Goal: Task Accomplishment & Management: Use online tool/utility

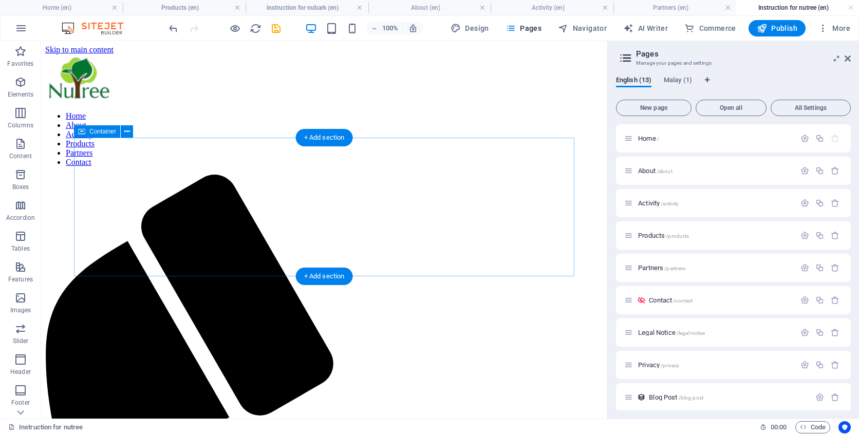
scroll to position [228, 0]
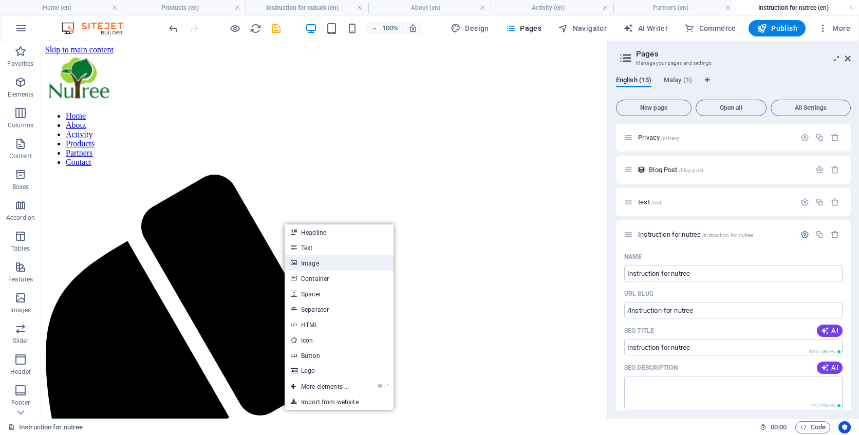
click at [322, 263] on link "Image" at bounding box center [339, 262] width 109 height 15
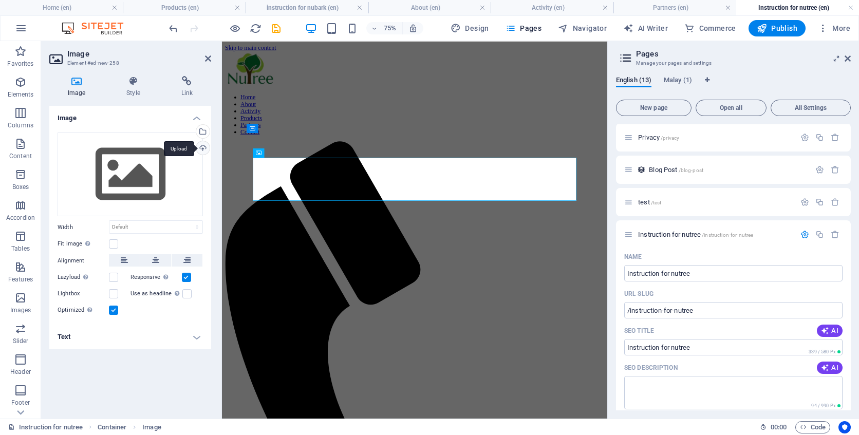
click at [205, 146] on div "Upload" at bounding box center [201, 148] width 15 height 15
click at [204, 149] on div "Upload" at bounding box center [201, 148] width 15 height 15
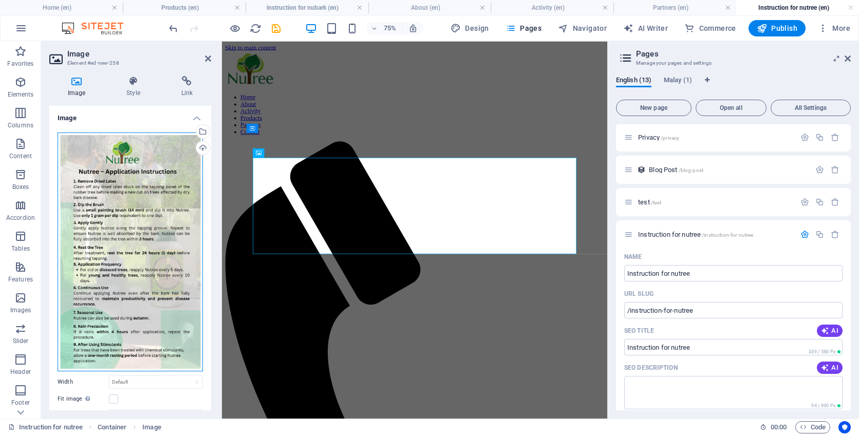
click at [165, 163] on div "Drag files here, click to choose files or select files from Files or our free s…" at bounding box center [130, 252] width 145 height 239
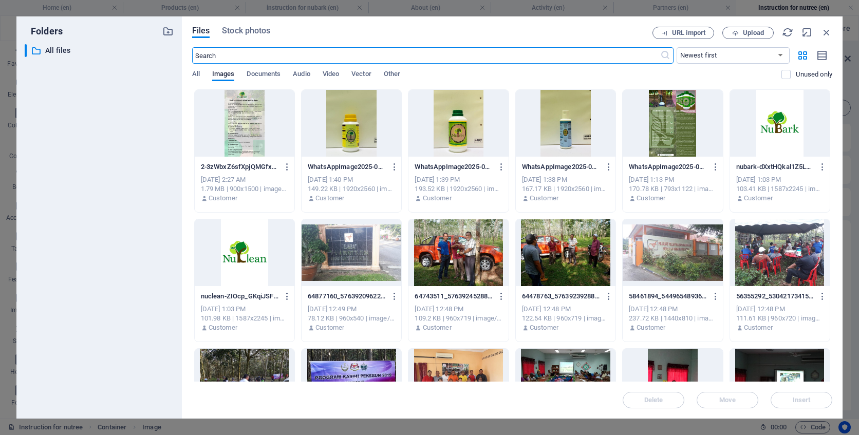
click at [403, 58] on input "text" at bounding box center [426, 55] width 468 height 16
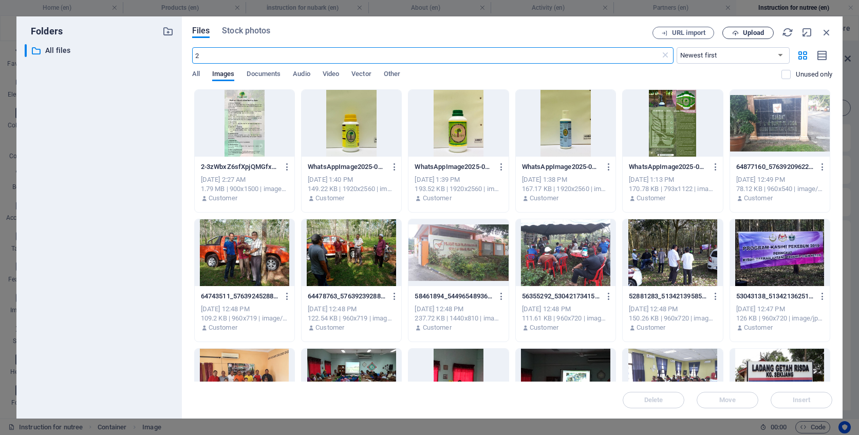
type input "2"
click at [753, 37] on button "Upload" at bounding box center [748, 33] width 51 height 12
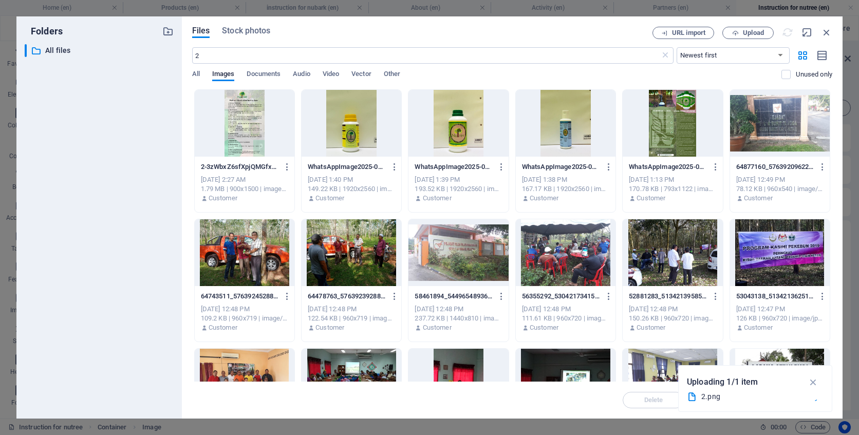
click at [727, 403] on div "2.png" at bounding box center [755, 397] width 137 height 13
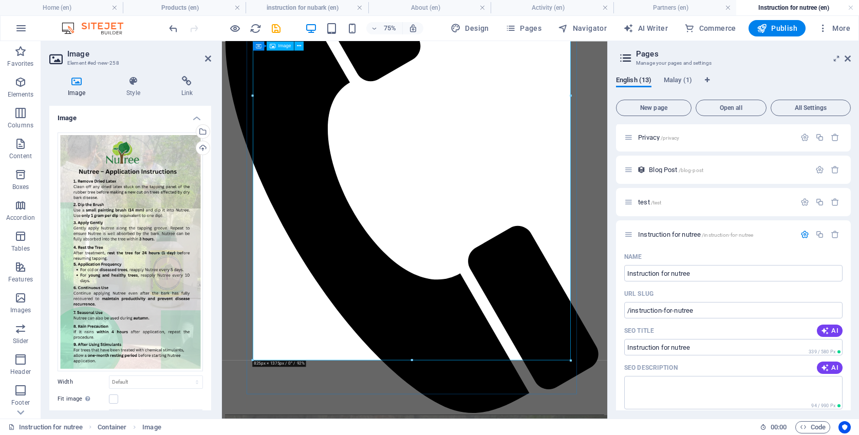
scroll to position [436, 0]
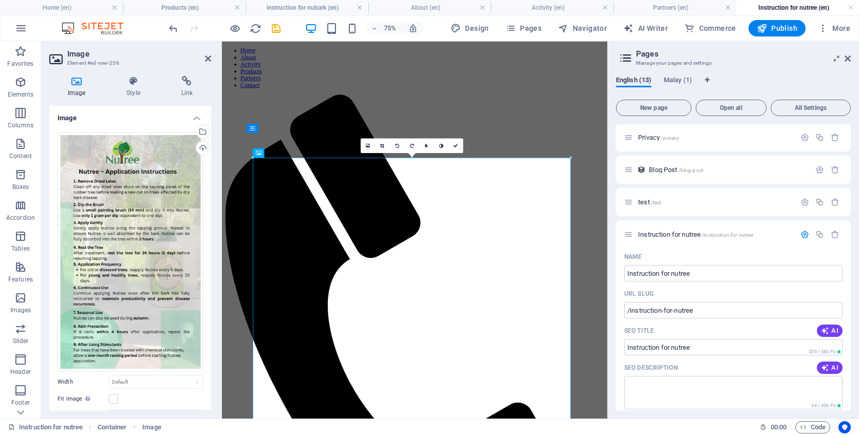
scroll to position [0, 0]
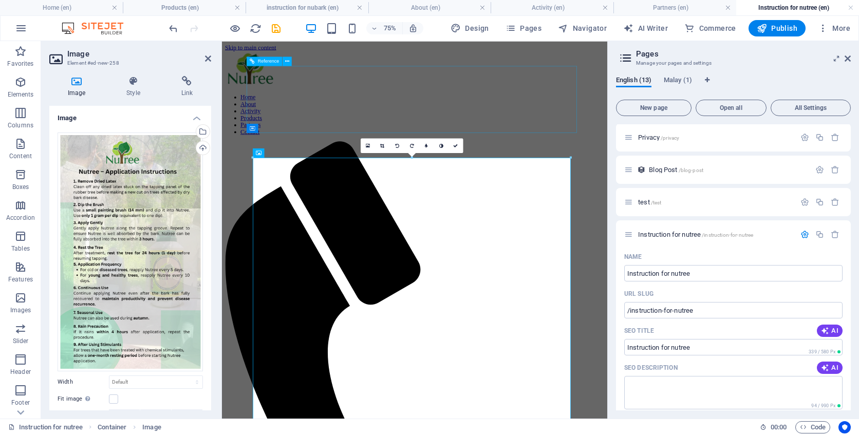
click at [518, 139] on nav "Home About Activity Products Partners Contact" at bounding box center [479, 140] width 506 height 56
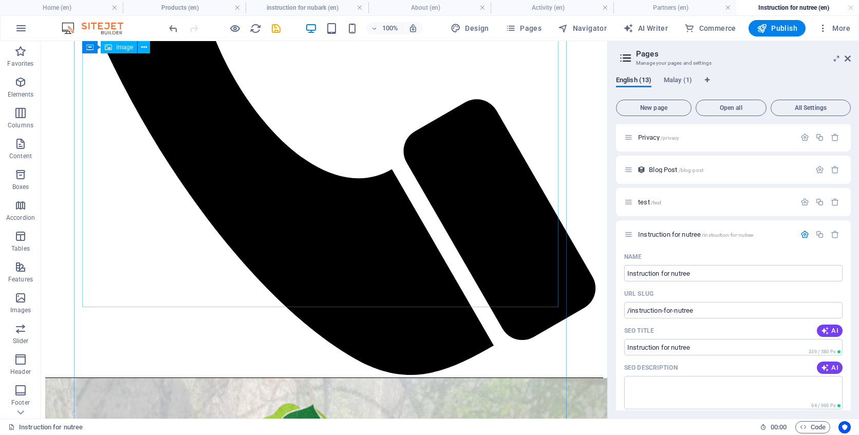
scroll to position [326, 0]
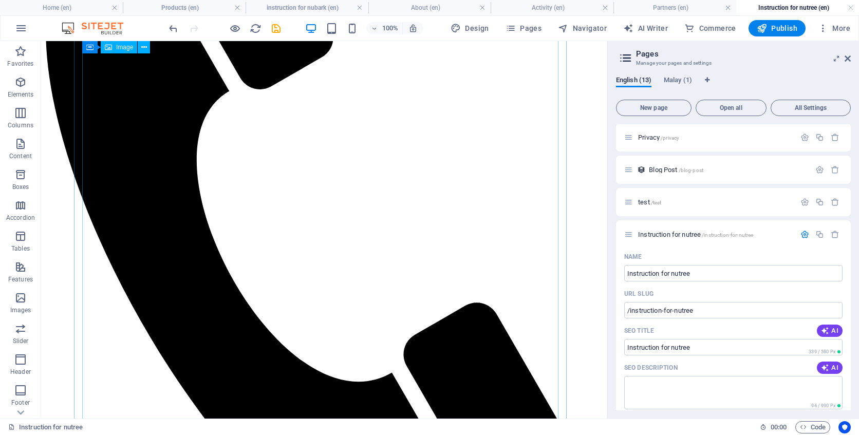
click at [173, 32] on icon "undo" at bounding box center [174, 29] width 12 height 12
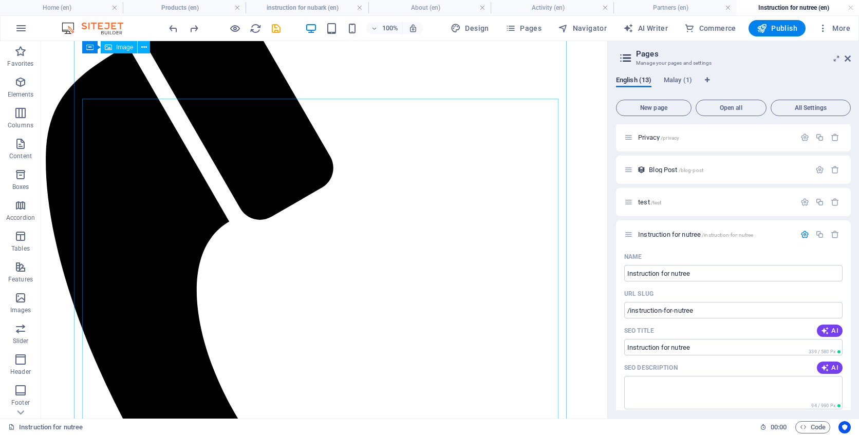
scroll to position [0, 0]
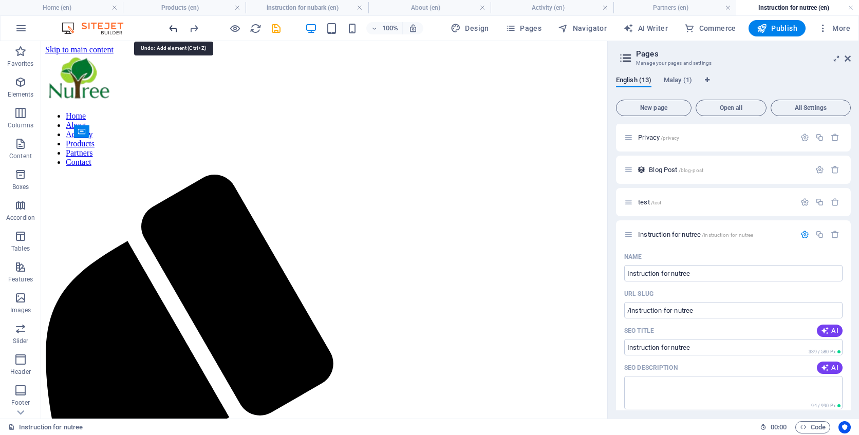
click at [168, 29] on icon "undo" at bounding box center [174, 29] width 12 height 12
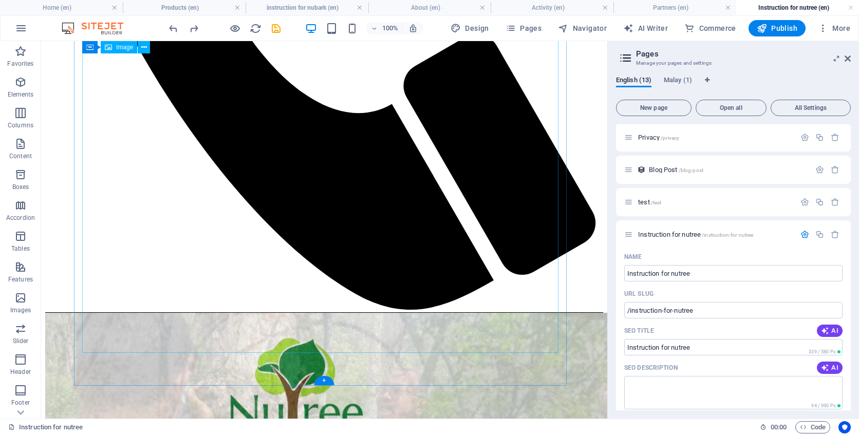
scroll to position [612, 0]
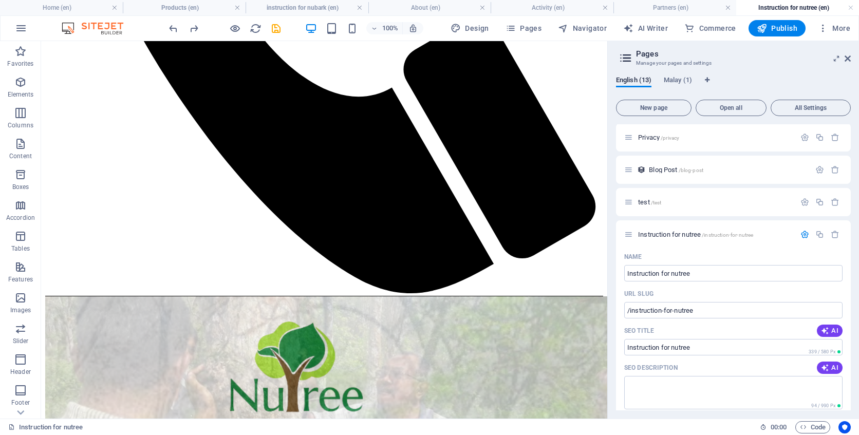
click at [577, 270] on html "Skip to main content Home About Activity Products Partners Contact" at bounding box center [324, 338] width 566 height 1817
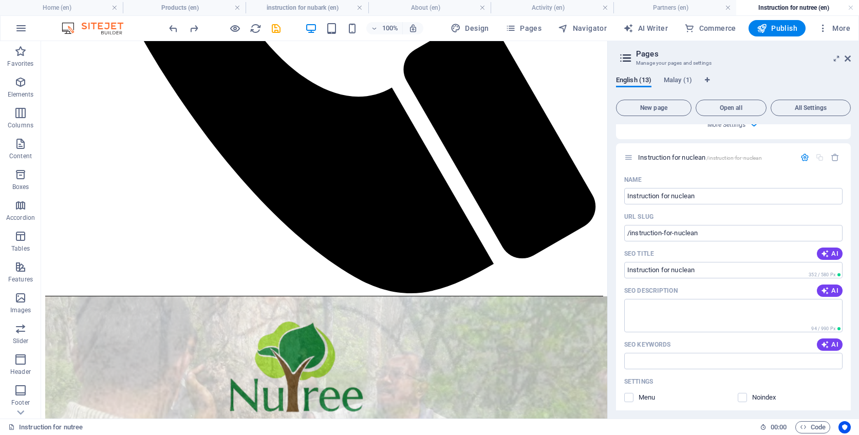
scroll to position [1327, 0]
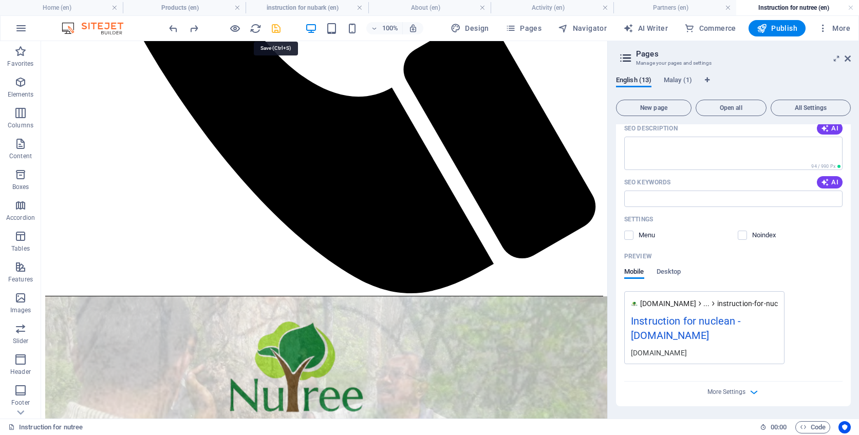
click at [274, 25] on icon "save" at bounding box center [276, 29] width 12 height 12
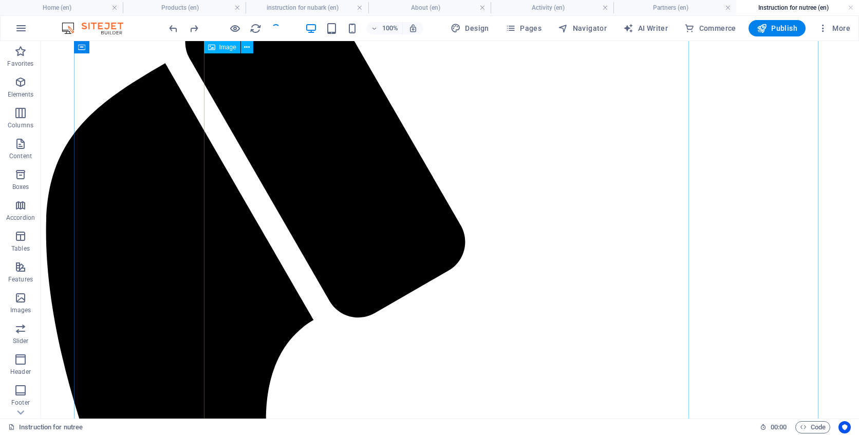
scroll to position [0, 0]
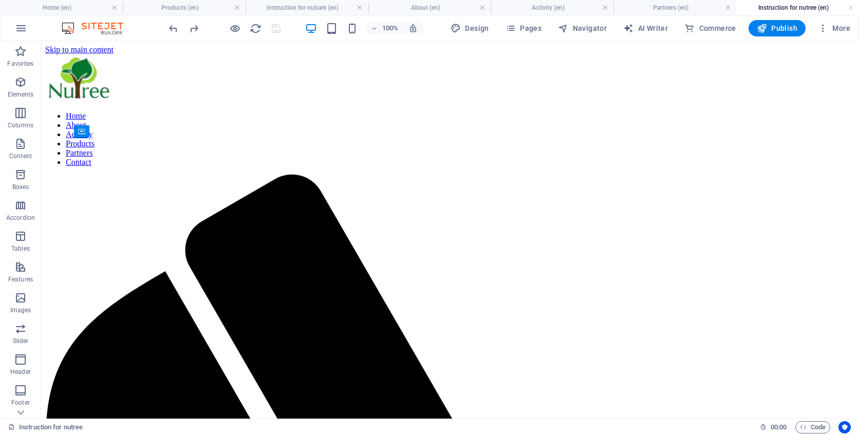
click at [534, 31] on span "Pages" at bounding box center [524, 28] width 36 height 10
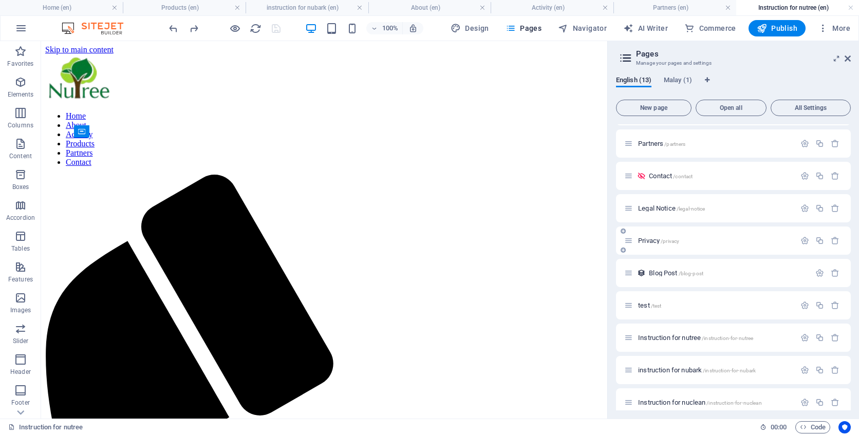
scroll to position [135, 0]
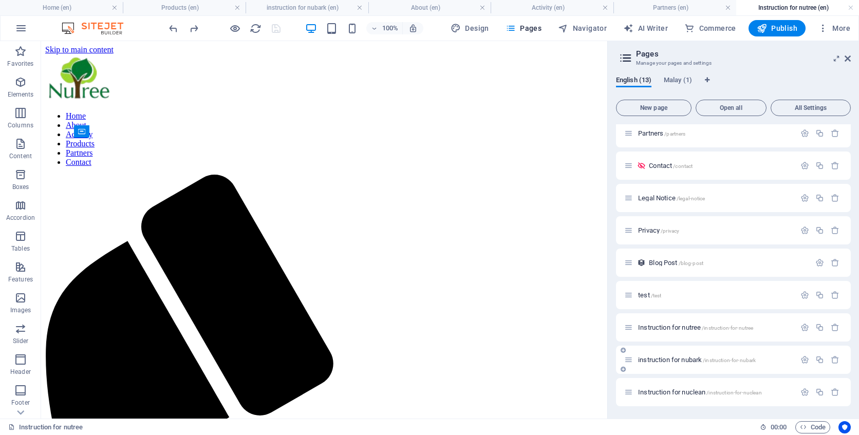
click at [698, 363] on div "instruction for nubark /instruction-for-nubark" at bounding box center [709, 360] width 171 height 12
click at [692, 359] on span "instruction for nubark /instruction-for-nubark" at bounding box center [697, 360] width 118 height 8
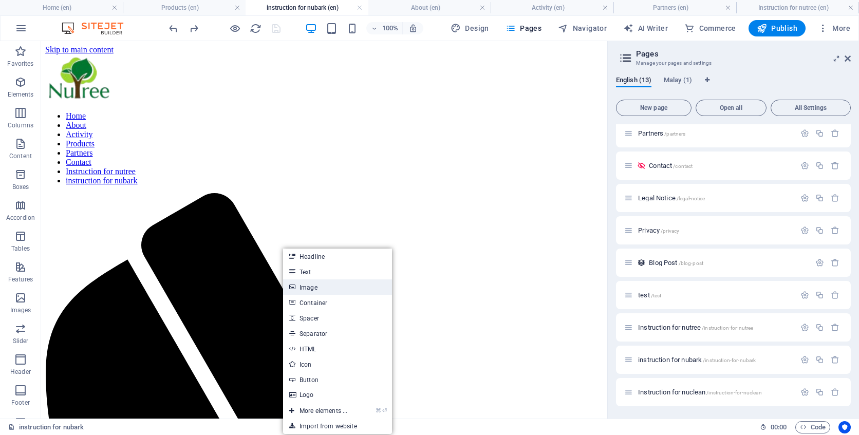
click at [318, 288] on link "Image" at bounding box center [337, 287] width 109 height 15
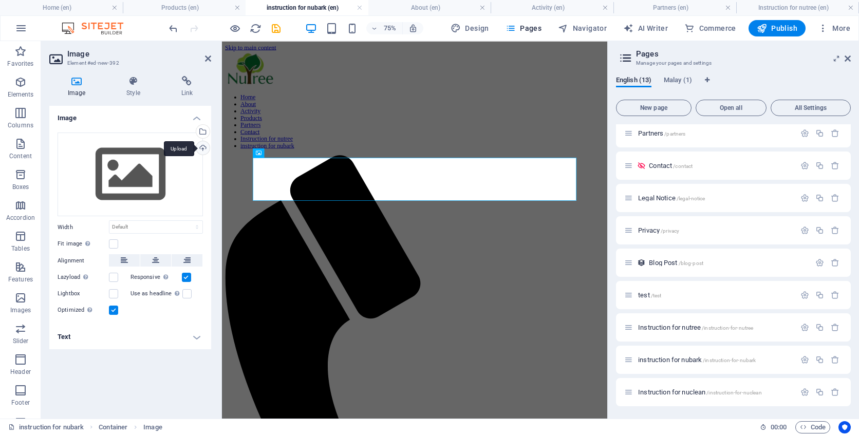
click at [206, 153] on div "Upload" at bounding box center [201, 148] width 15 height 15
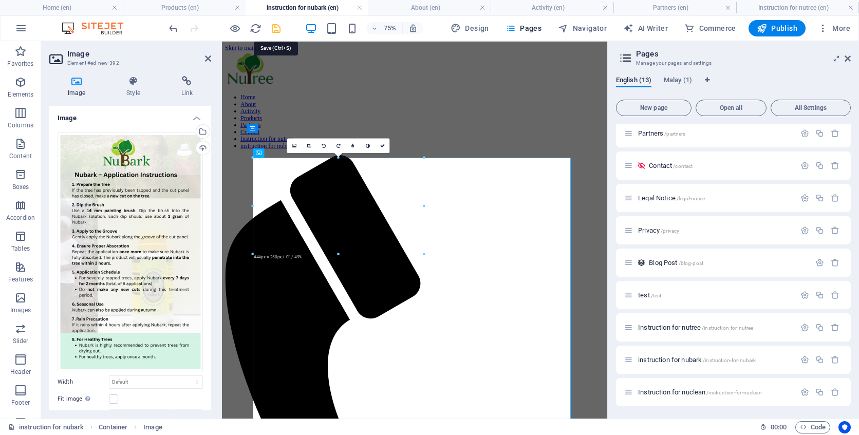
click at [279, 27] on icon "save" at bounding box center [276, 29] width 12 height 12
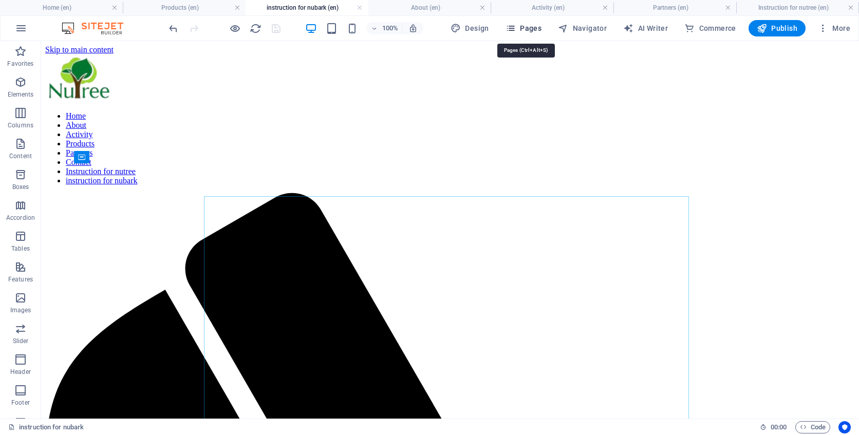
click at [527, 26] on span "Pages" at bounding box center [524, 28] width 36 height 10
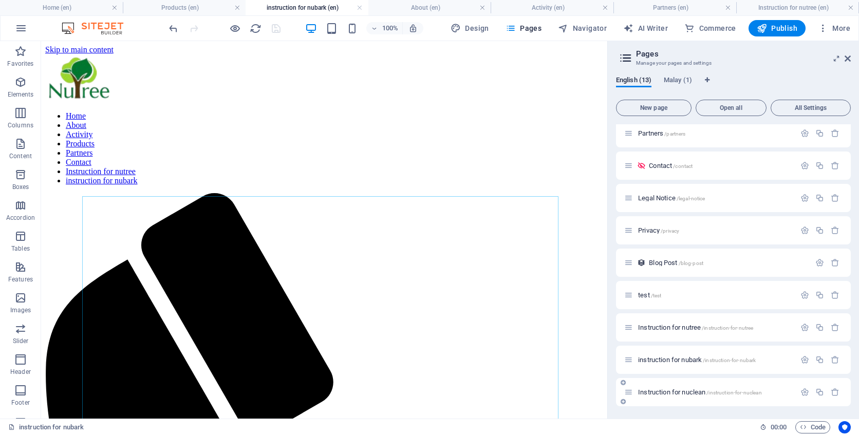
click at [675, 392] on span "Instruction for nuclean /instruction-for-nuclean" at bounding box center [700, 393] width 124 height 8
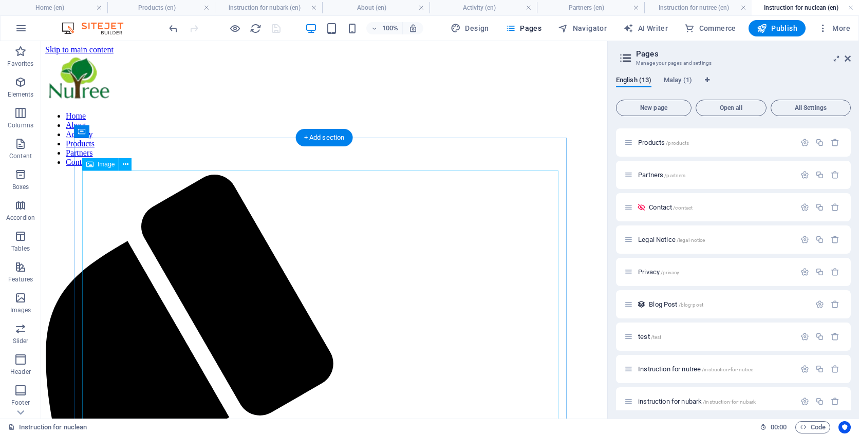
scroll to position [101, 0]
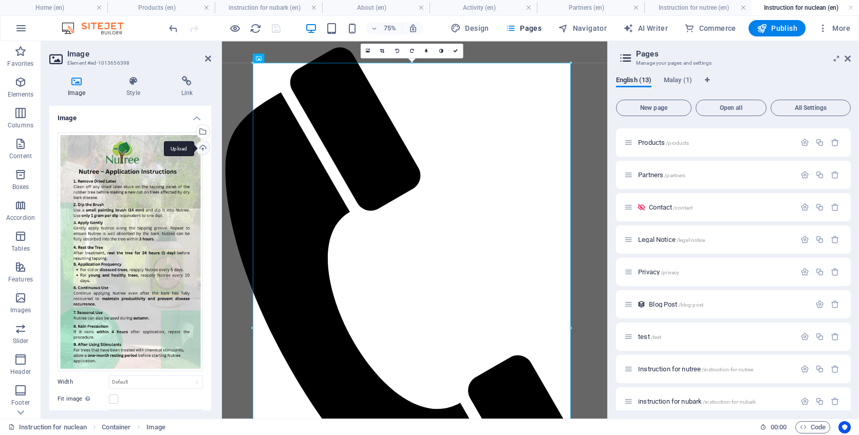
click at [204, 146] on div "Upload" at bounding box center [201, 148] width 15 height 15
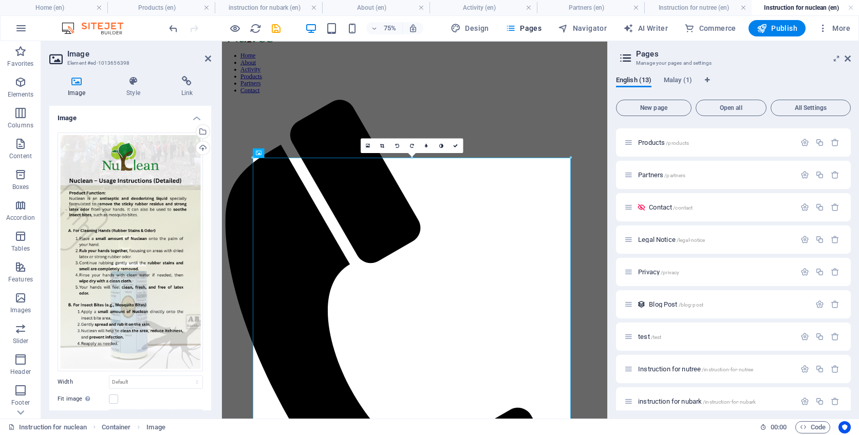
scroll to position [0, 0]
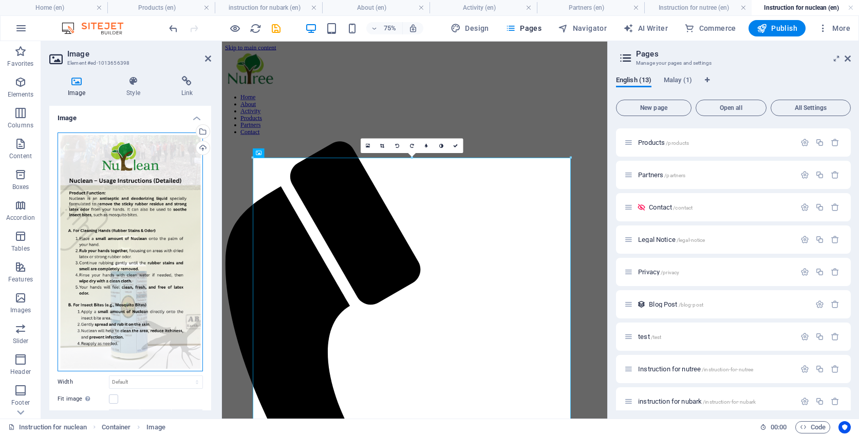
click at [142, 227] on div "Drag files here, click to choose files or select files from Files or our free s…" at bounding box center [130, 252] width 145 height 239
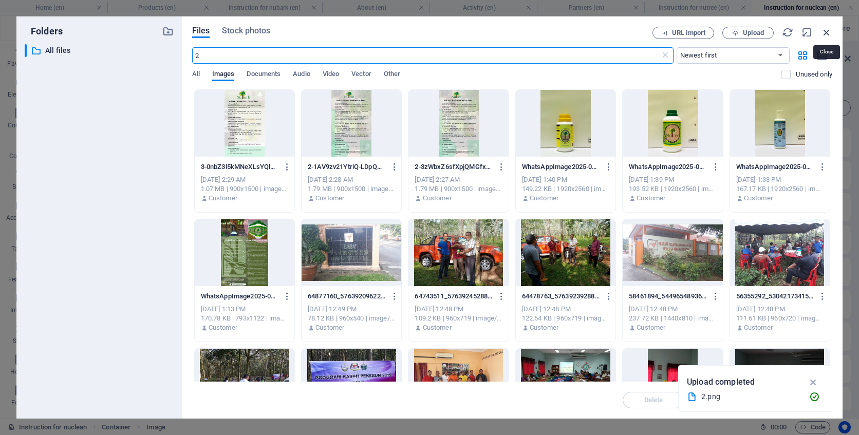
click at [825, 34] on icon "button" at bounding box center [826, 32] width 11 height 11
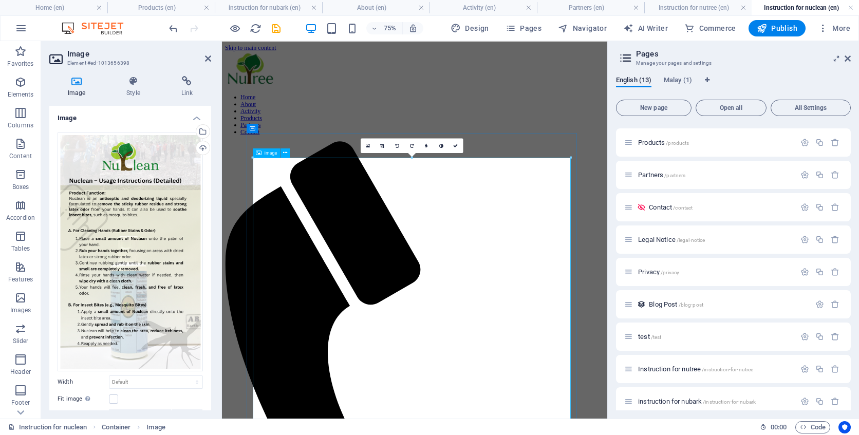
click at [456, 148] on link at bounding box center [456, 145] width 15 height 15
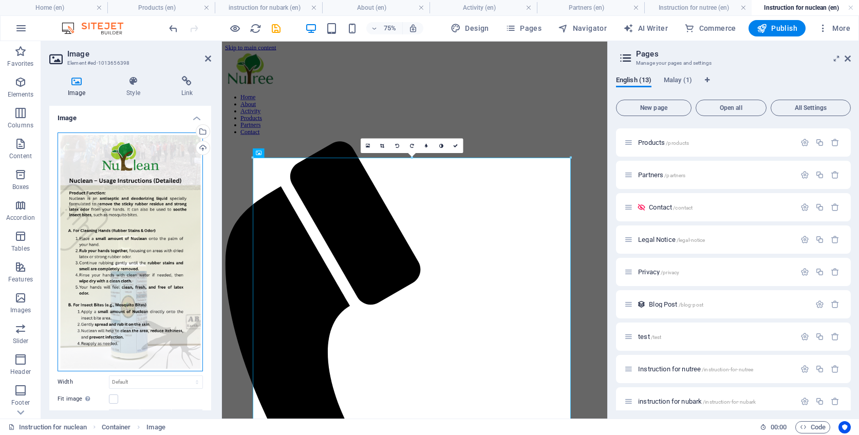
click at [142, 218] on div "Drag files here, click to choose files or select files from Files or our free s…" at bounding box center [130, 252] width 145 height 239
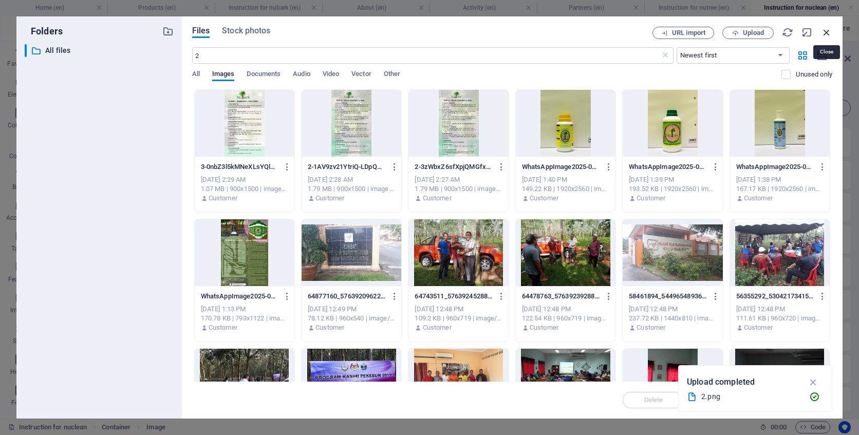
click at [826, 36] on icon "button" at bounding box center [826, 32] width 11 height 11
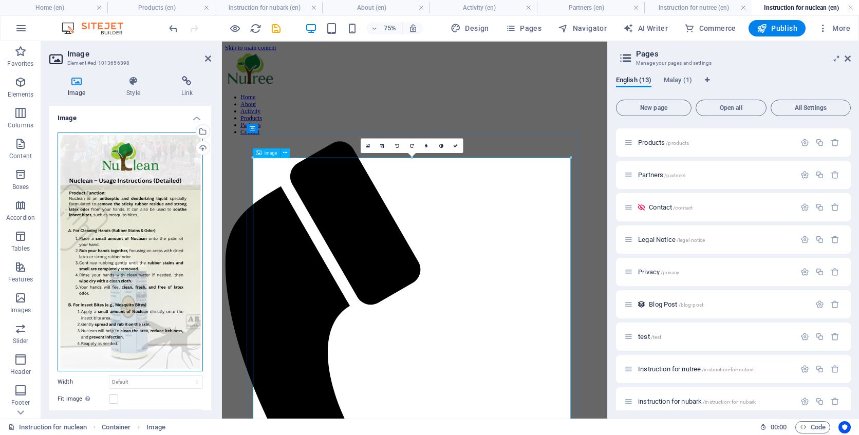
drag, startPoint x: 329, startPoint y: 309, endPoint x: 285, endPoint y: 285, distance: 50.6
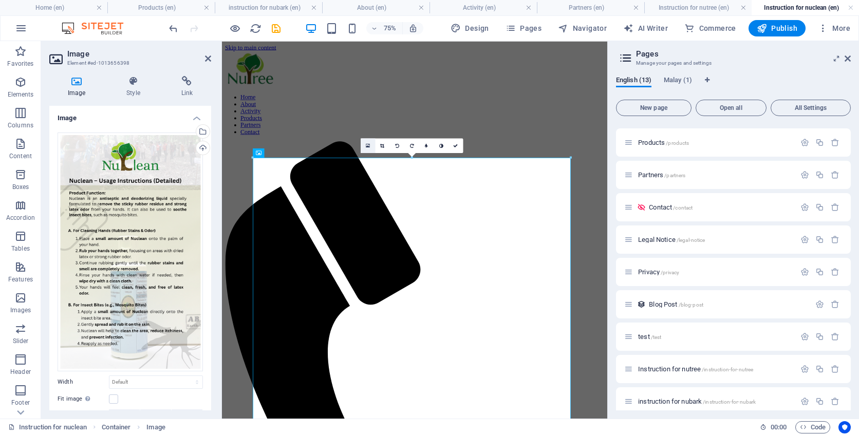
click at [369, 146] on icon at bounding box center [368, 146] width 4 height 6
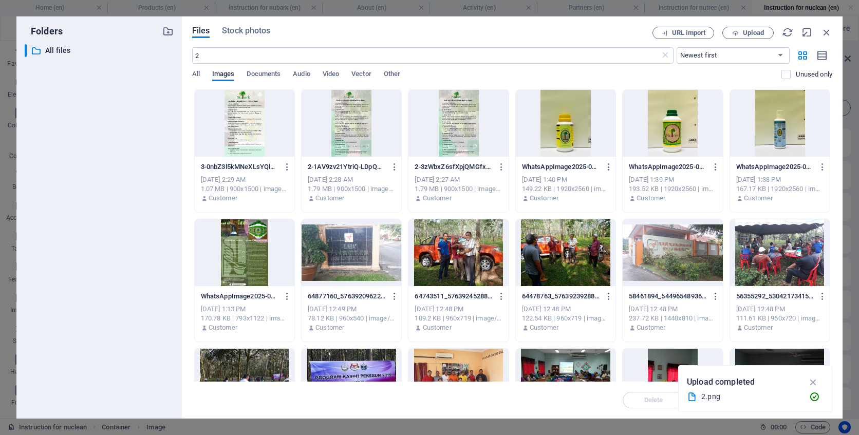
click at [257, 111] on div at bounding box center [245, 123] width 100 height 67
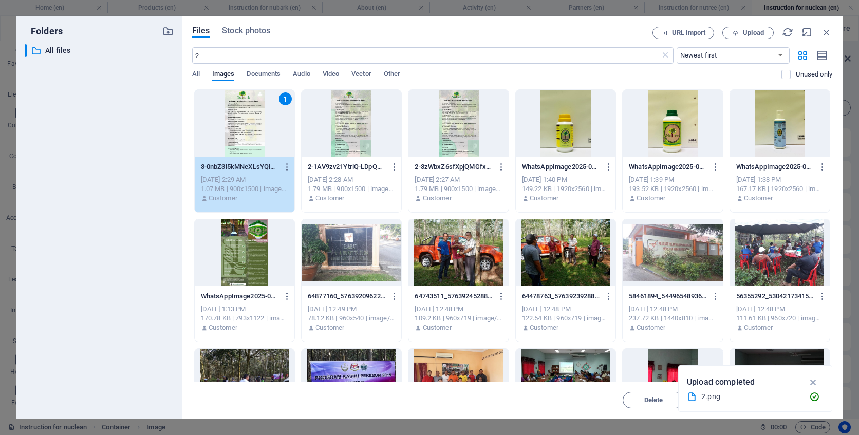
click at [267, 105] on div "1" at bounding box center [245, 123] width 100 height 67
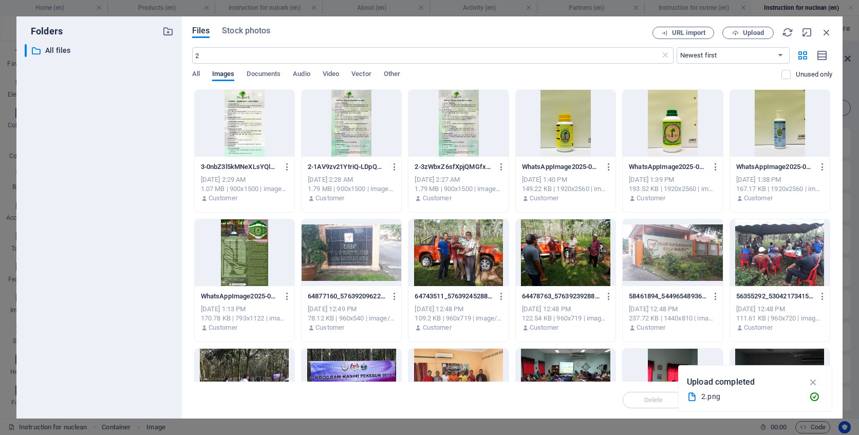
click at [365, 127] on div at bounding box center [352, 123] width 100 height 67
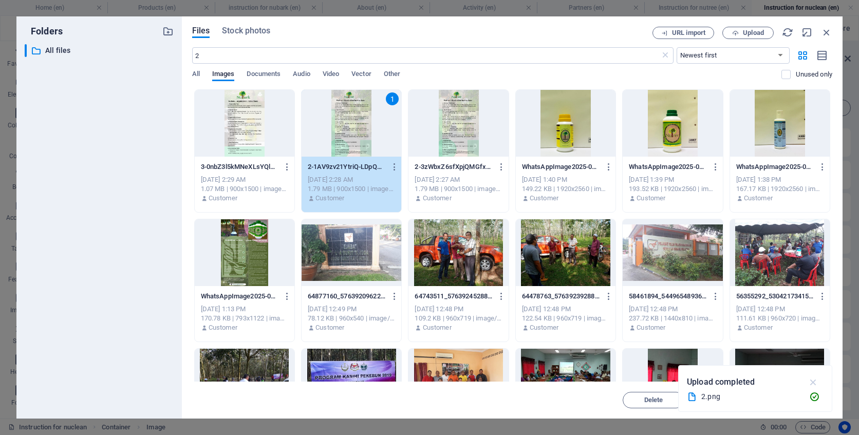
click at [813, 384] on icon "button" at bounding box center [814, 382] width 12 height 11
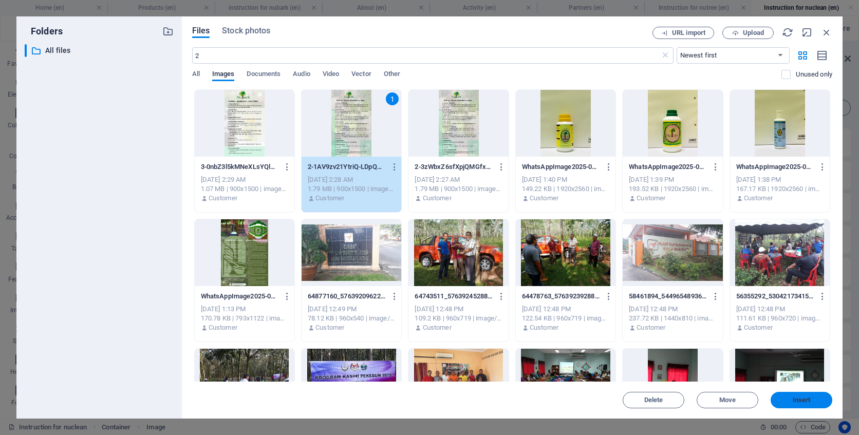
click at [811, 399] on span "Insert" at bounding box center [801, 400] width 53 height 6
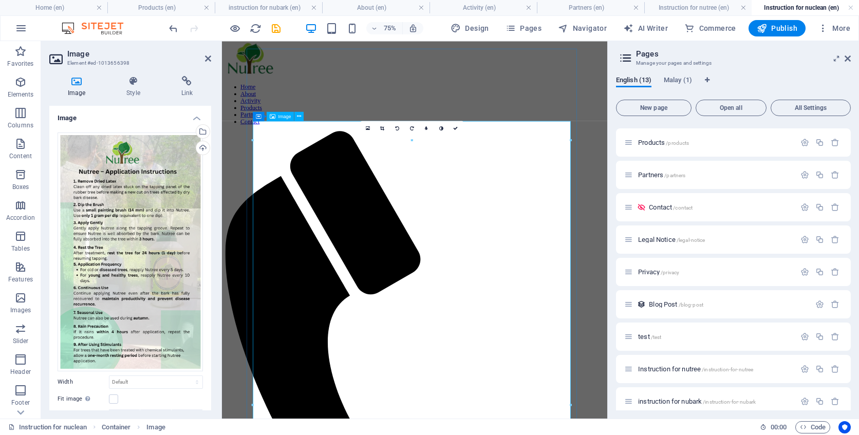
scroll to position [10, 0]
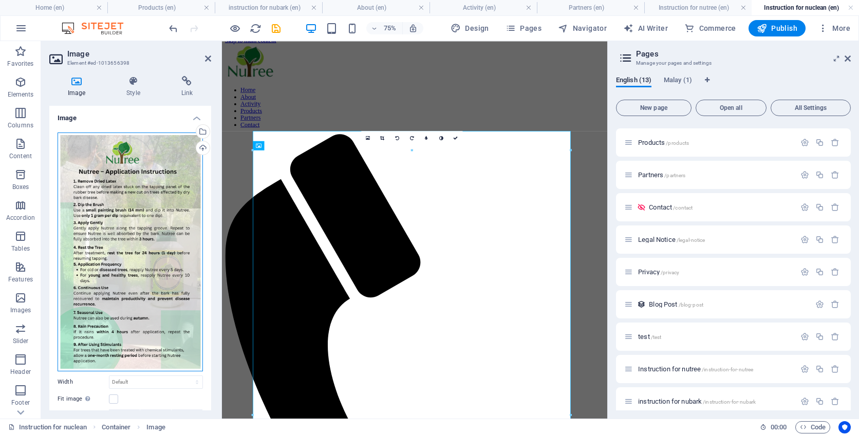
click at [138, 272] on div "Drag files here, click to choose files or select files from Files or our free s…" at bounding box center [130, 252] width 145 height 239
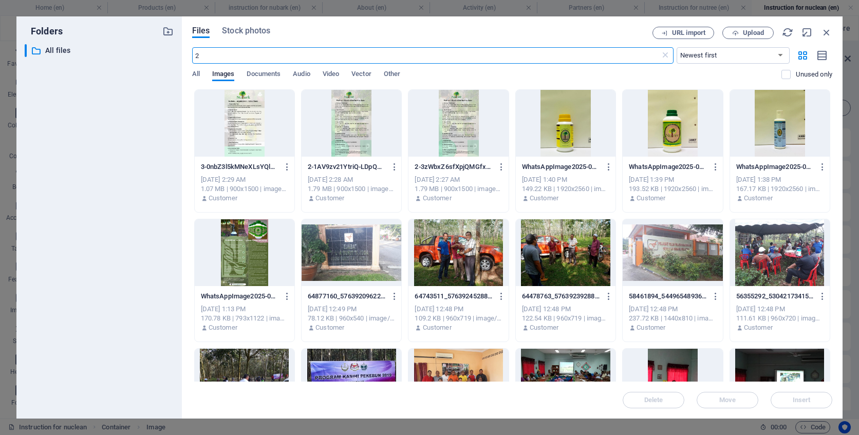
scroll to position [0, 0]
click at [739, 36] on button "Upload" at bounding box center [748, 33] width 51 height 12
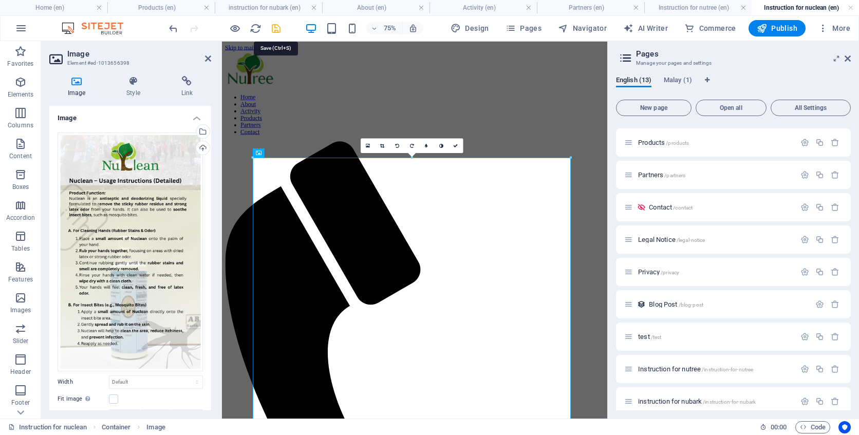
click at [278, 30] on icon "save" at bounding box center [276, 29] width 12 height 12
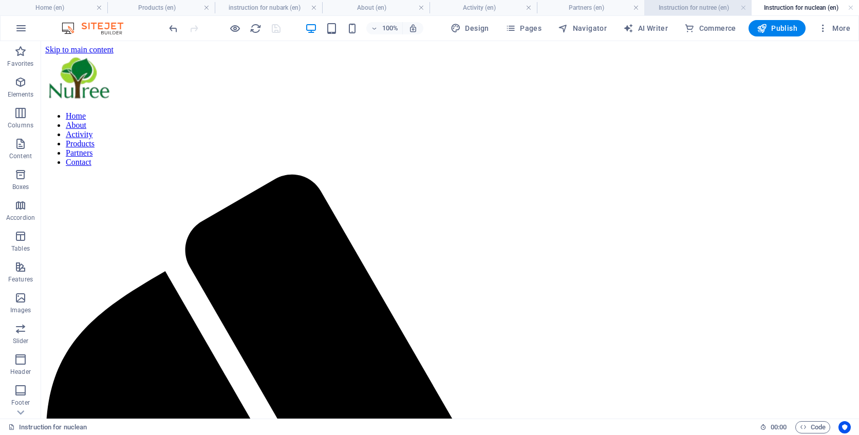
click at [691, 12] on h4 "Instruction for nutree (en)" at bounding box center [697, 7] width 107 height 11
click at [778, 6] on h4 "Instruction for nuclean (en)" at bounding box center [805, 7] width 107 height 11
click at [633, 9] on link at bounding box center [636, 8] width 6 height 10
click at [604, 9] on link at bounding box center [605, 8] width 6 height 10
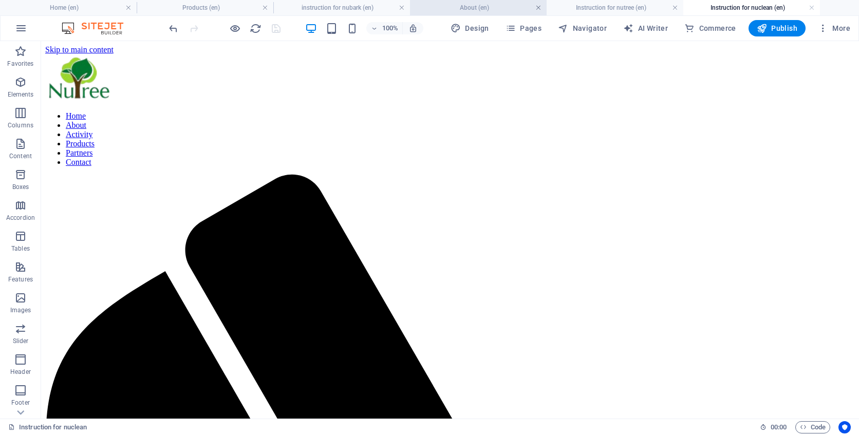
click at [539, 10] on link at bounding box center [539, 8] width 6 height 10
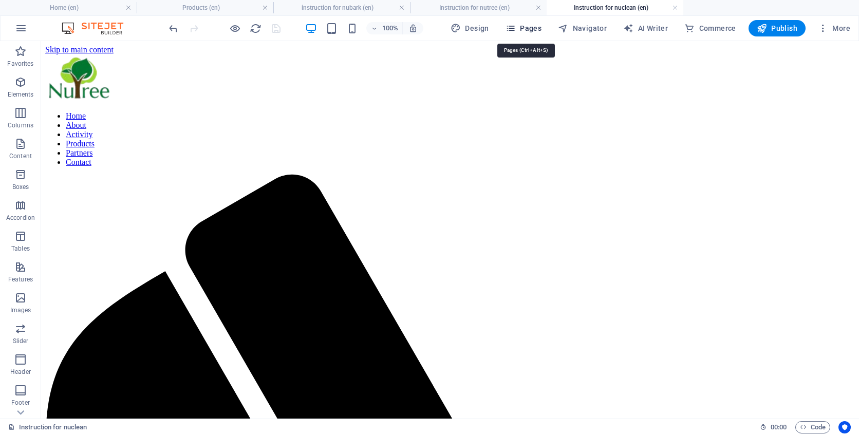
click at [542, 30] on span "Pages" at bounding box center [524, 28] width 36 height 10
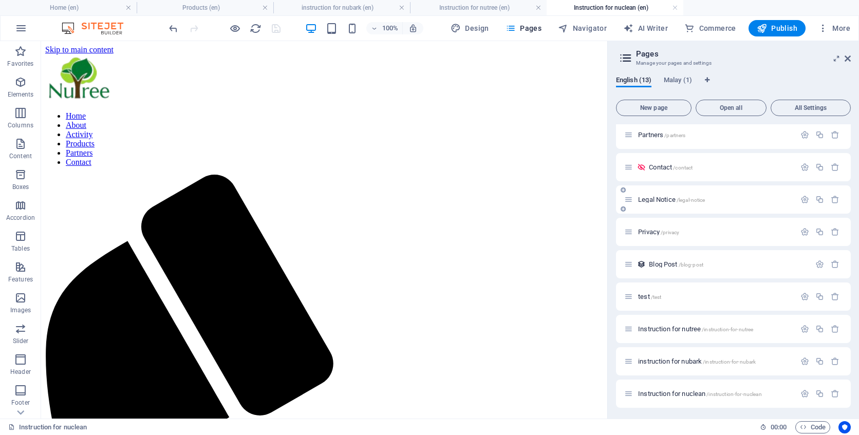
scroll to position [135, 0]
click at [687, 360] on span "instruction for nubark /instruction-for-nubark" at bounding box center [697, 360] width 118 height 8
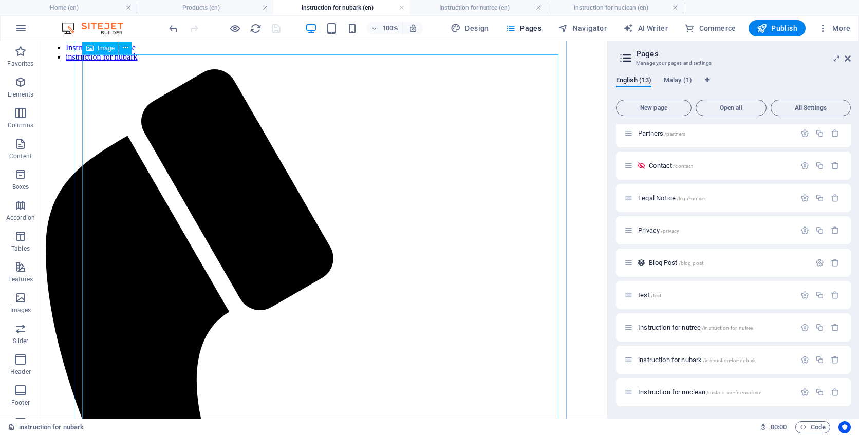
scroll to position [121, 0]
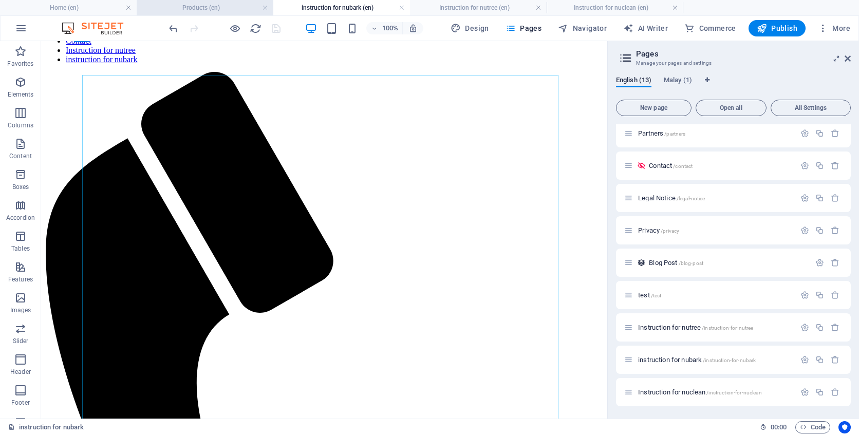
click at [217, 7] on h4 "Products (en)" at bounding box center [205, 7] width 137 height 11
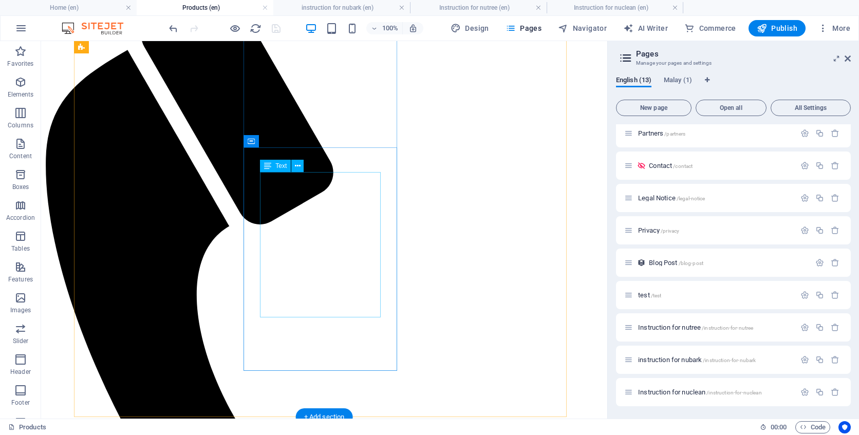
scroll to position [194, 0]
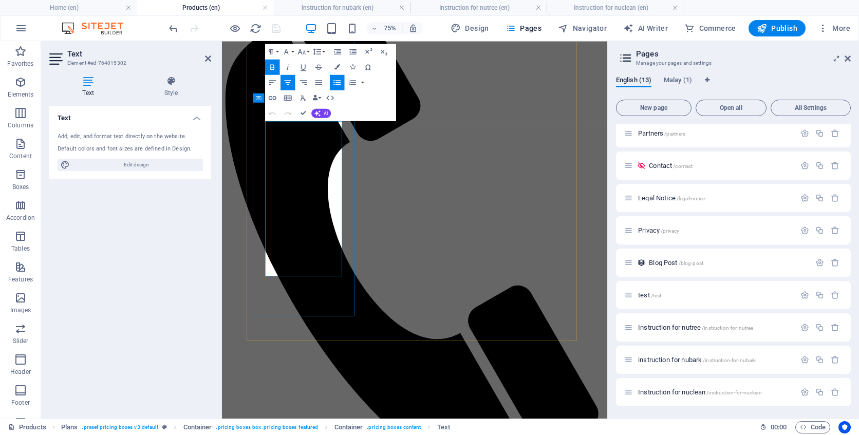
click at [272, 100] on icon "button" at bounding box center [272, 97] width 9 height 9
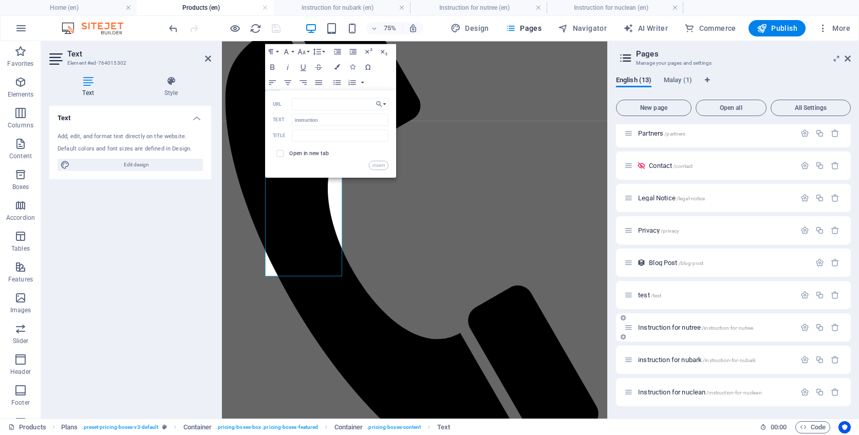
click at [678, 327] on span "Instruction for nutree /instruction-for-nutree" at bounding box center [695, 328] width 115 height 8
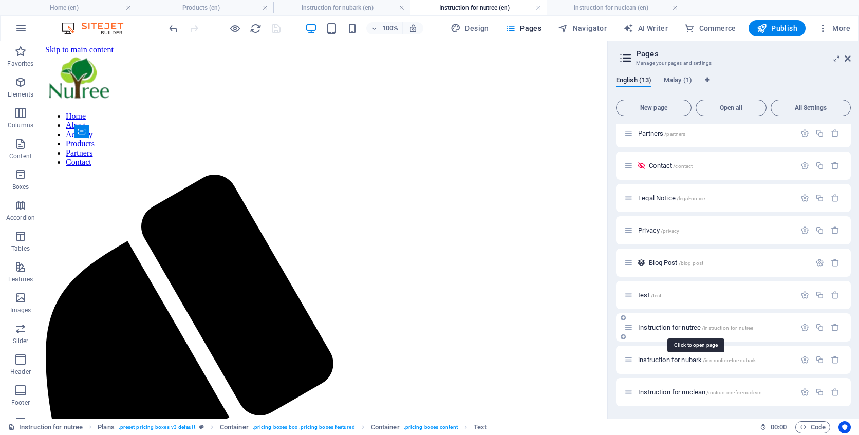
click at [678, 327] on span "Instruction for nutree /instruction-for-nutree" at bounding box center [695, 328] width 115 height 8
click at [804, 325] on icon "button" at bounding box center [805, 327] width 9 height 9
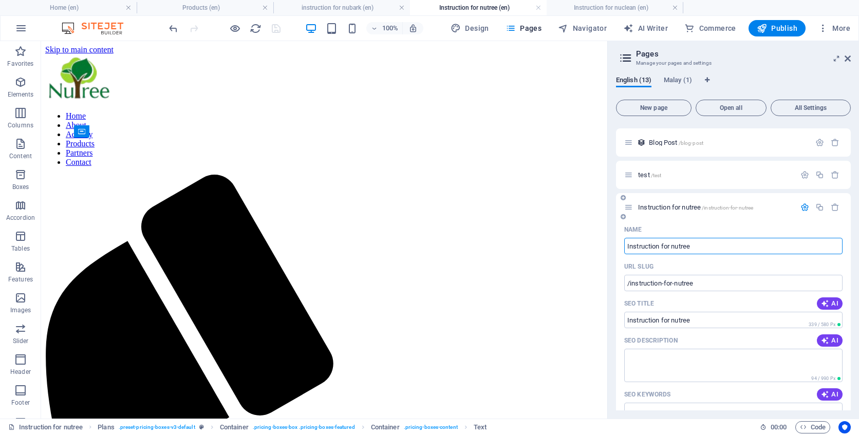
scroll to position [260, 0]
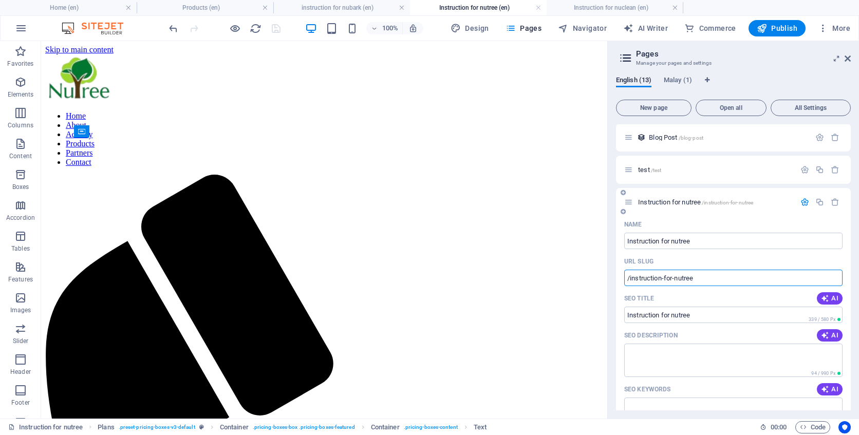
click at [706, 276] on input "/instruction-for-nutree" at bounding box center [733, 278] width 218 height 16
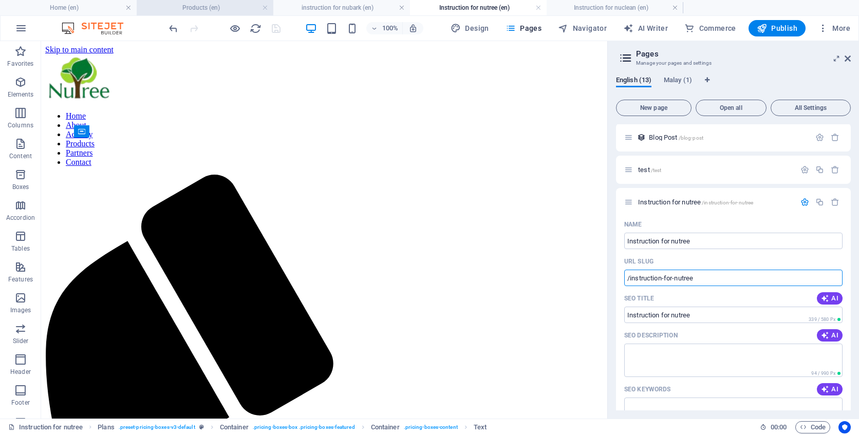
click at [236, 10] on h4 "Products (en)" at bounding box center [205, 7] width 137 height 11
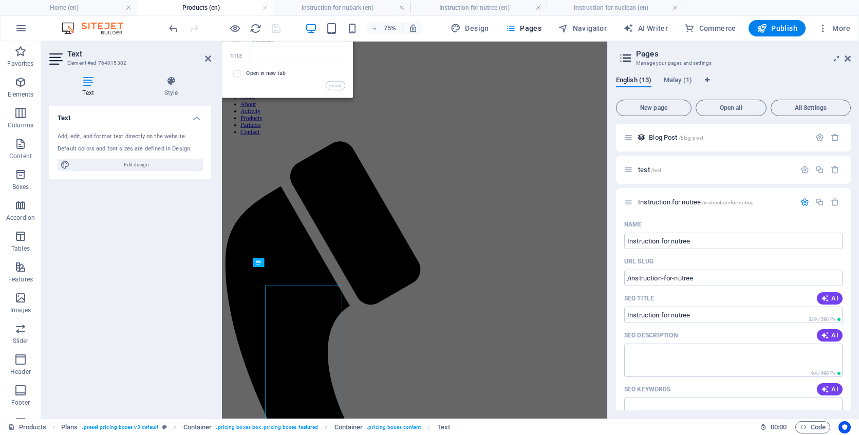
scroll to position [219, 0]
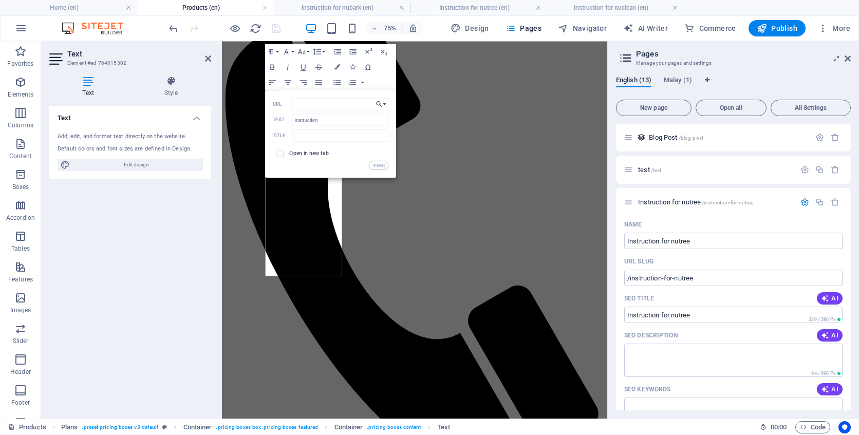
click at [386, 102] on button "Choose Link" at bounding box center [381, 104] width 15 height 12
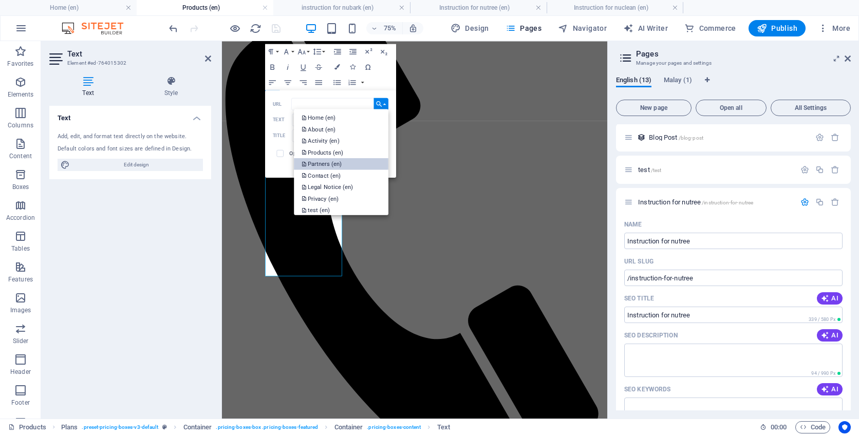
scroll to position [83, 0]
click at [361, 181] on p "Instruction for nuclean (en)" at bounding box center [341, 183] width 79 height 12
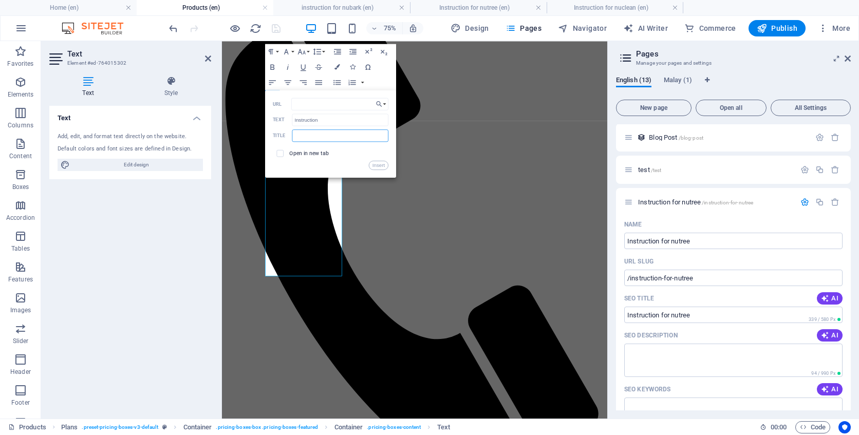
click at [334, 135] on input "text" at bounding box center [340, 136] width 97 height 12
type input "instruction for nuclean"
click at [381, 168] on button "Insert" at bounding box center [379, 165] width 20 height 9
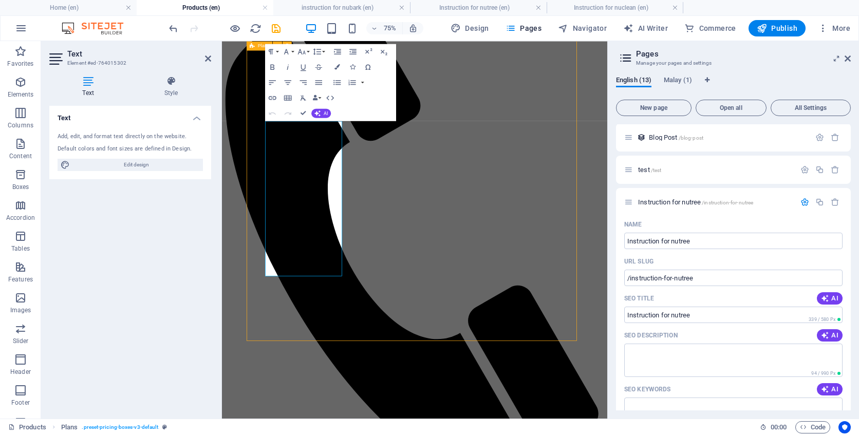
scroll to position [194, 0]
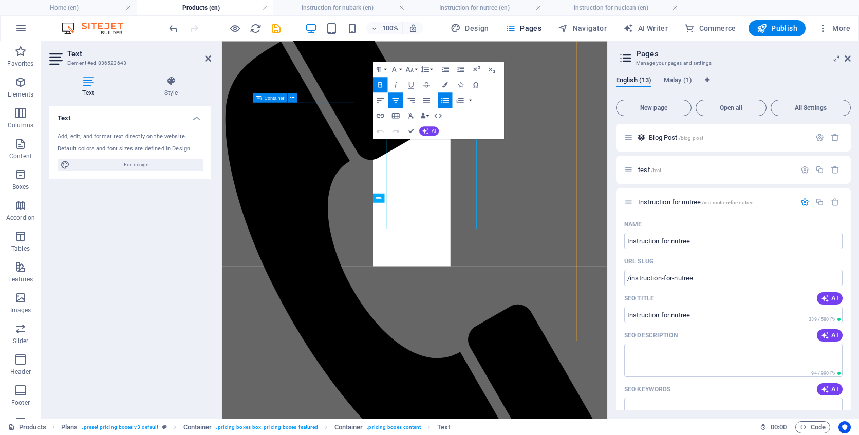
scroll to position [219, 0]
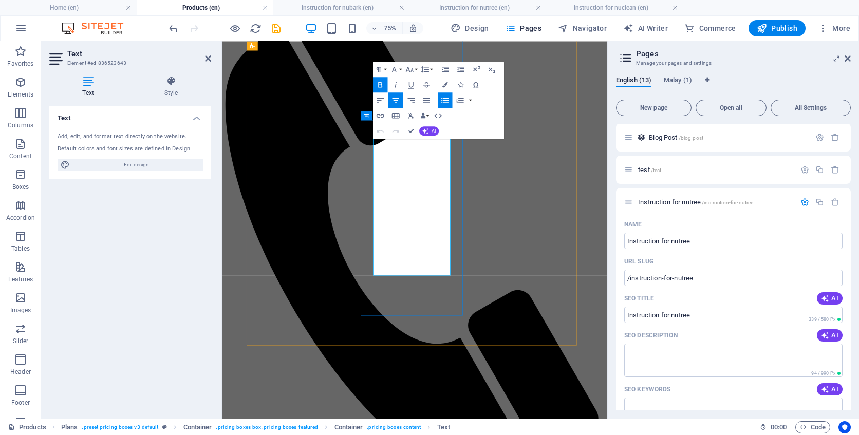
scroll to position [207, 0]
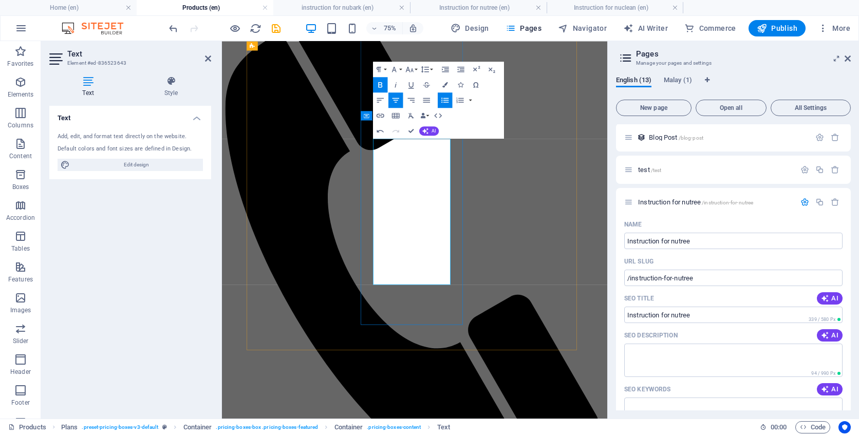
click at [381, 115] on icon "button" at bounding box center [381, 116] width 8 height 4
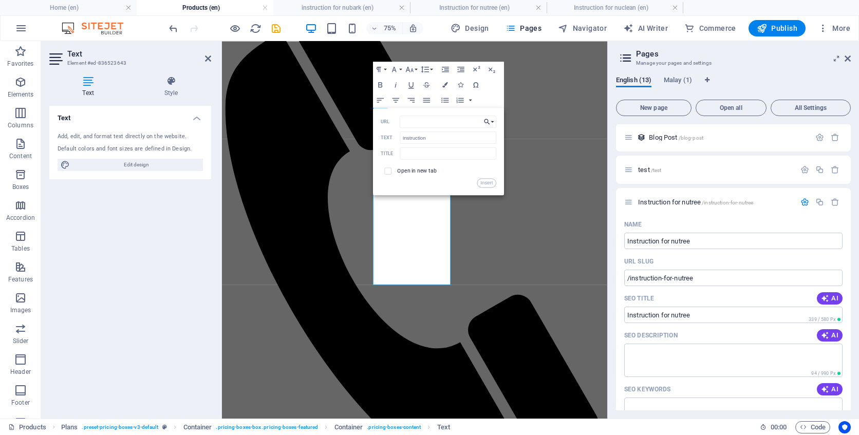
click at [492, 119] on button "Choose Link" at bounding box center [489, 122] width 15 height 12
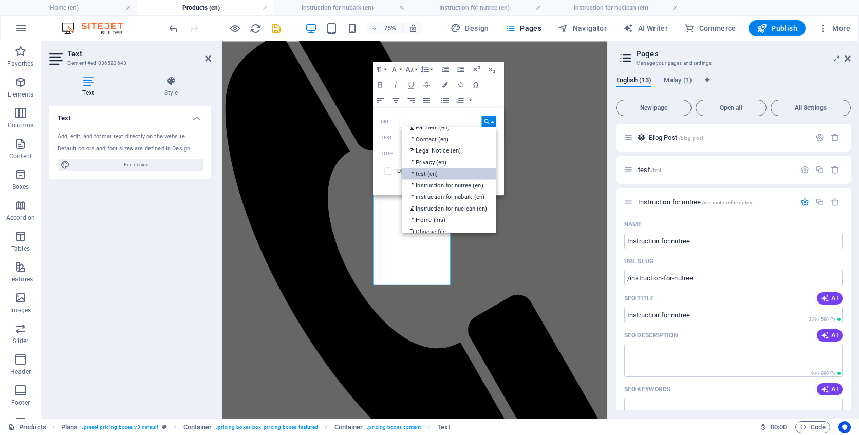
scroll to position [83, 0]
click at [449, 181] on p "Instruction for nutree (en)" at bounding box center [447, 178] width 75 height 12
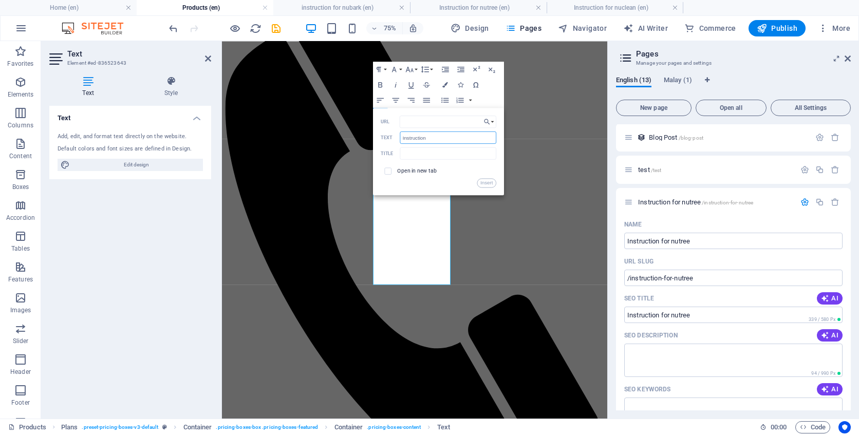
click at [438, 138] on input "Instruction" at bounding box center [448, 138] width 97 height 12
drag, startPoint x: 427, startPoint y: 139, endPoint x: 462, endPoint y: 140, distance: 35.5
click at [462, 140] on input "Instruction for nutree" at bounding box center [448, 138] width 97 height 12
type input "Instruction"
click at [448, 156] on input "text" at bounding box center [448, 153] width 97 height 12
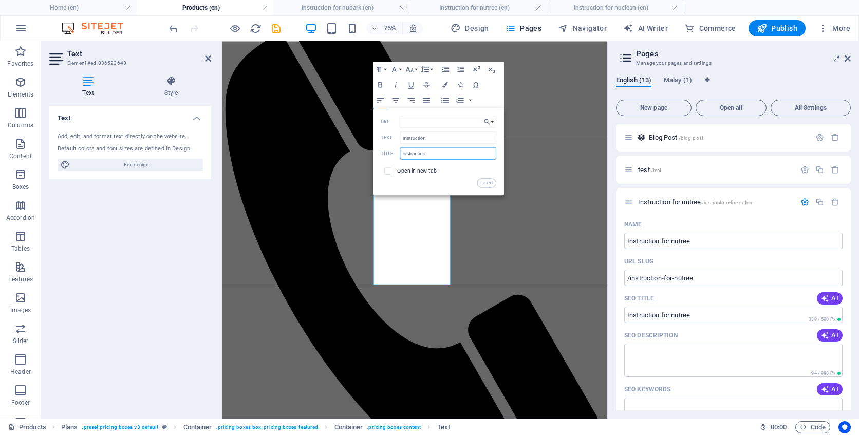
paste input "for nutree"
type input "instruction for nutree"
click at [488, 182] on button "Insert" at bounding box center [487, 182] width 20 height 9
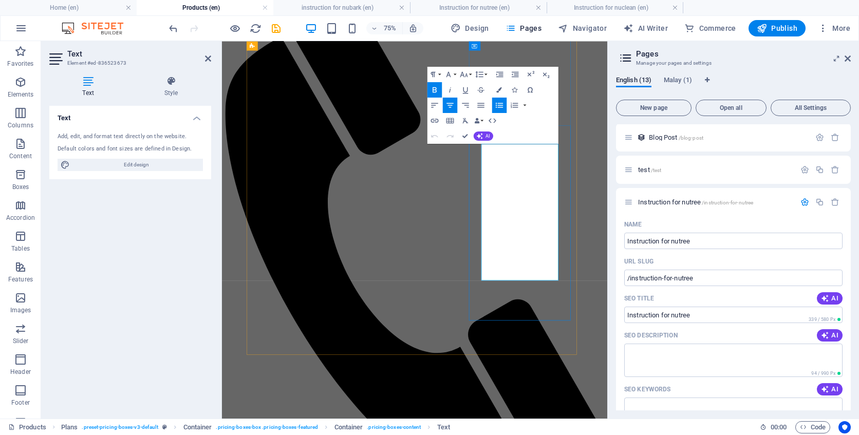
scroll to position [194, 0]
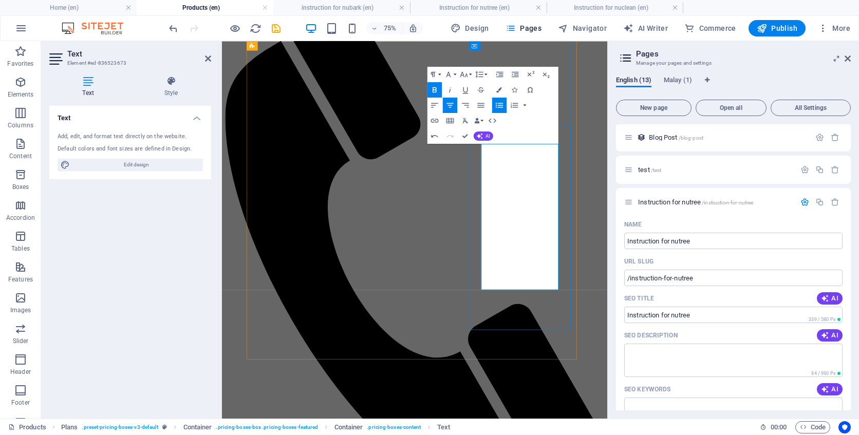
click at [438, 123] on icon "button" at bounding box center [434, 120] width 9 height 9
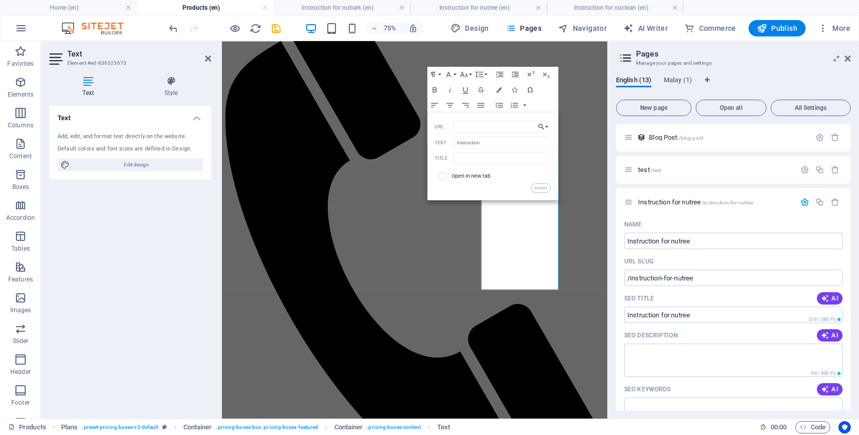
click at [546, 125] on button "Choose Link" at bounding box center [543, 127] width 15 height 12
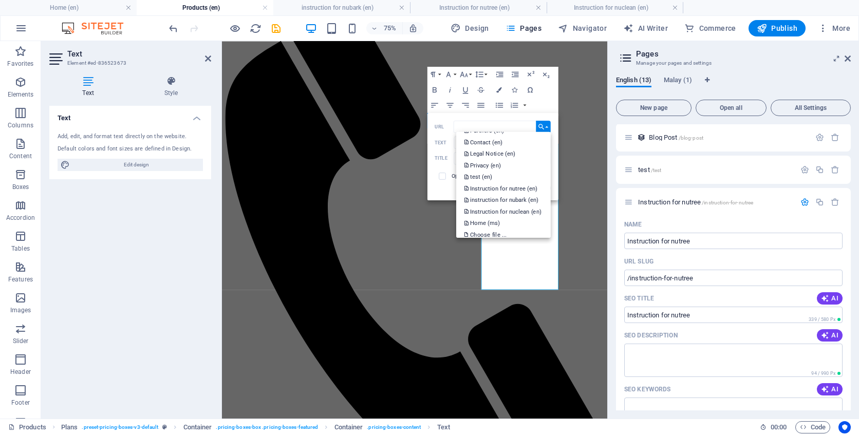
scroll to position [83, 0]
click at [502, 194] on p "instruction for nubark (en)" at bounding box center [502, 194] width 76 height 12
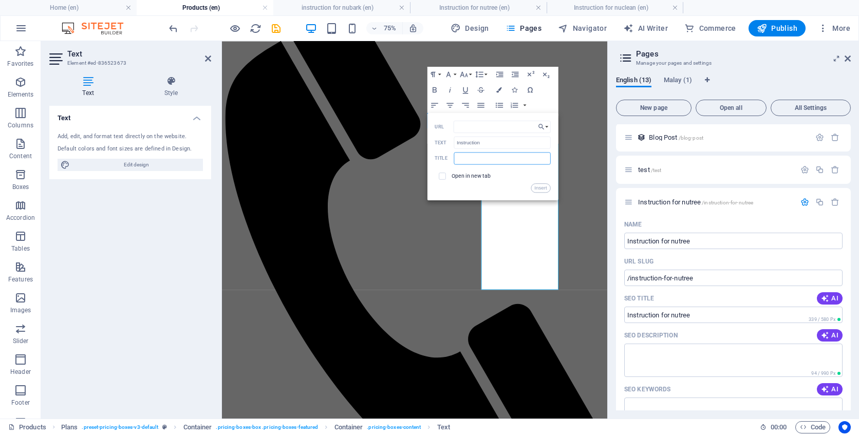
click at [479, 159] on input "text" at bounding box center [502, 158] width 97 height 12
type input "Instruction for nubark"
click at [540, 190] on button "Insert" at bounding box center [541, 187] width 20 height 9
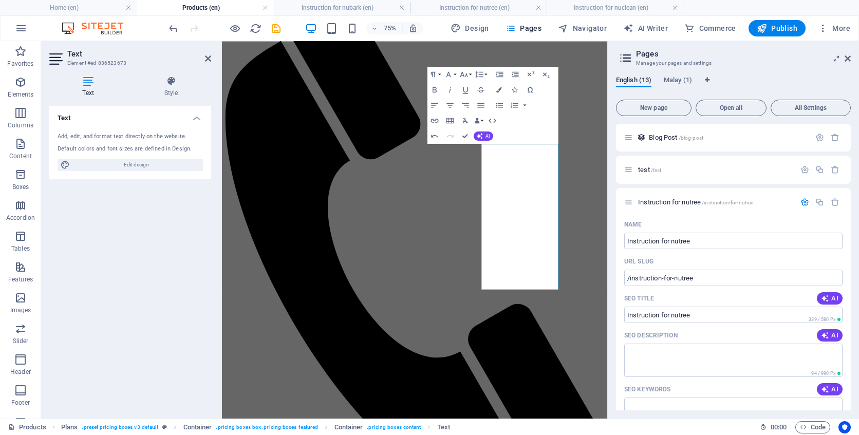
click at [275, 28] on icon "save" at bounding box center [276, 29] width 12 height 12
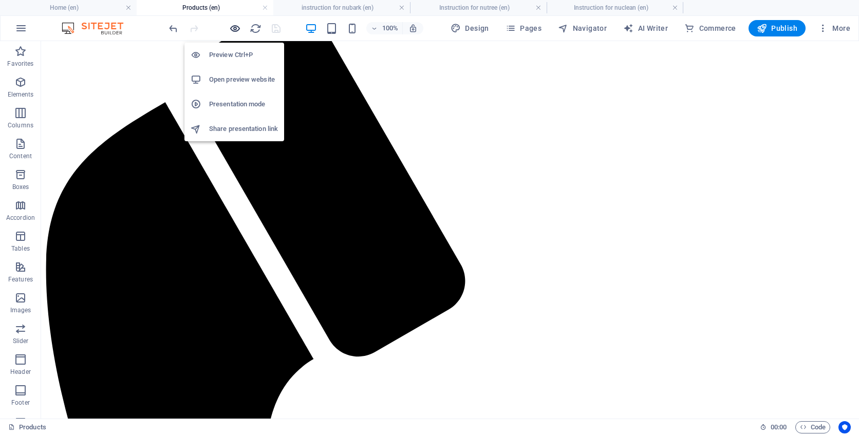
click at [235, 24] on icon "button" at bounding box center [235, 29] width 12 height 12
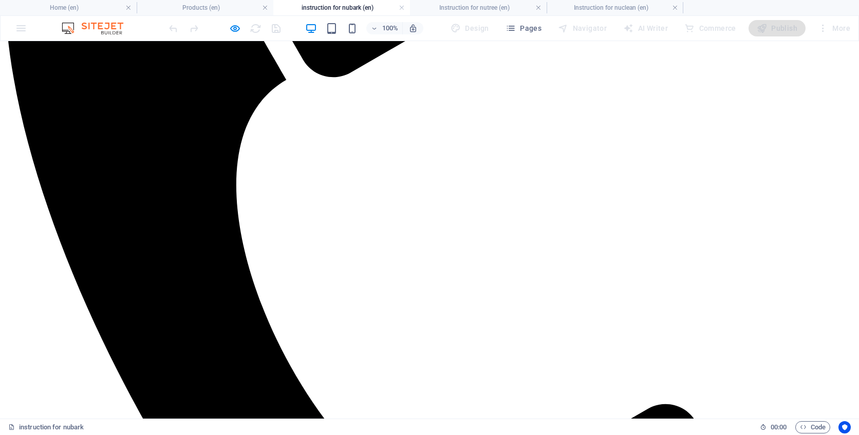
scroll to position [487, 0]
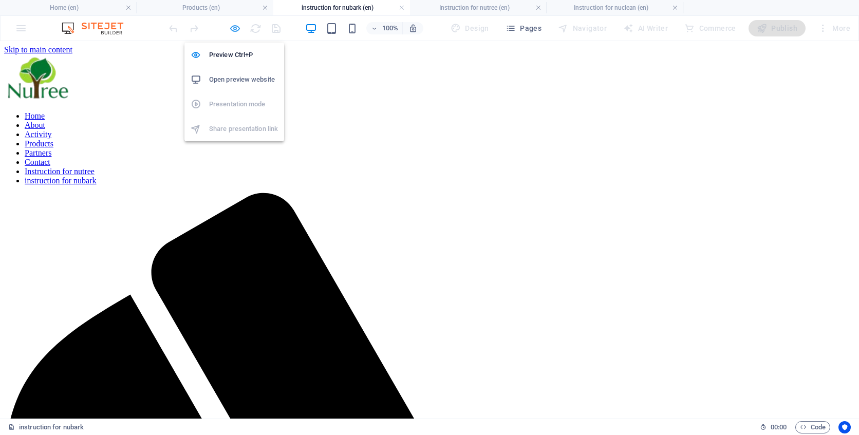
click at [236, 23] on icon "button" at bounding box center [235, 29] width 12 height 12
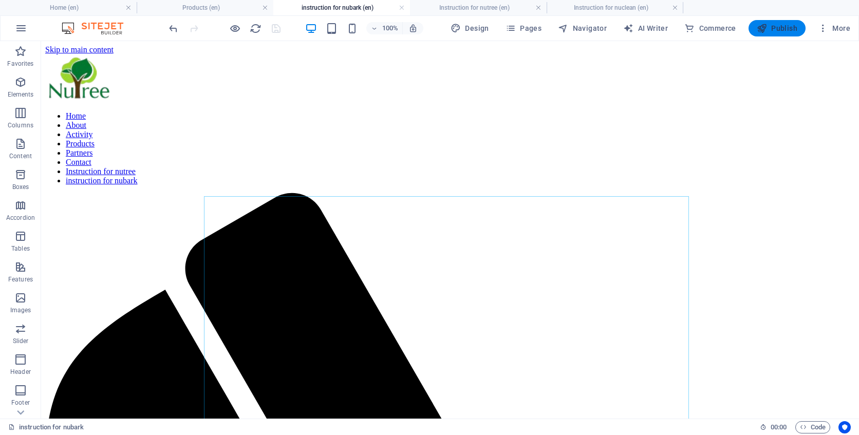
click at [771, 31] on span "Publish" at bounding box center [777, 28] width 41 height 10
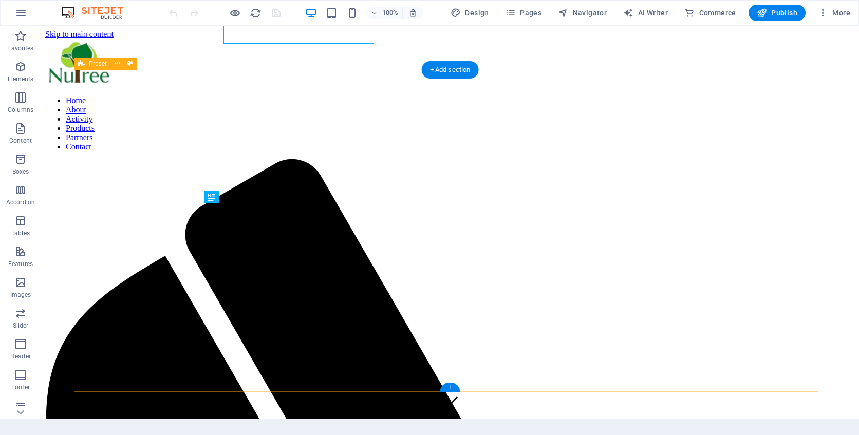
scroll to position [407, 0]
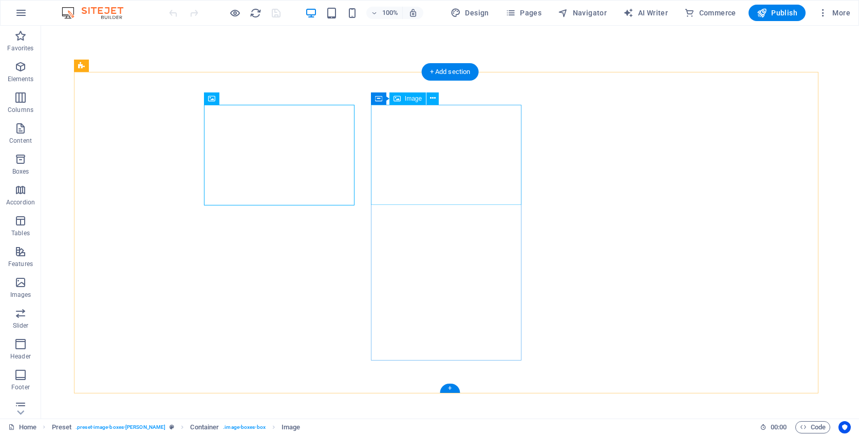
scroll to position [0, 0]
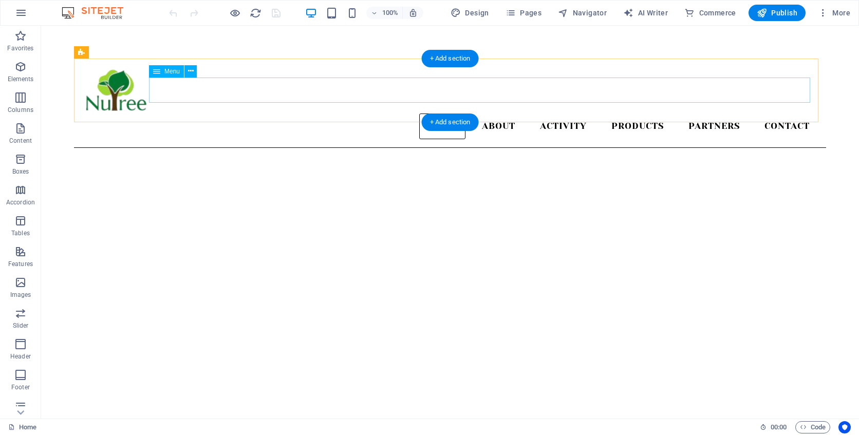
click at [617, 114] on nav "Home About Activity Products Partners Contact" at bounding box center [450, 127] width 736 height 26
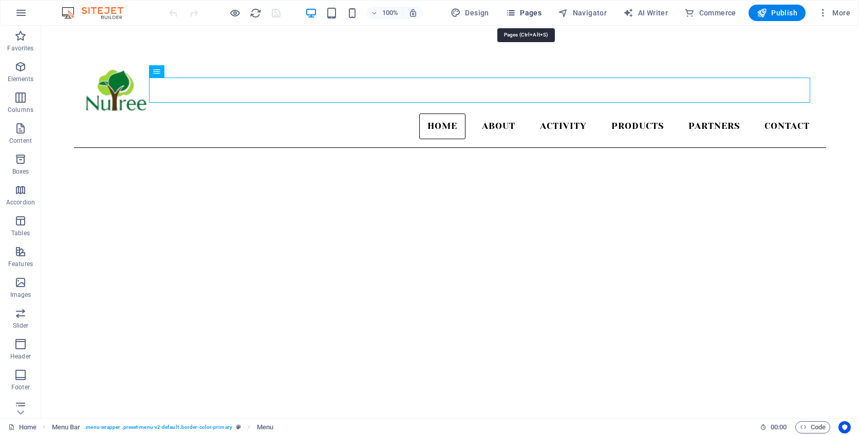
click at [525, 14] on span "Pages" at bounding box center [524, 13] width 36 height 10
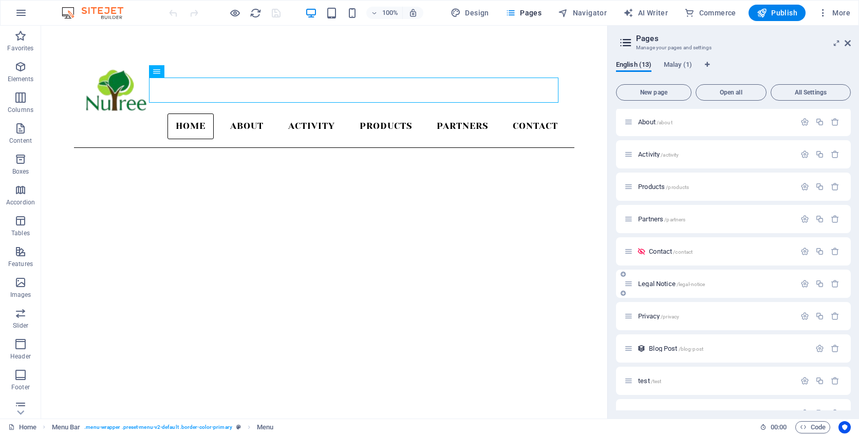
scroll to position [28, 0]
click at [659, 191] on span "Products /products" at bounding box center [663, 192] width 51 height 8
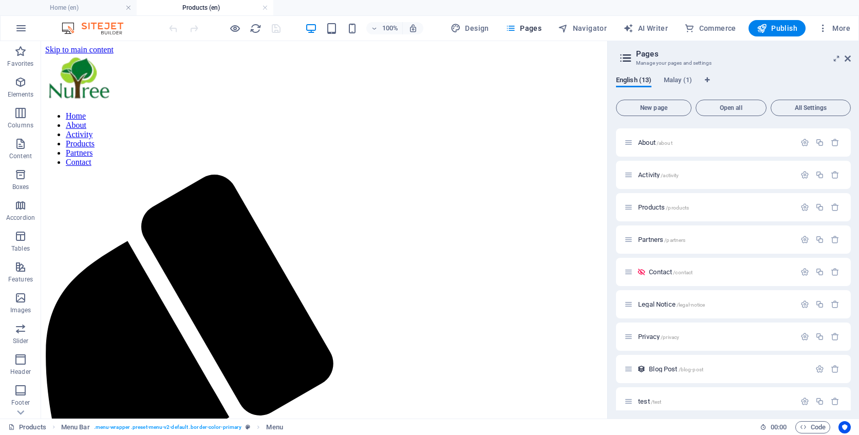
scroll to position [0, 0]
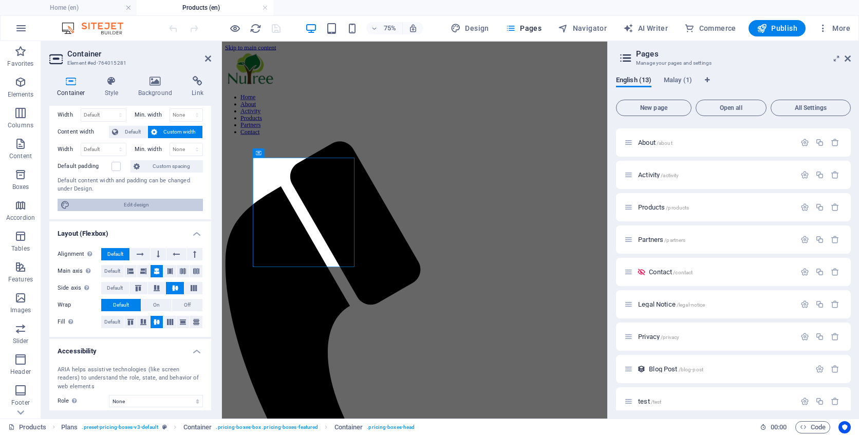
scroll to position [42, 0]
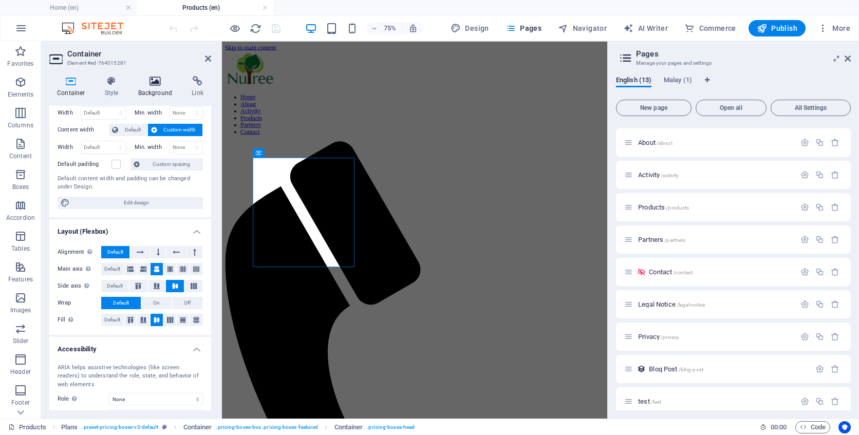
click at [150, 83] on icon at bounding box center [156, 81] width 50 height 10
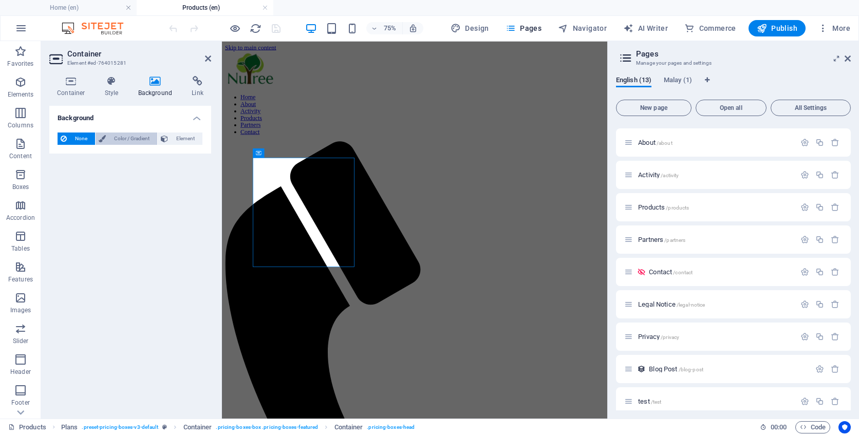
click at [125, 141] on span "Color / Gradient" at bounding box center [131, 139] width 45 height 12
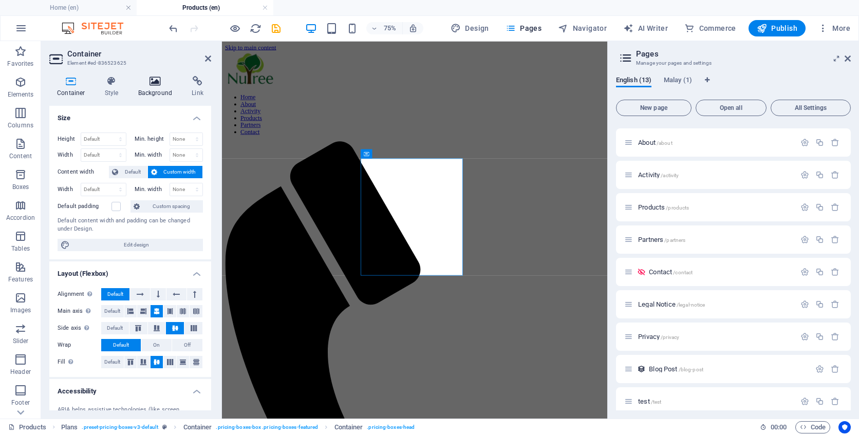
click at [152, 87] on h4 "Background" at bounding box center [158, 87] width 54 height 22
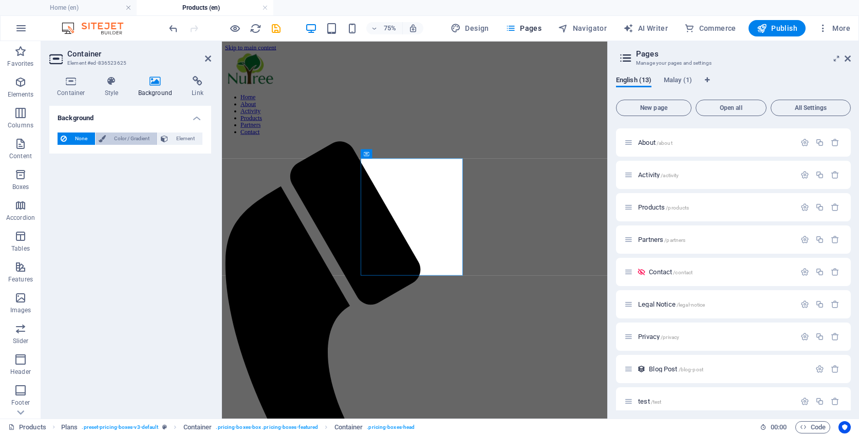
click at [128, 142] on span "Color / Gradient" at bounding box center [131, 139] width 45 height 12
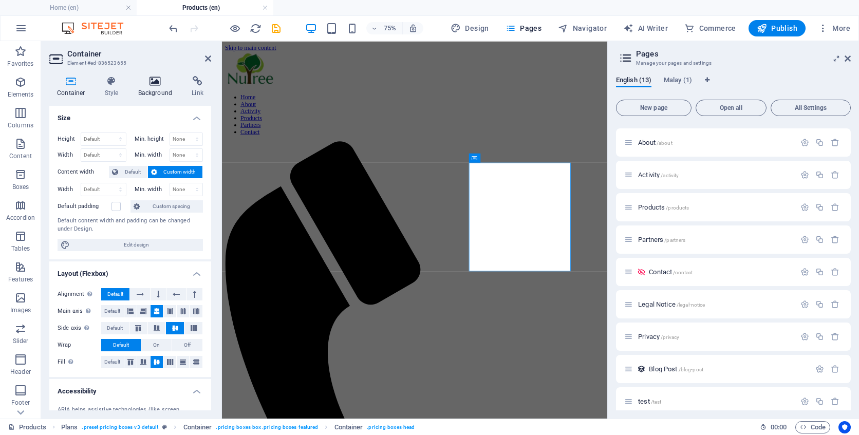
click at [158, 85] on icon at bounding box center [156, 81] width 50 height 10
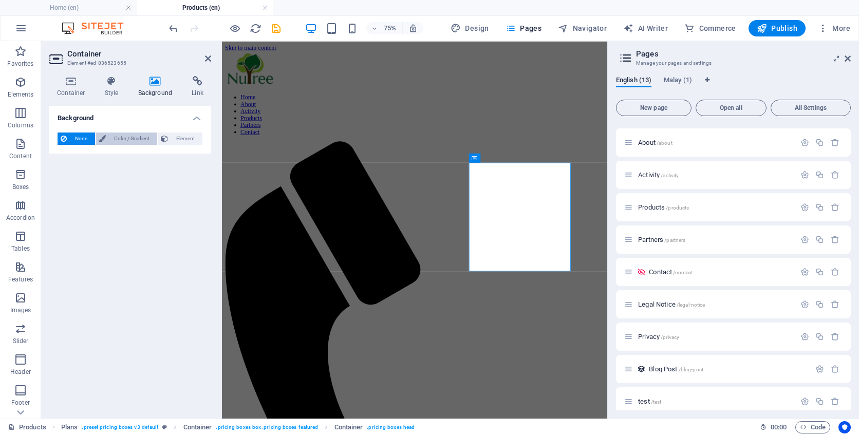
click at [130, 141] on span "Color / Gradient" at bounding box center [131, 139] width 45 height 12
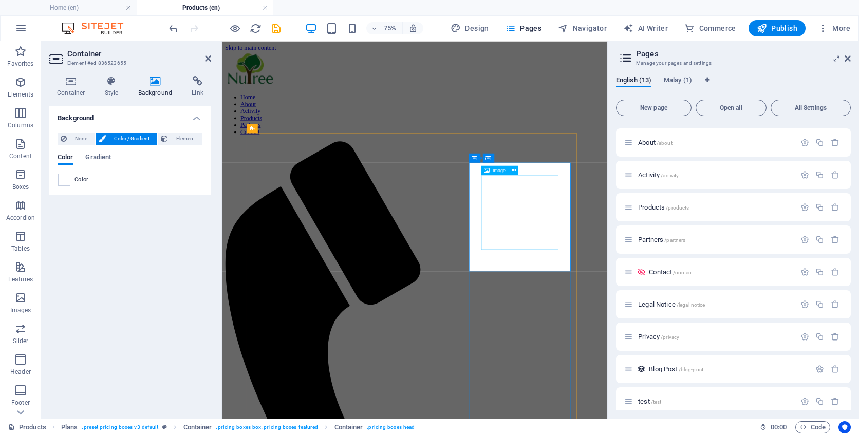
select select "px"
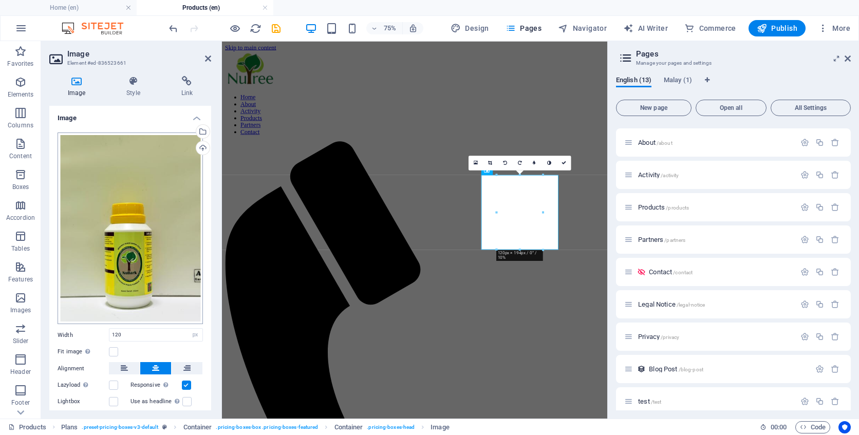
scroll to position [44, 0]
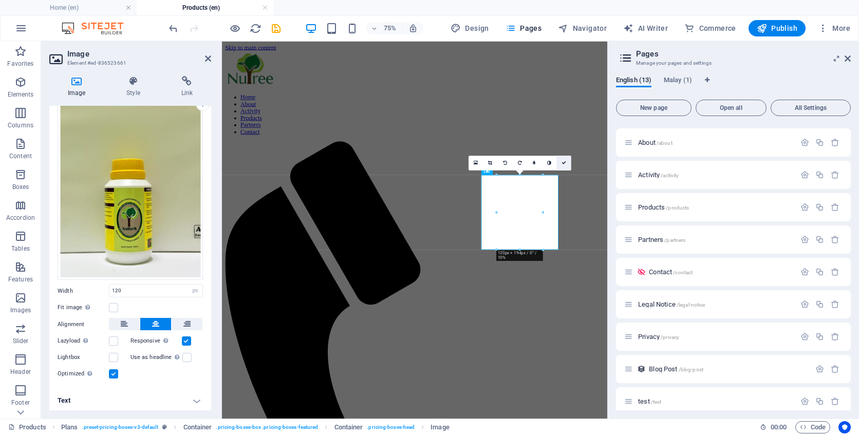
click at [566, 161] on icon at bounding box center [564, 162] width 5 height 5
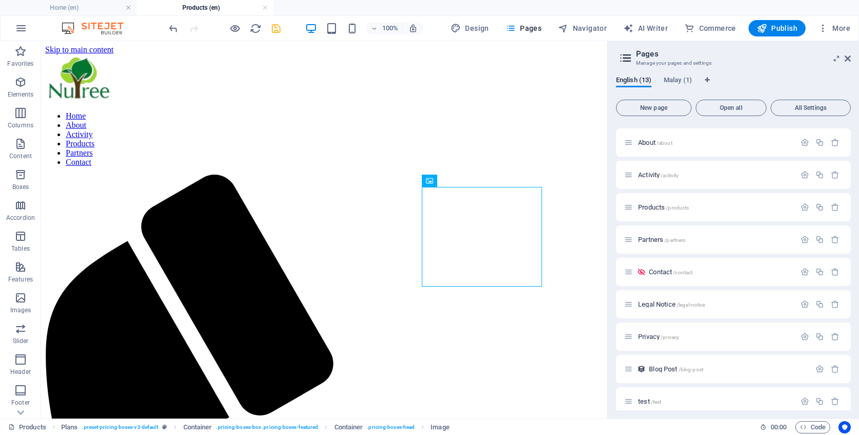
click at [277, 32] on icon "save" at bounding box center [276, 29] width 12 height 12
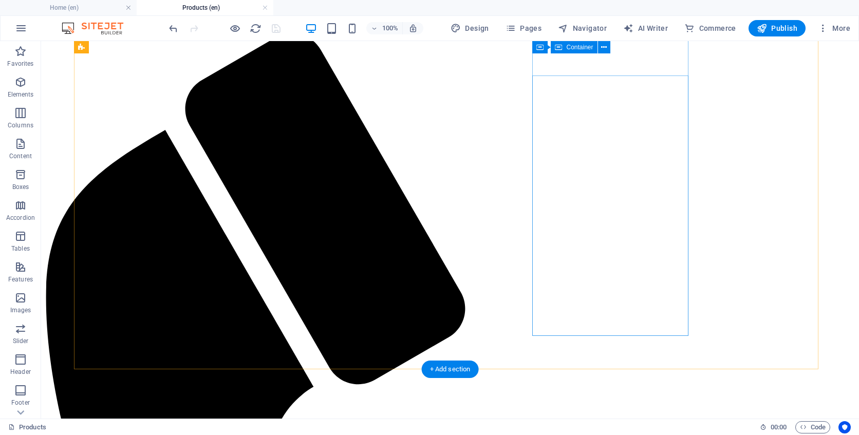
scroll to position [0, 0]
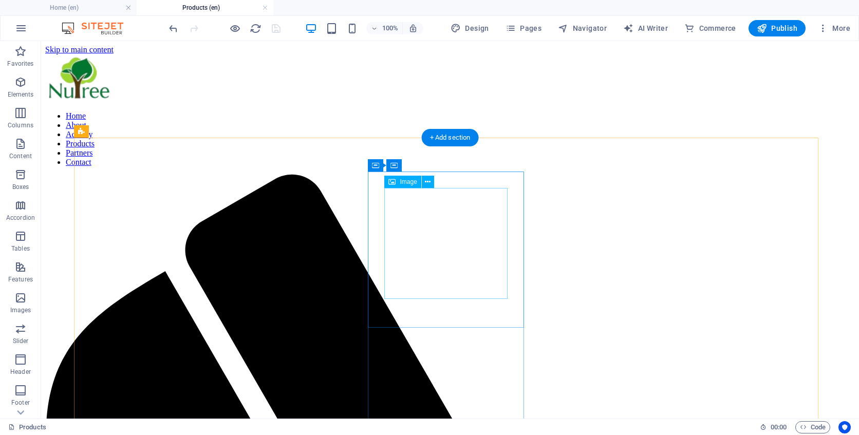
select select "px"
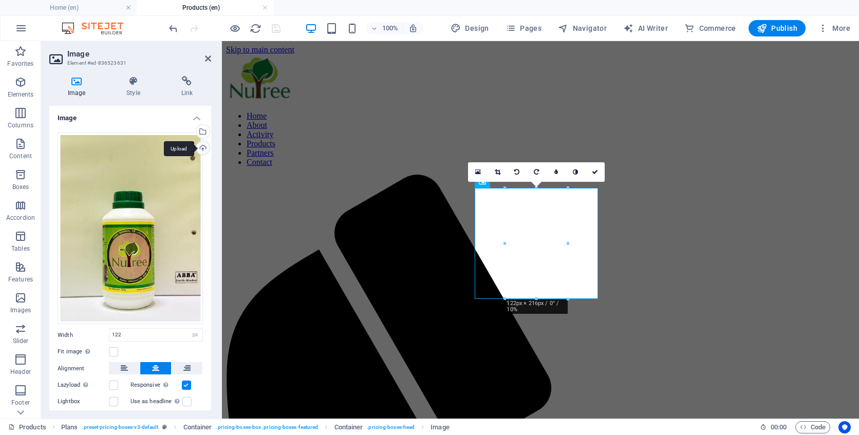
click at [202, 147] on div "Upload" at bounding box center [201, 148] width 15 height 15
click at [205, 147] on div "Upload" at bounding box center [201, 148] width 15 height 15
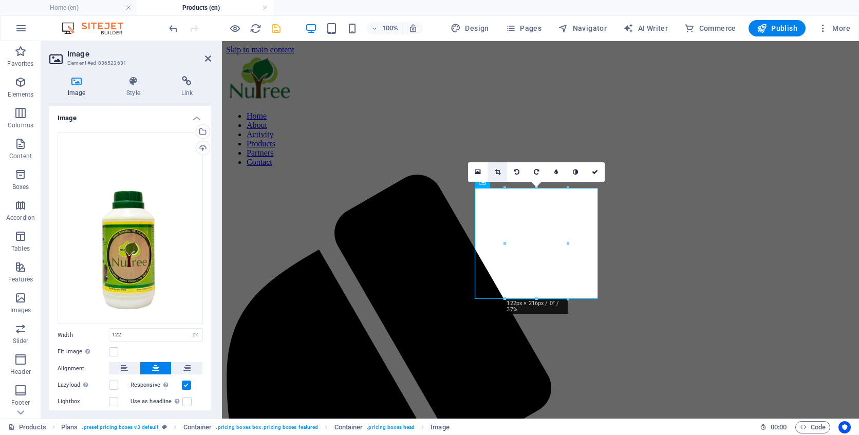
click at [496, 172] on icon at bounding box center [498, 172] width 6 height 6
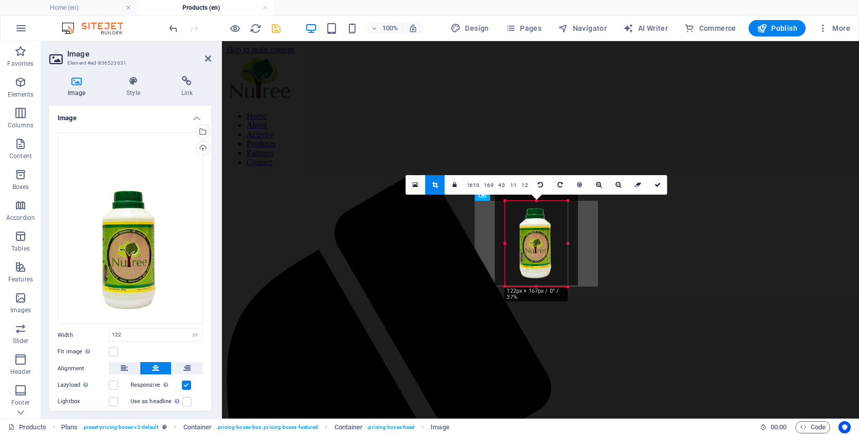
drag, startPoint x: 538, startPoint y: 189, endPoint x: 537, endPoint y: 214, distance: 25.7
click at [537, 214] on div "180 170 160 150 140 130 120 110 100 90 80 70 60 50 40 30 20 10 0 -10 -20 -30 -4…" at bounding box center [536, 244] width 63 height 86
click at [660, 186] on link at bounding box center [658, 185] width 20 height 20
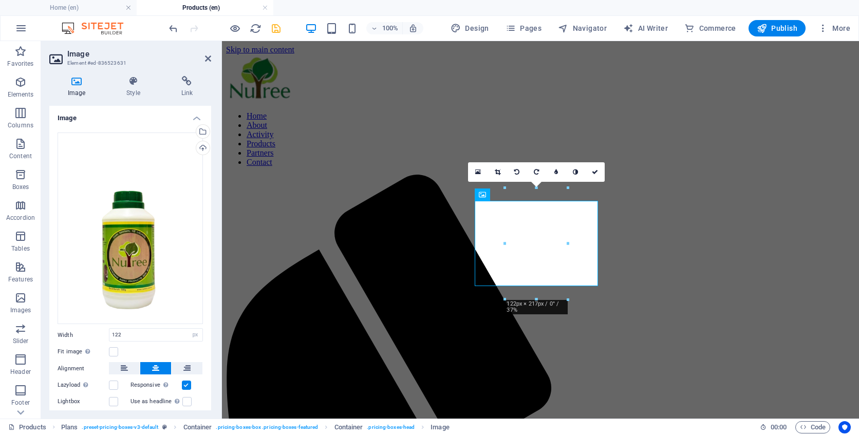
scroll to position [44, 0]
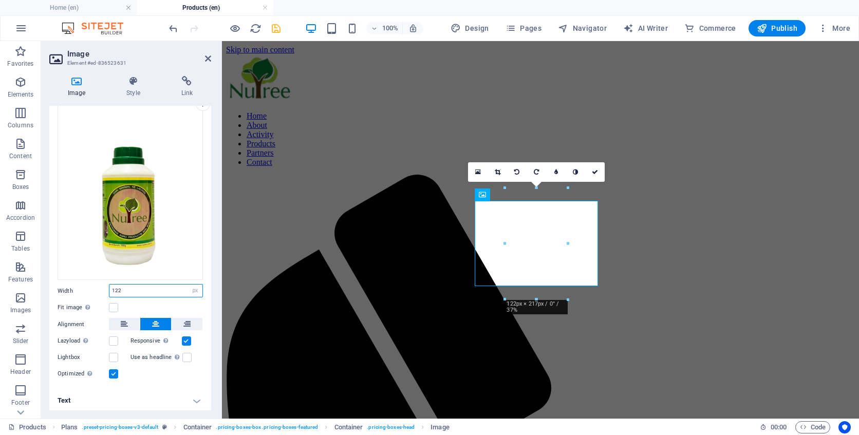
click at [162, 292] on input "122" at bounding box center [155, 291] width 93 height 12
type input "1"
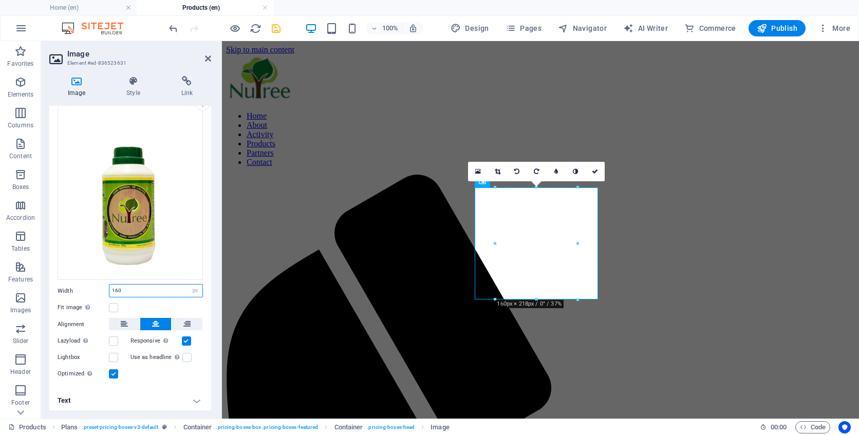
click at [140, 291] on input "160" at bounding box center [155, 291] width 93 height 12
type input "1"
type input "210"
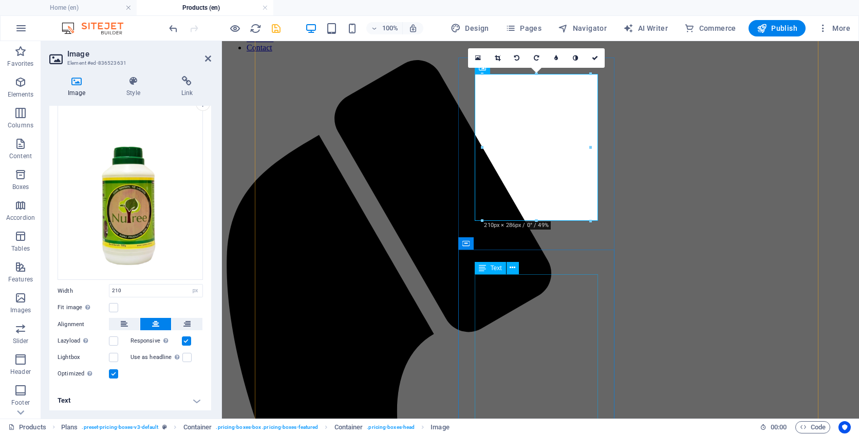
scroll to position [115, 0]
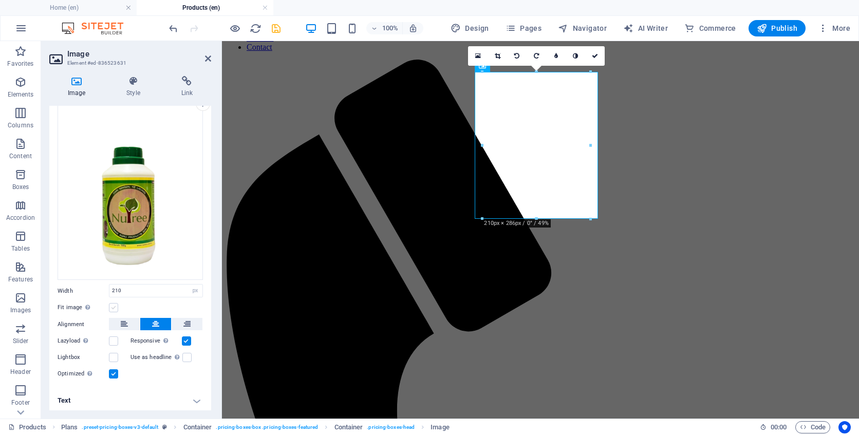
click at [113, 303] on label at bounding box center [113, 307] width 9 height 9
click at [0, 0] on input "Fit image Automatically fit image to a fixed width and height" at bounding box center [0, 0] width 0 height 0
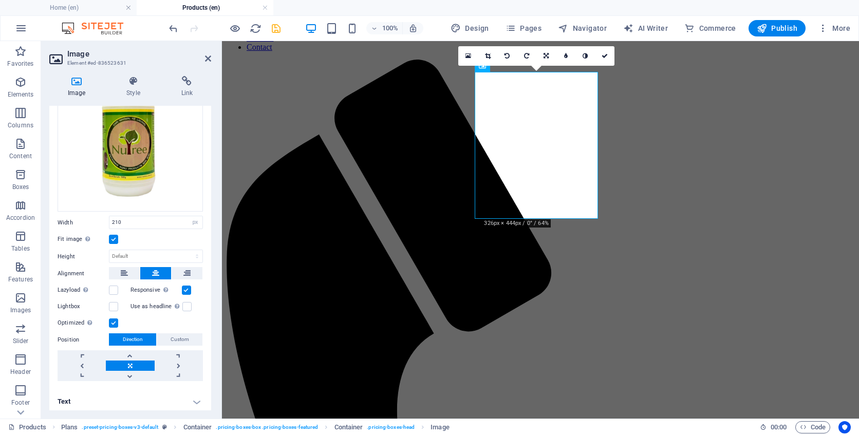
scroll to position [114, 0]
click at [276, 34] on button "save" at bounding box center [276, 28] width 12 height 12
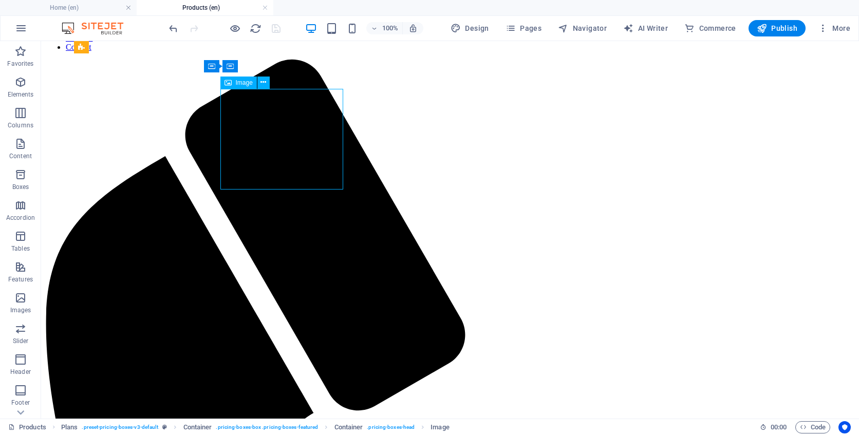
select select "px"
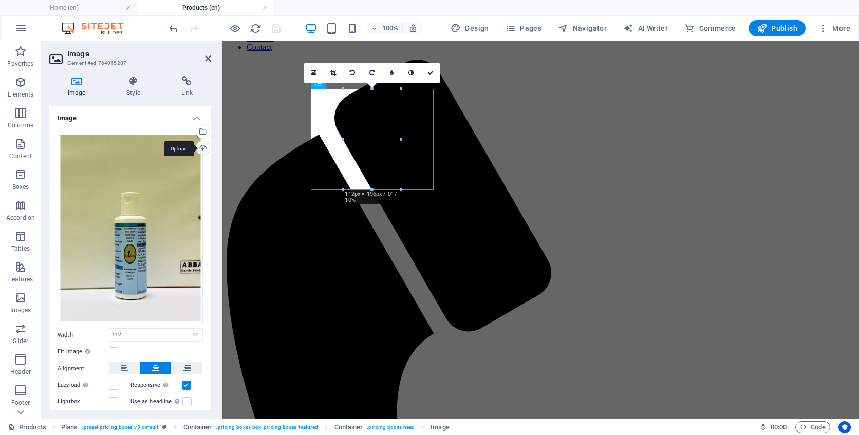
click at [201, 152] on div "Upload" at bounding box center [201, 148] width 15 height 15
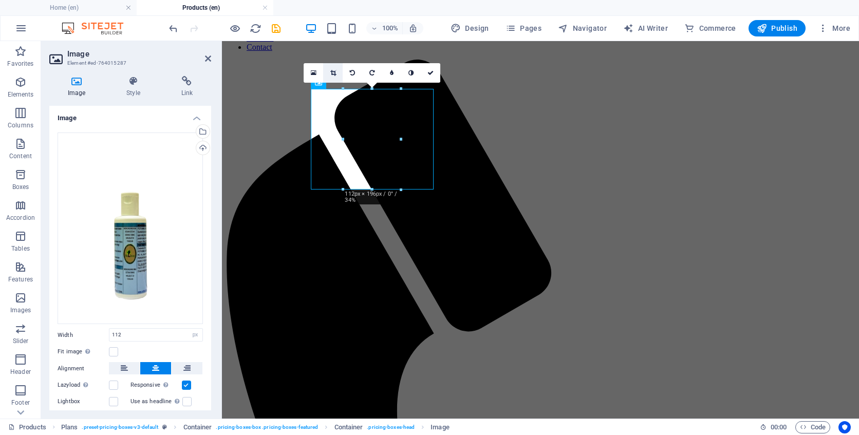
click at [335, 72] on icon at bounding box center [333, 73] width 6 height 6
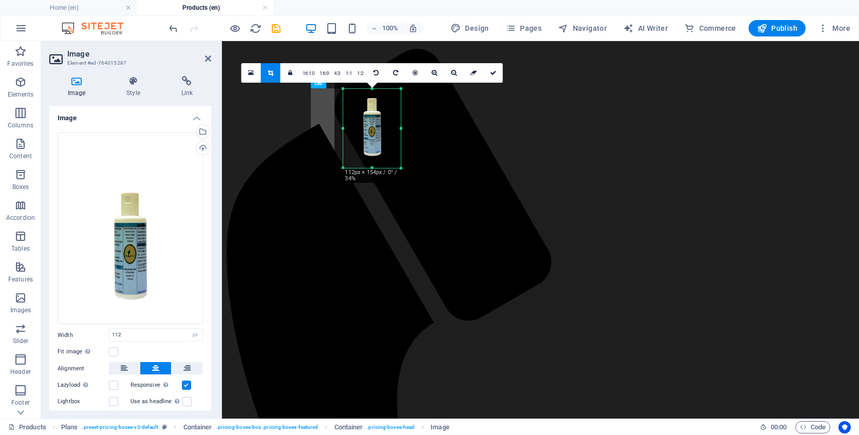
scroll to position [126, 0]
drag, startPoint x: 372, startPoint y: 89, endPoint x: 373, endPoint y: 110, distance: 21.6
click at [374, 112] on div "180 170 160 150 140 130 120 110 100 90 80 70 60 50 40 30 20 10 0 -10 -20 -30 -4…" at bounding box center [372, 128] width 58 height 78
drag, startPoint x: 372, startPoint y: 168, endPoint x: 372, endPoint y: 161, distance: 7.2
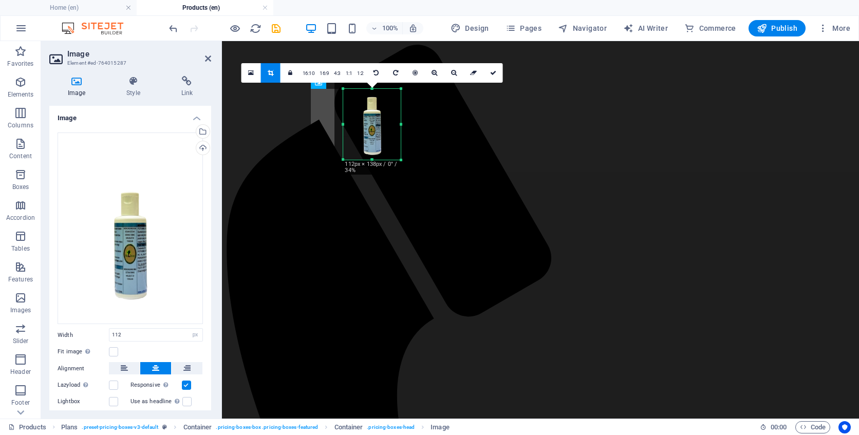
click at [372, 161] on div at bounding box center [372, 160] width 58 height 4
click at [145, 336] on input "112" at bounding box center [155, 335] width 93 height 12
click at [491, 75] on icon at bounding box center [493, 73] width 6 height 6
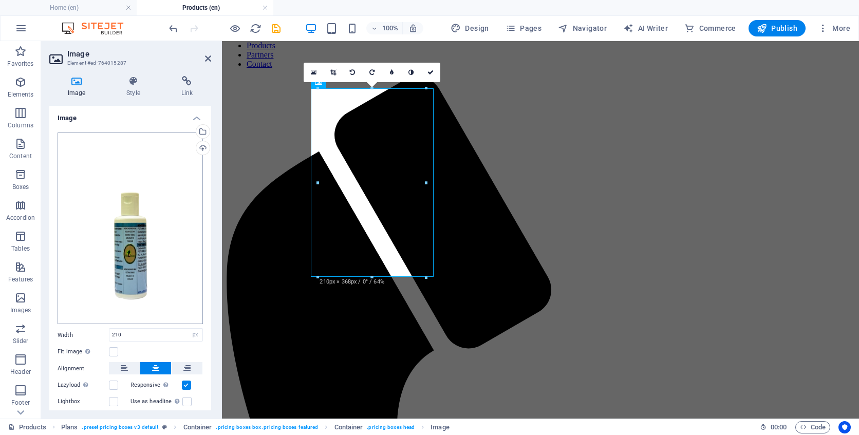
scroll to position [99, 0]
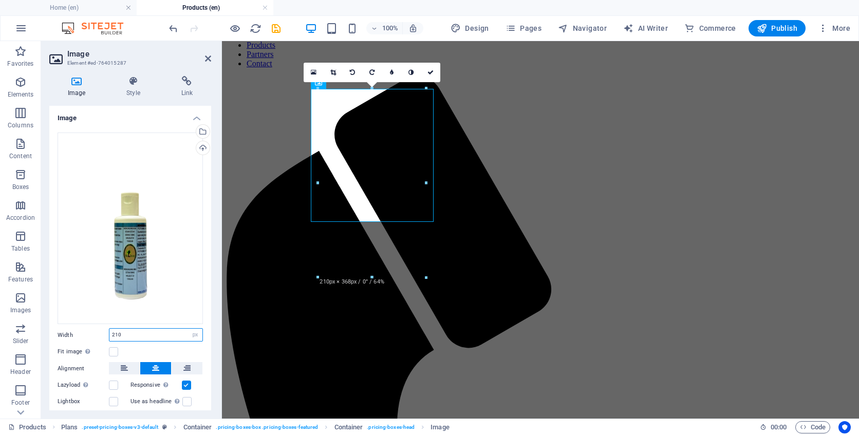
drag, startPoint x: 127, startPoint y: 336, endPoint x: 106, endPoint y: 336, distance: 20.6
click at [106, 336] on div "Width 210 Default auto px rem % em vh vw" at bounding box center [130, 334] width 145 height 13
type input "250"
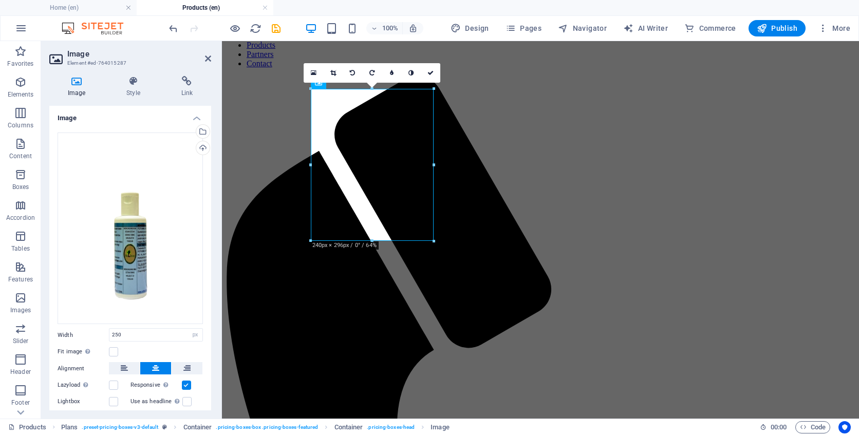
scroll to position [98, 0]
click at [113, 352] on label at bounding box center [113, 351] width 9 height 9
click at [0, 0] on input "Fit image Automatically fit image to a fixed width and height" at bounding box center [0, 0] width 0 height 0
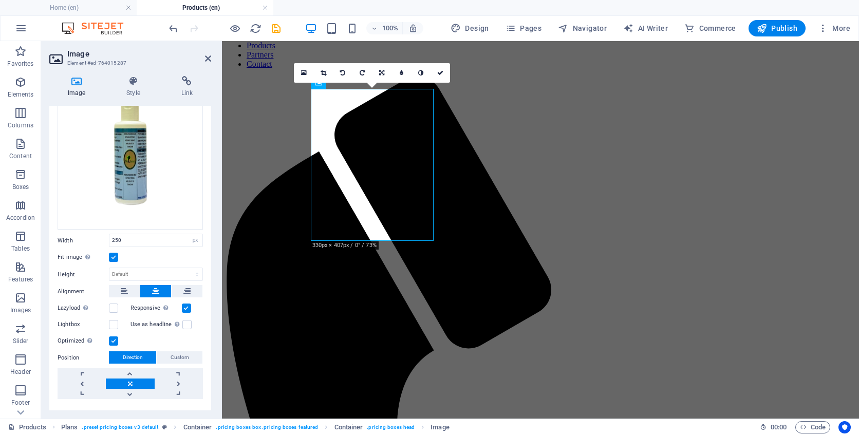
scroll to position [114, 0]
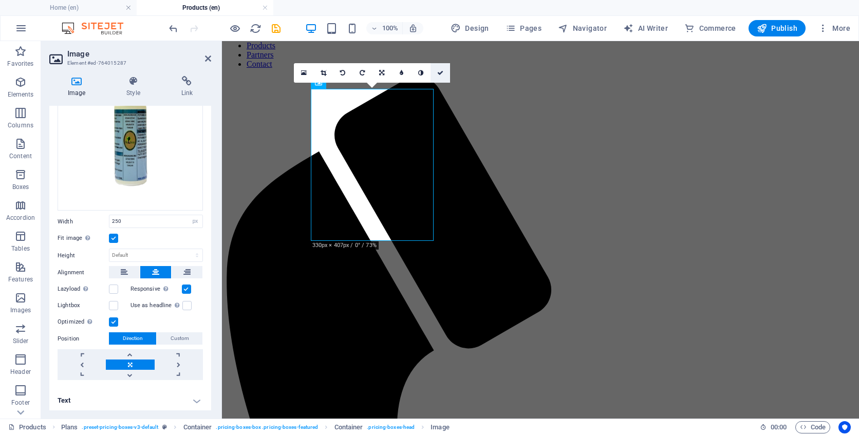
click at [445, 70] on link at bounding box center [441, 73] width 20 height 20
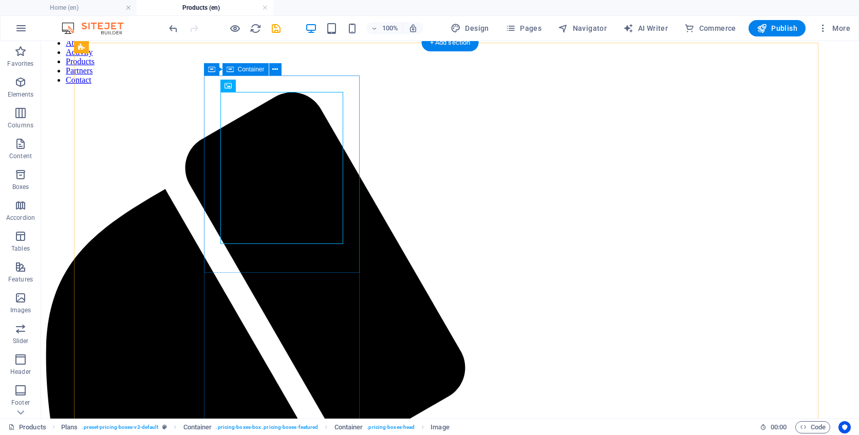
scroll to position [79, 0]
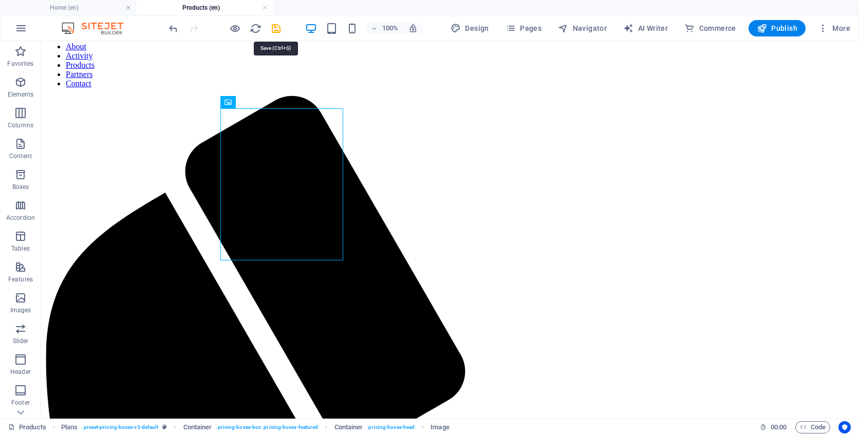
click at [276, 33] on icon "save" at bounding box center [276, 29] width 12 height 12
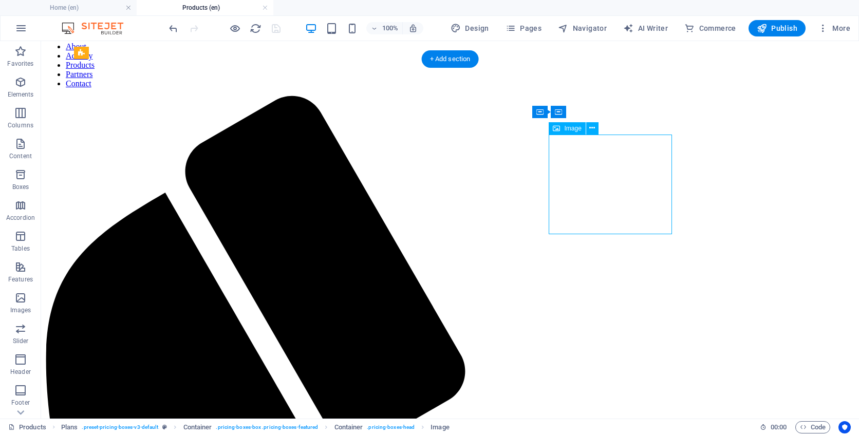
select select "px"
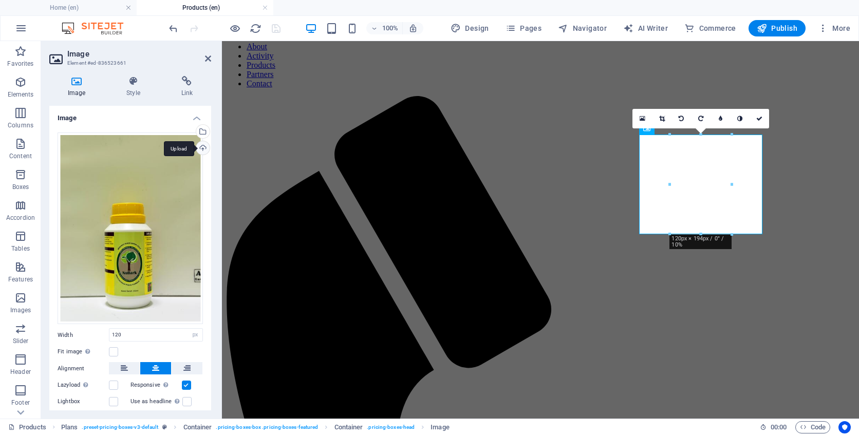
click at [201, 146] on div "Upload" at bounding box center [201, 148] width 15 height 15
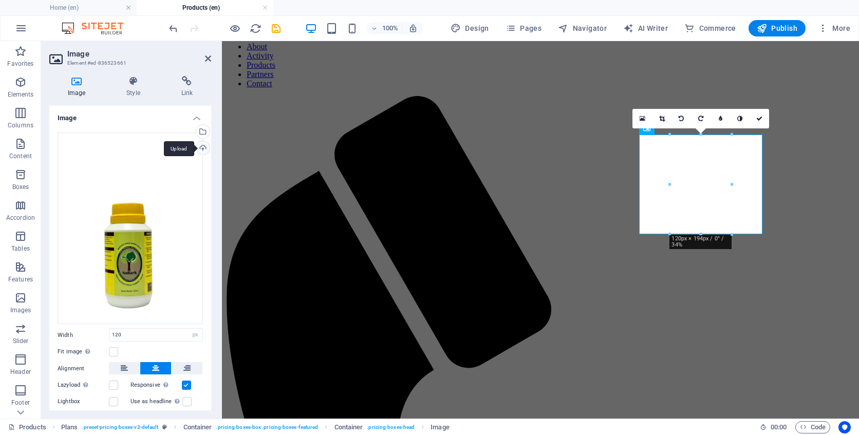
click at [199, 145] on div "Upload" at bounding box center [201, 148] width 15 height 15
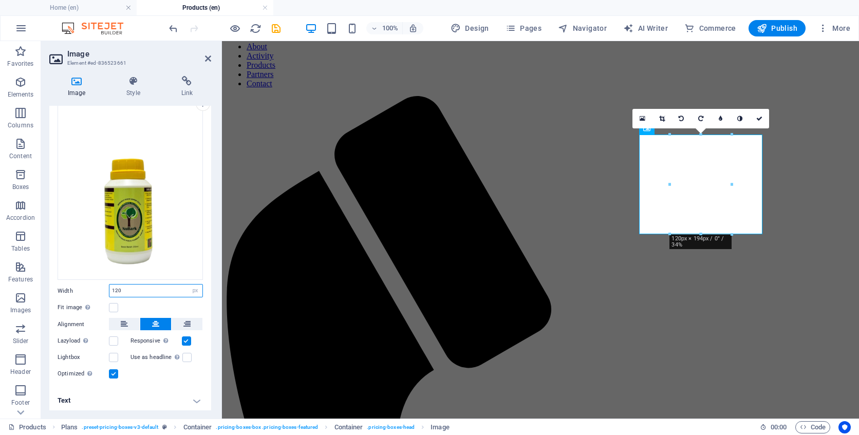
click at [140, 289] on input "120" at bounding box center [155, 291] width 93 height 12
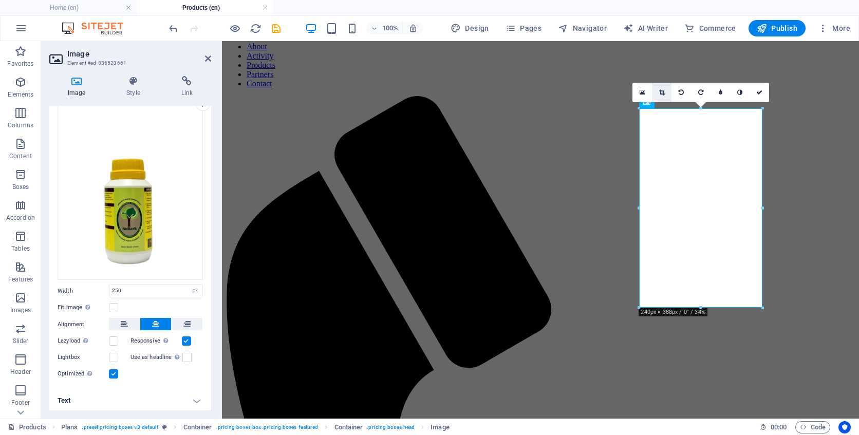
click at [665, 90] on link at bounding box center [662, 93] width 20 height 20
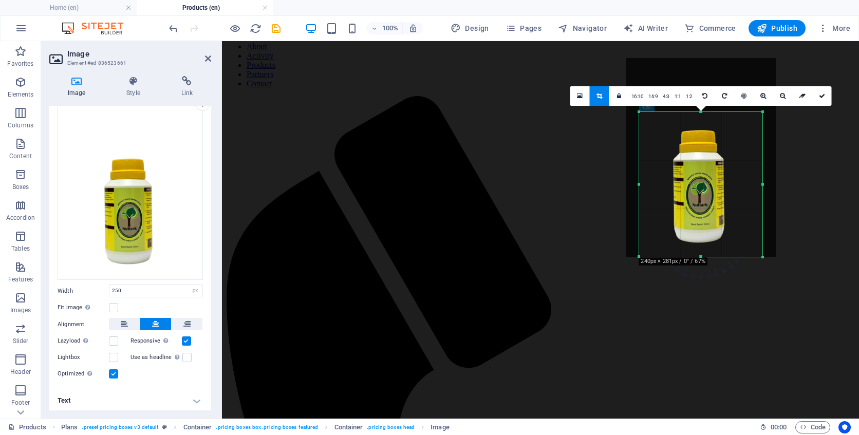
drag, startPoint x: 701, startPoint y: 107, endPoint x: 701, endPoint y: 160, distance: 52.9
click at [701, 160] on div "180 170 160 150 140 130 120 110 100 90 80 70 60 50 40 30 20 10 0 -10 -20 -30 -4…" at bounding box center [700, 184] width 123 height 144
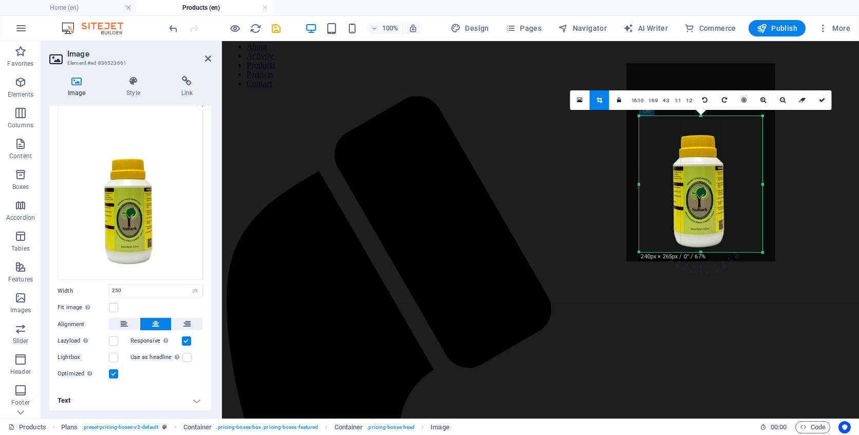
drag, startPoint x: 703, startPoint y: 256, endPoint x: 703, endPoint y: 248, distance: 8.7
click at [703, 248] on div "180 170 160 150 140 130 120 110 100 90 80 70 60 50 40 30 20 10 0 -10 -20 -30 -4…" at bounding box center [700, 184] width 123 height 136
click at [700, 113] on div at bounding box center [700, 163] width 149 height 199
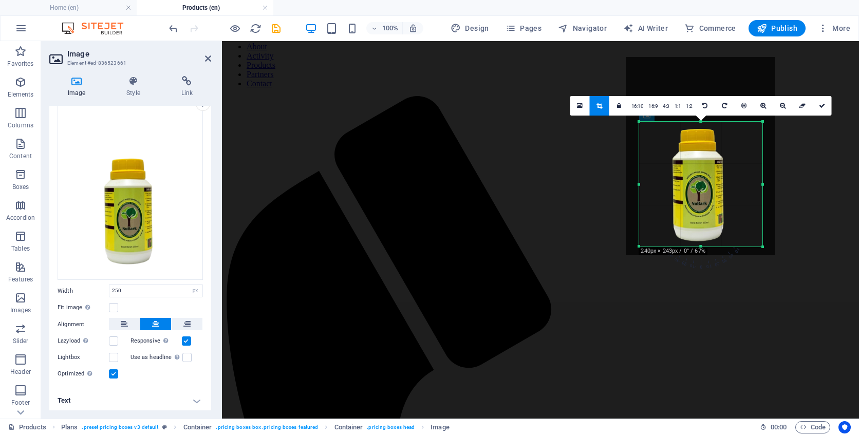
drag, startPoint x: 700, startPoint y: 115, endPoint x: 700, endPoint y: 126, distance: 10.8
click at [700, 126] on div "180 170 160 150 140 130 120 110 100 90 80 70 60 50 40 30 20 10 0 -10 -20 -30 -4…" at bounding box center [700, 184] width 123 height 125
click at [143, 289] on input "250" at bounding box center [155, 291] width 93 height 12
click at [825, 106] on link at bounding box center [823, 106] width 20 height 20
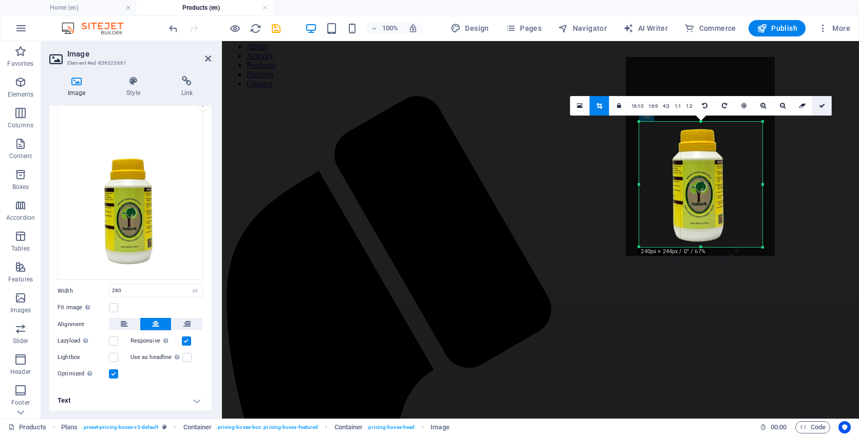
type input "239"
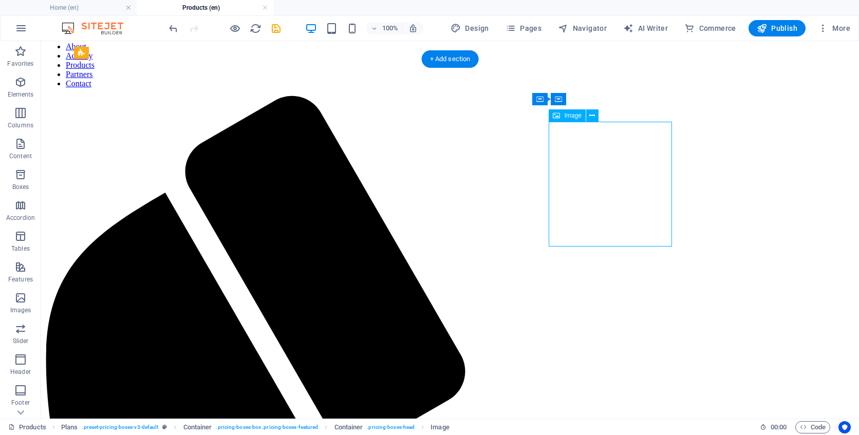
select select "px"
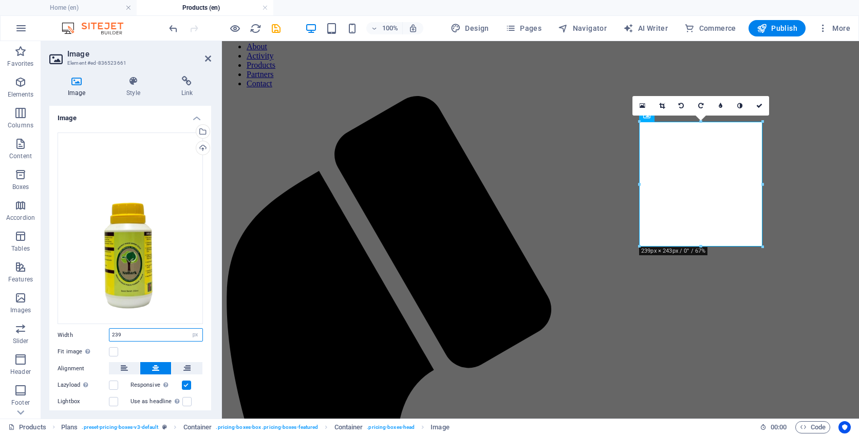
click at [139, 330] on input "239" at bounding box center [155, 335] width 93 height 12
click at [117, 348] on label at bounding box center [113, 351] width 9 height 9
click at [0, 0] on input "Fit image Automatically fit image to a fixed width and height" at bounding box center [0, 0] width 0 height 0
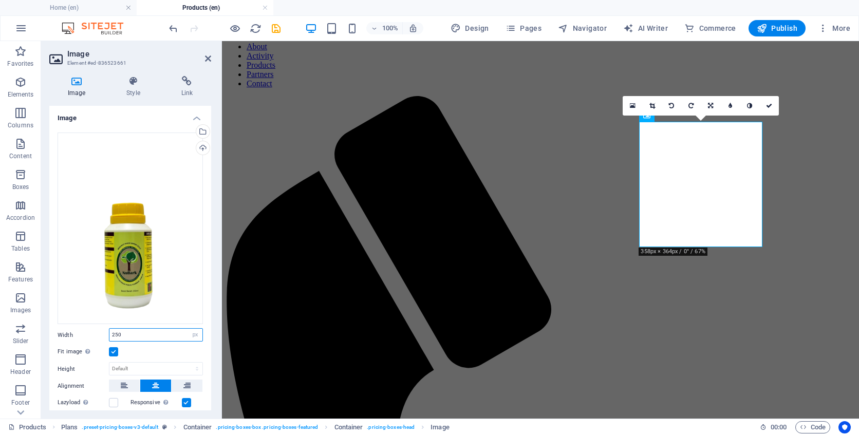
click at [146, 333] on input "250" at bounding box center [155, 335] width 93 height 12
type input "2"
type input "280"
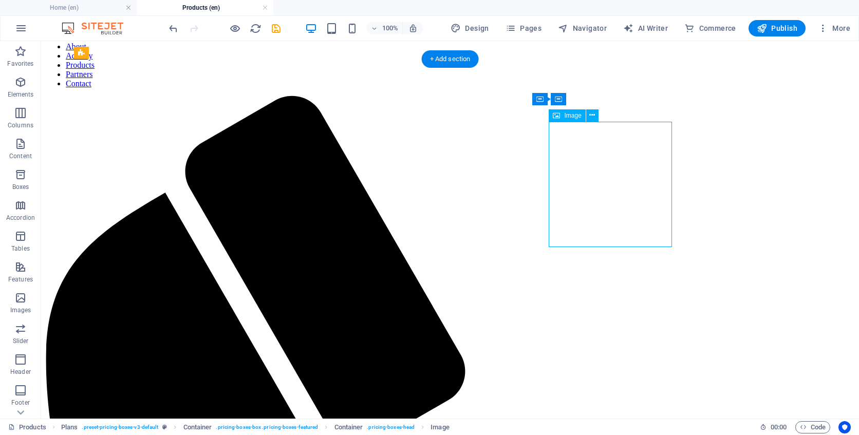
select select "px"
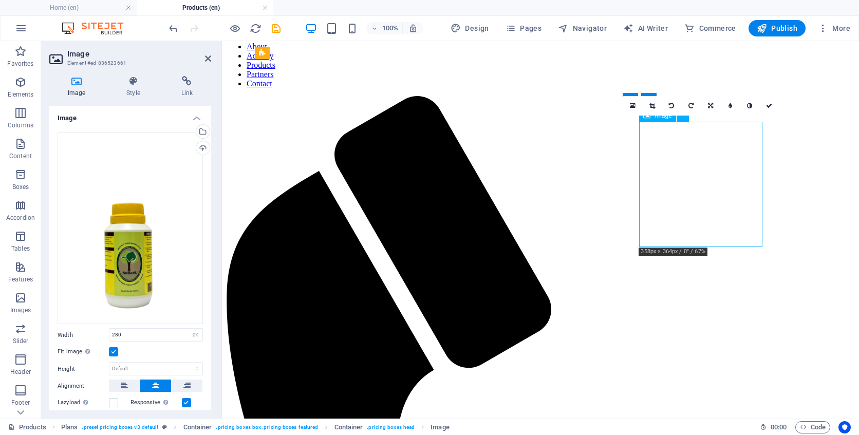
drag, startPoint x: 707, startPoint y: 190, endPoint x: 706, endPoint y: 207, distance: 16.5
click at [169, 336] on input "280" at bounding box center [155, 335] width 93 height 12
type input "310"
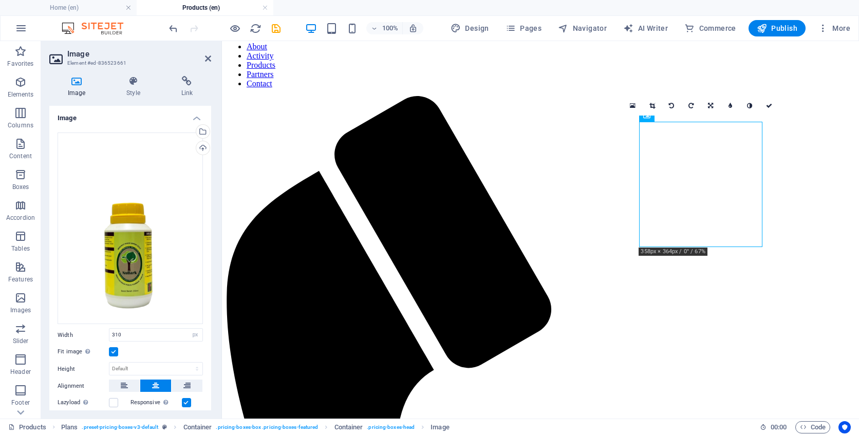
click at [217, 339] on div "Image Style Link Image Drag files here, click to choose files or select files f…" at bounding box center [130, 243] width 178 height 351
click at [768, 105] on icon at bounding box center [769, 106] width 6 height 6
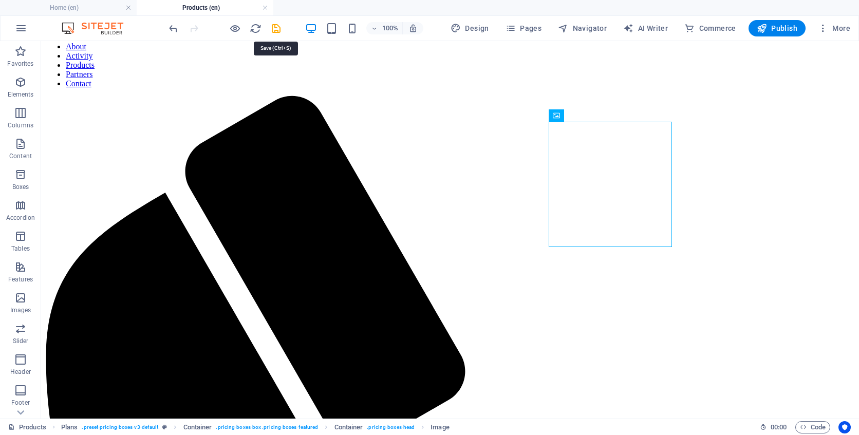
click at [279, 30] on icon "save" at bounding box center [276, 29] width 12 height 12
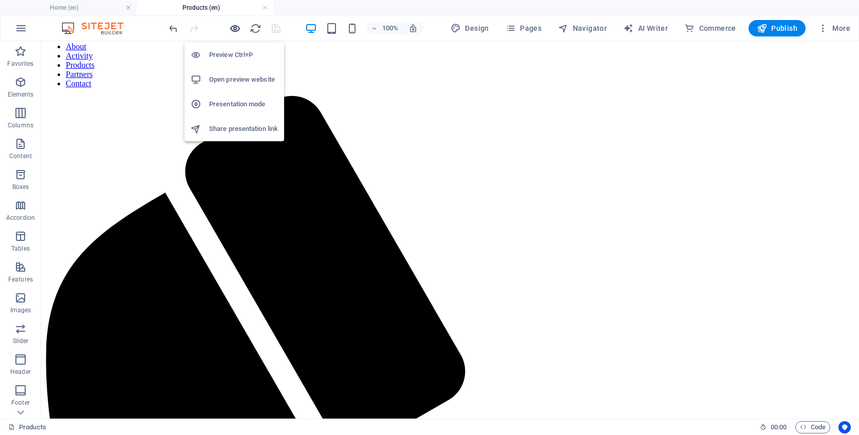
click at [233, 30] on icon "button" at bounding box center [235, 29] width 12 height 12
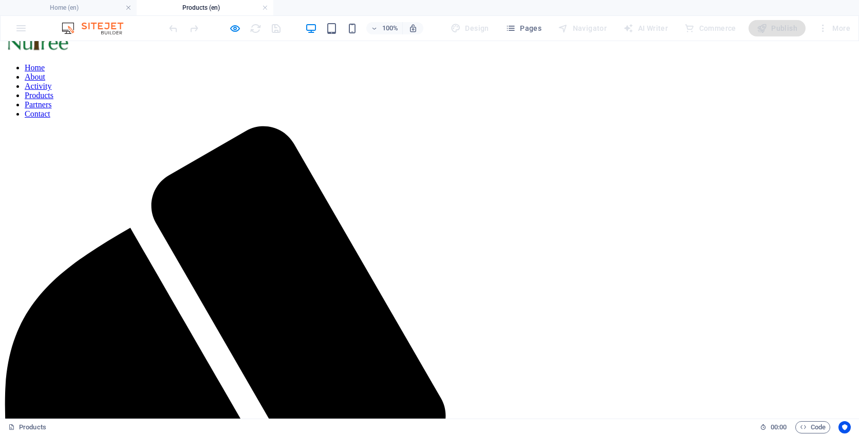
scroll to position [8, 0]
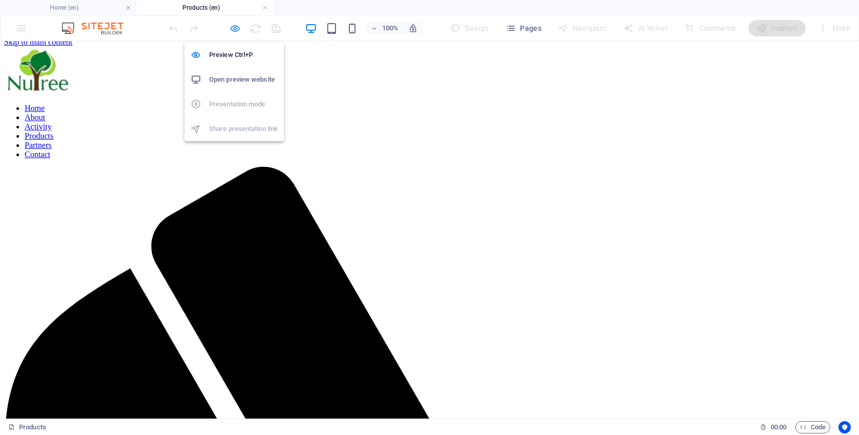
click at [232, 28] on icon "button" at bounding box center [235, 29] width 12 height 12
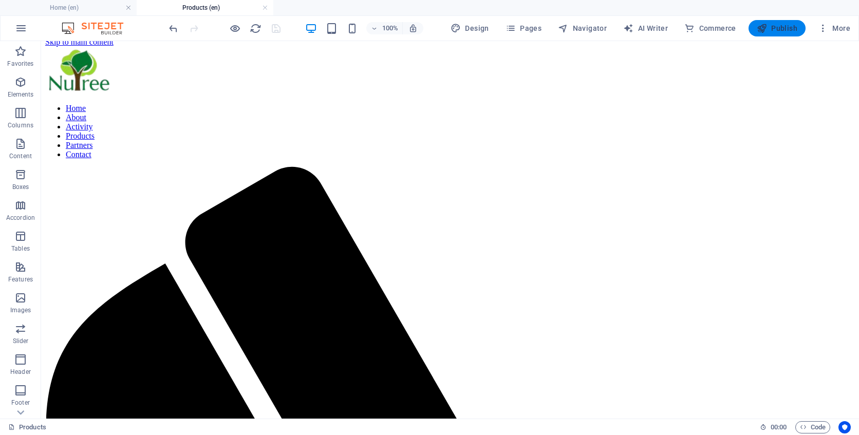
click at [773, 25] on span "Publish" at bounding box center [777, 28] width 41 height 10
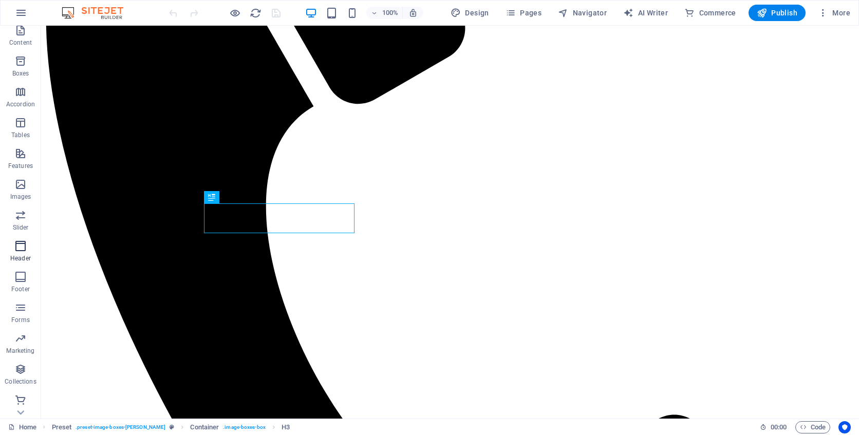
scroll to position [100, 0]
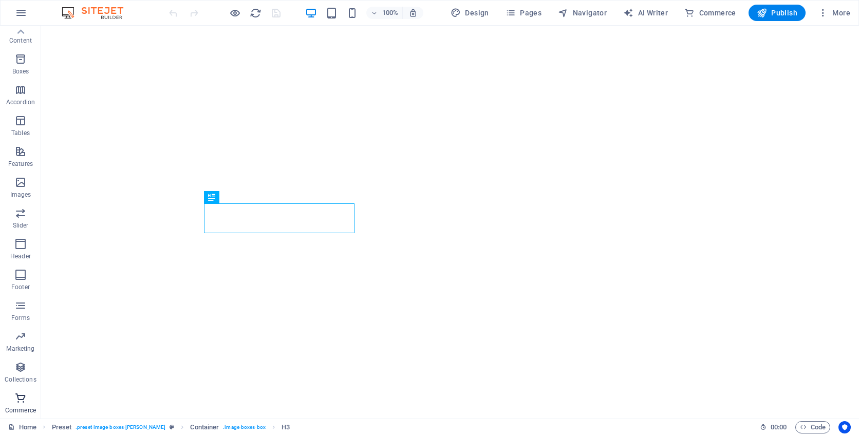
click at [21, 399] on icon "button" at bounding box center [20, 398] width 12 height 12
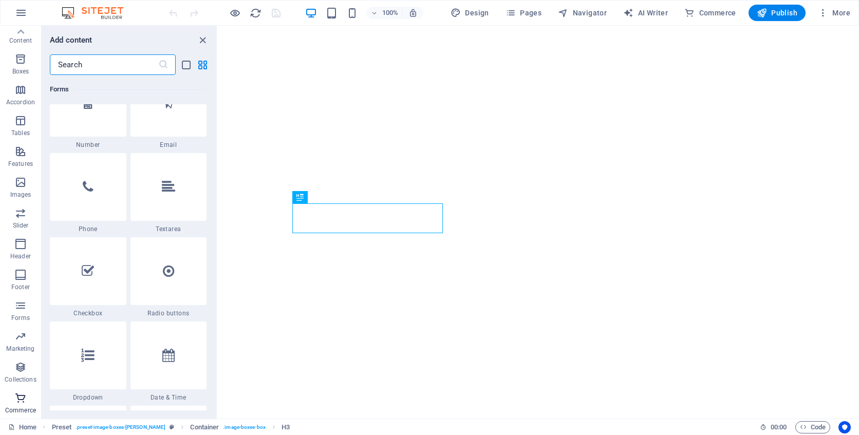
scroll to position [9904, 0]
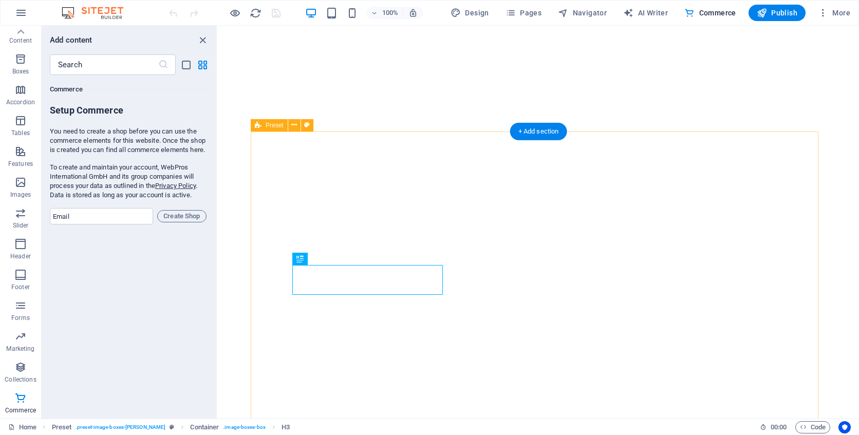
scroll to position [378, 0]
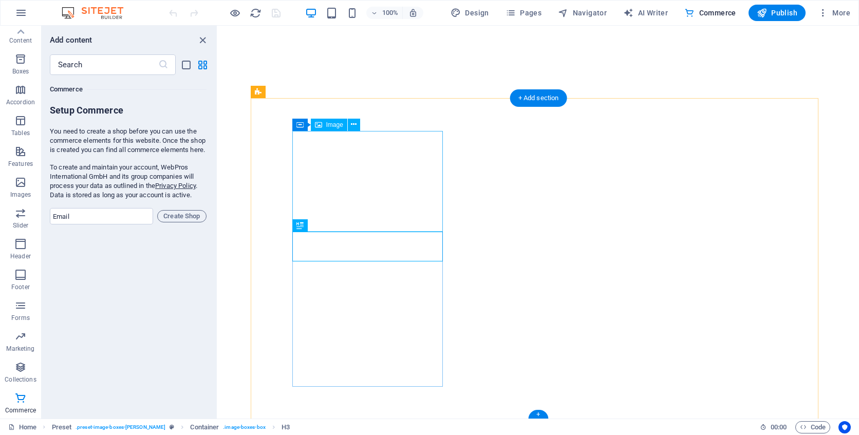
select select "px"
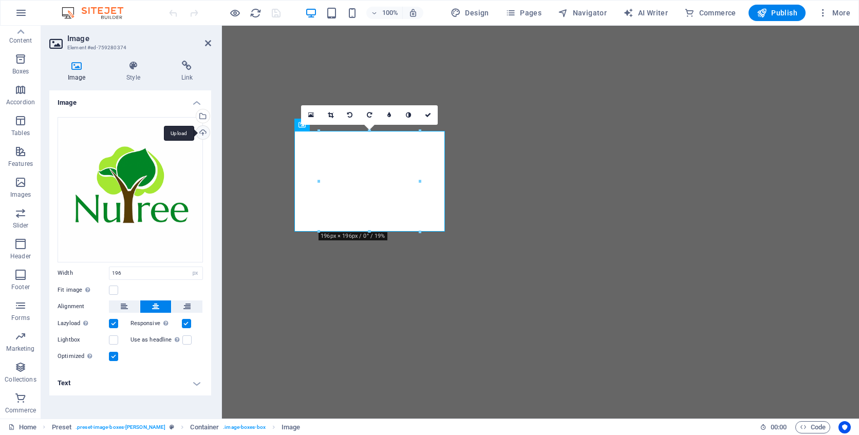
click at [201, 132] on div "Upload" at bounding box center [201, 133] width 15 height 15
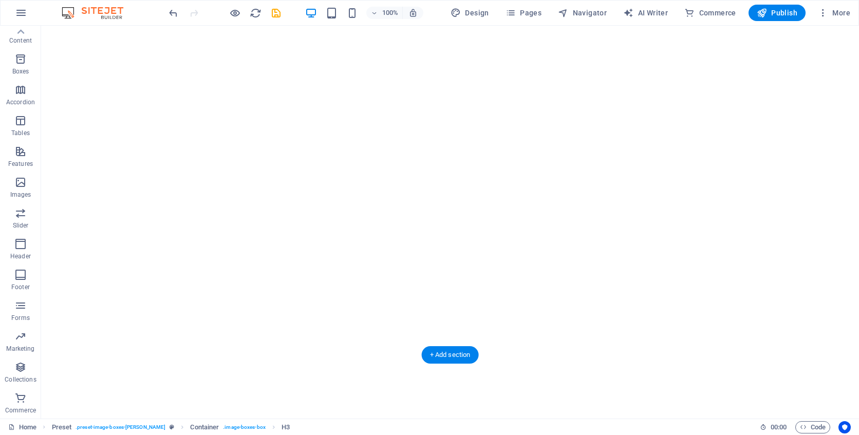
scroll to position [93, 0]
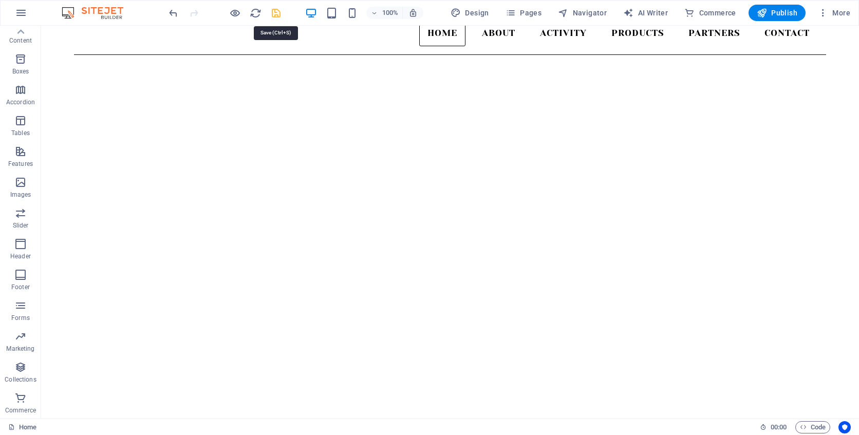
click at [279, 17] on icon "save" at bounding box center [276, 13] width 12 height 12
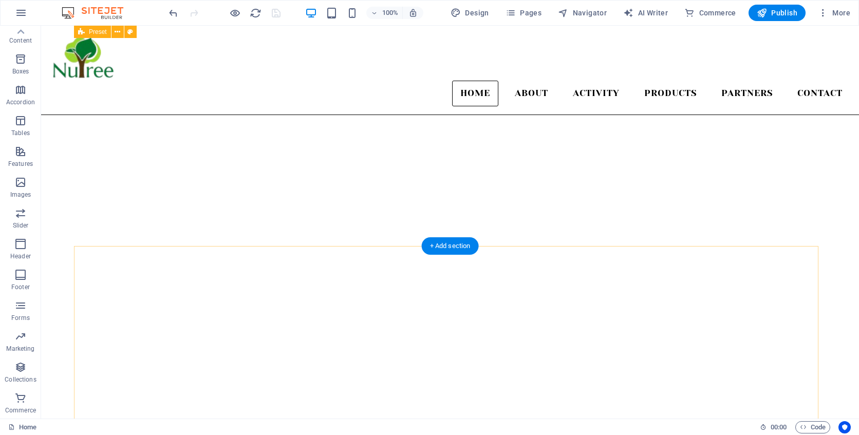
scroll to position [125, 0]
click at [780, 16] on span "Publish" at bounding box center [777, 13] width 41 height 10
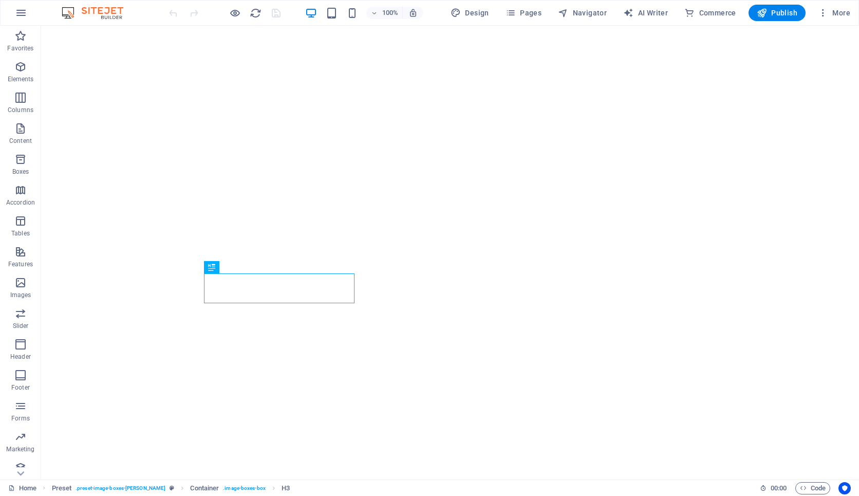
scroll to position [248, 0]
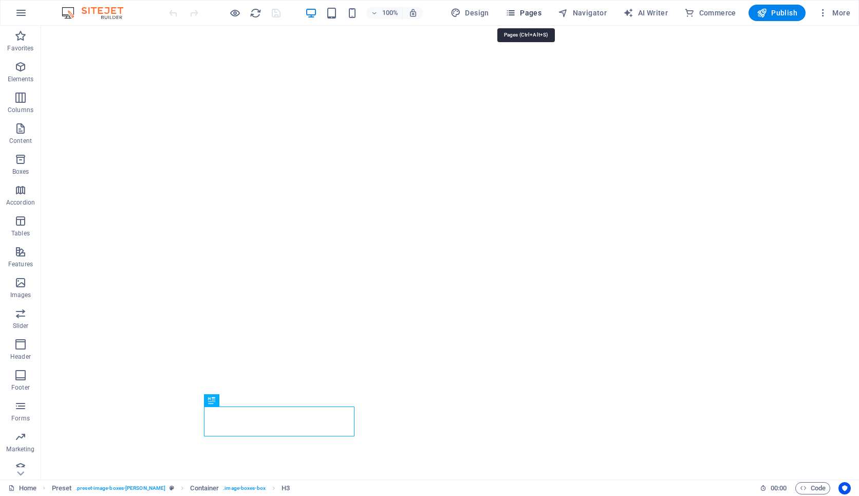
click at [523, 15] on span "Pages" at bounding box center [524, 13] width 36 height 10
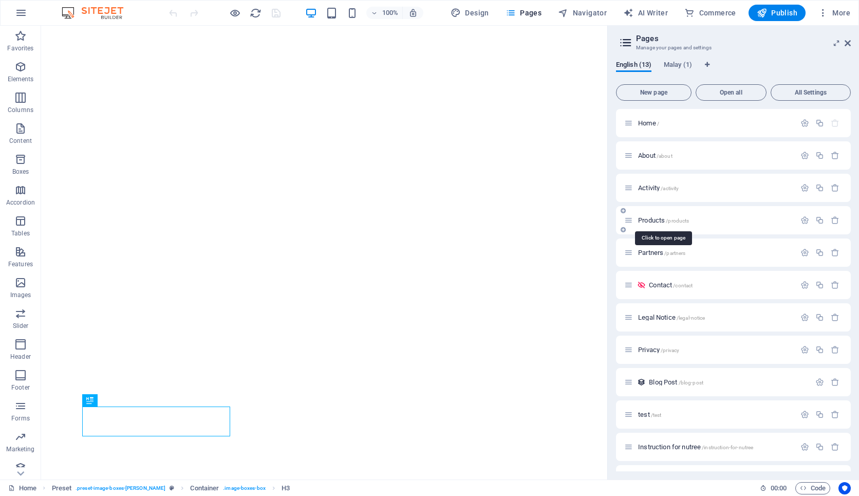
click at [677, 221] on span "/products" at bounding box center [677, 221] width 23 height 6
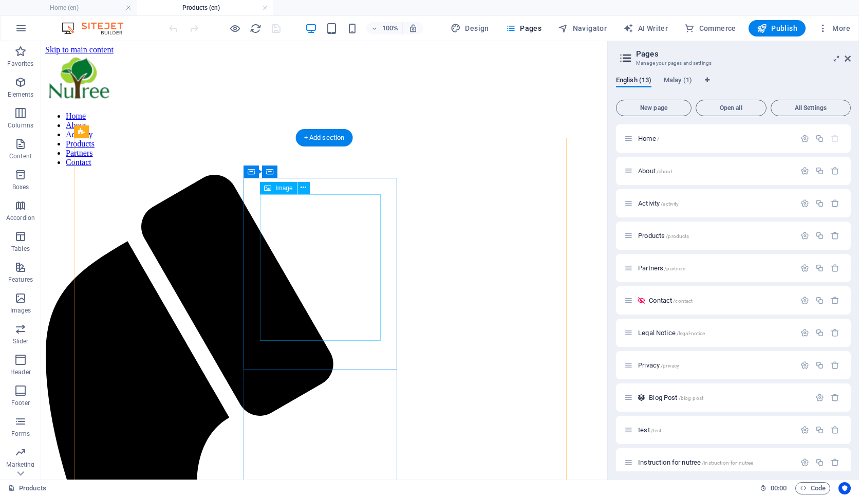
scroll to position [0, 0]
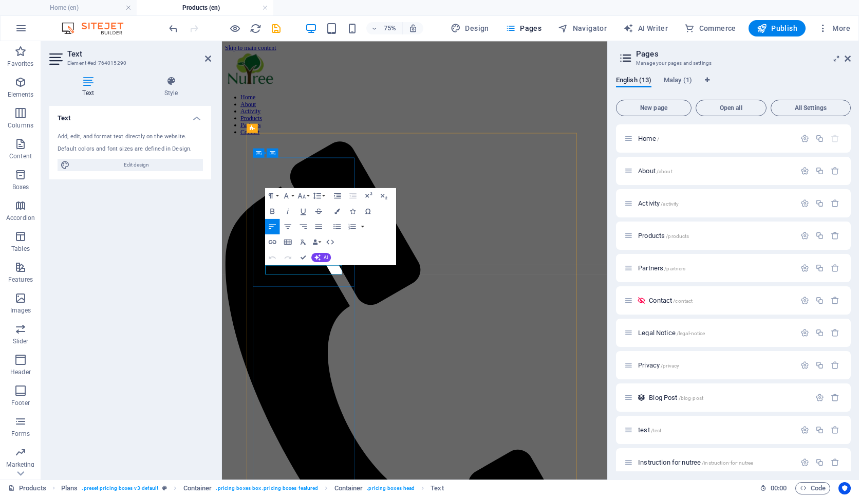
click at [287, 225] on icon "button" at bounding box center [288, 227] width 7 height 5
click at [335, 210] on icon "button" at bounding box center [338, 212] width 6 height 6
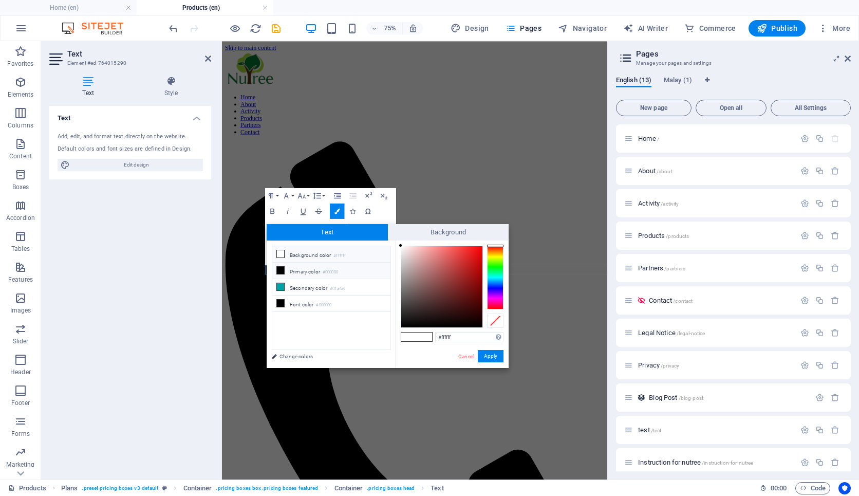
click at [310, 274] on li "Primary color #000000" at bounding box center [331, 271] width 118 height 16
type input "#000000"
click at [499, 361] on button "Apply" at bounding box center [491, 356] width 26 height 12
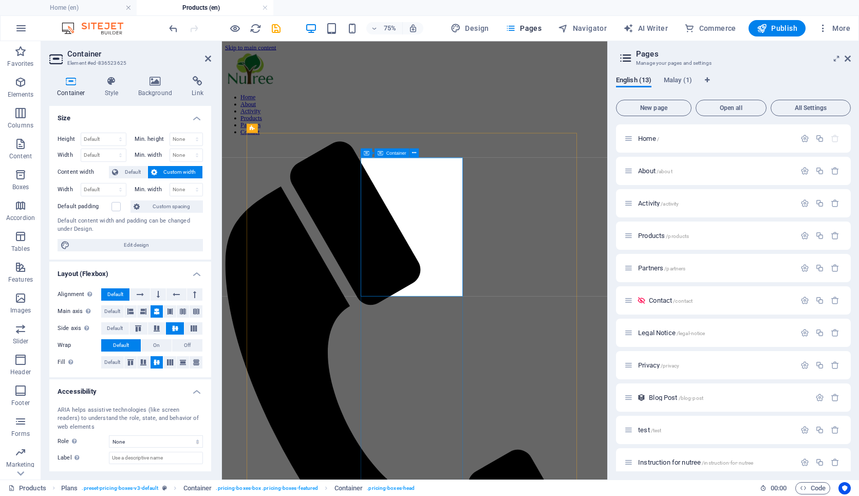
click at [113, 90] on h4 "Style" at bounding box center [113, 87] width 33 height 22
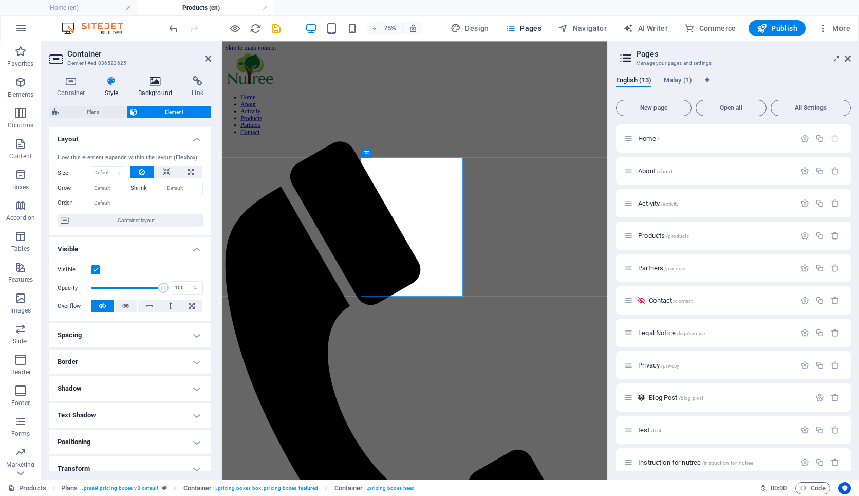
click at [148, 83] on icon at bounding box center [156, 81] width 50 height 10
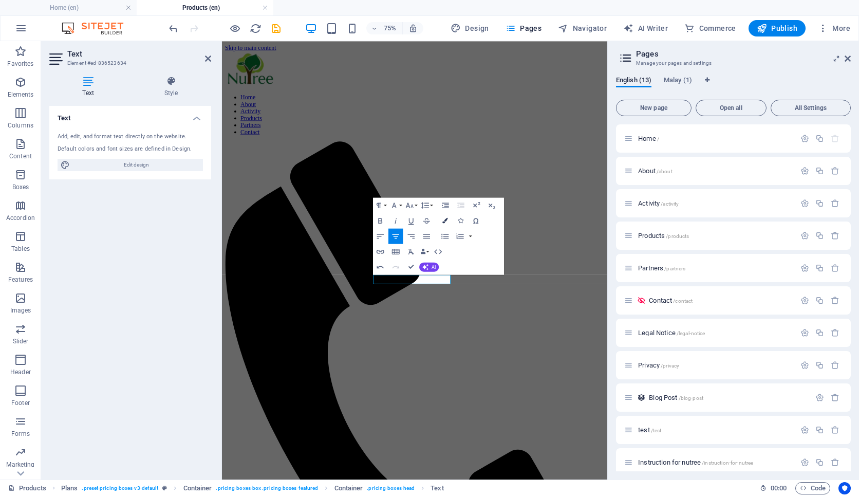
click at [445, 222] on icon "button" at bounding box center [445, 221] width 6 height 6
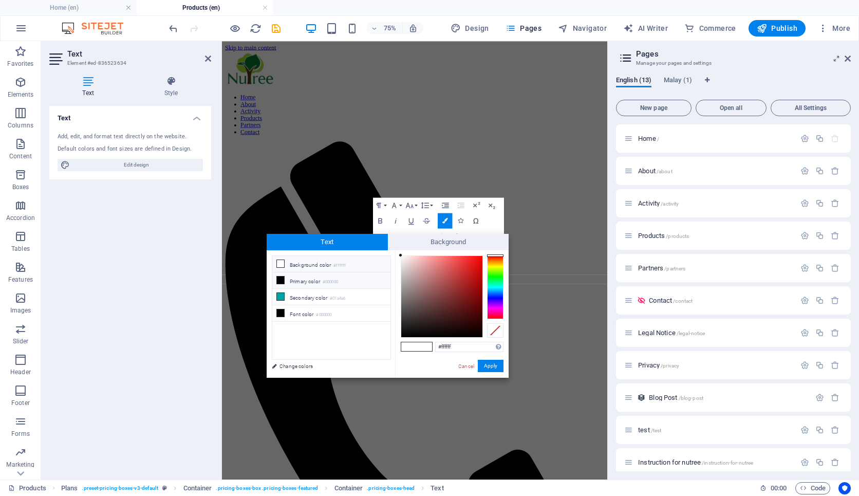
click at [337, 280] on small "#000000" at bounding box center [330, 282] width 15 height 7
type input "#000000"
click at [493, 366] on button "Apply" at bounding box center [491, 366] width 26 height 12
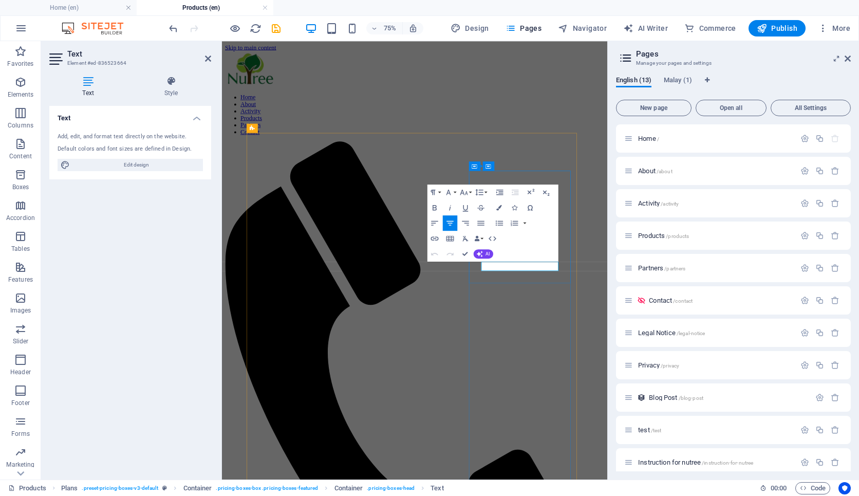
click at [497, 211] on button "Colors" at bounding box center [499, 207] width 15 height 15
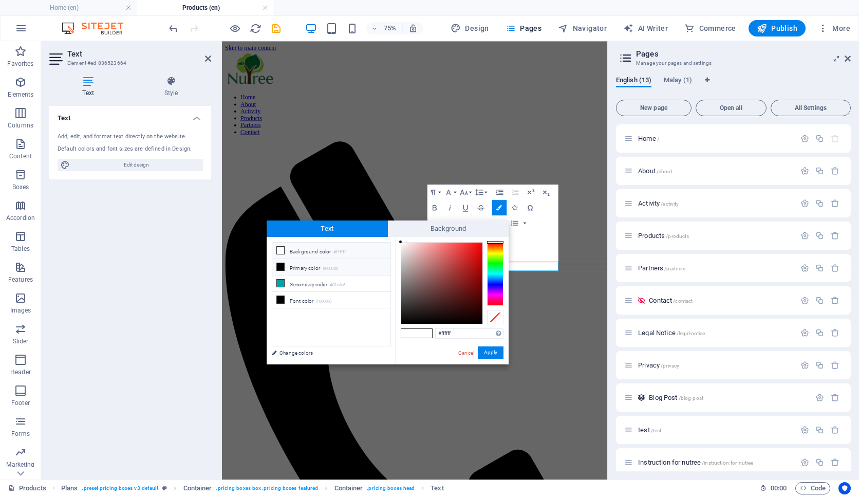
click at [373, 266] on li "Primary color #000000" at bounding box center [331, 267] width 118 height 16
type input "#000000"
click at [484, 350] on button "Apply" at bounding box center [491, 352] width 26 height 12
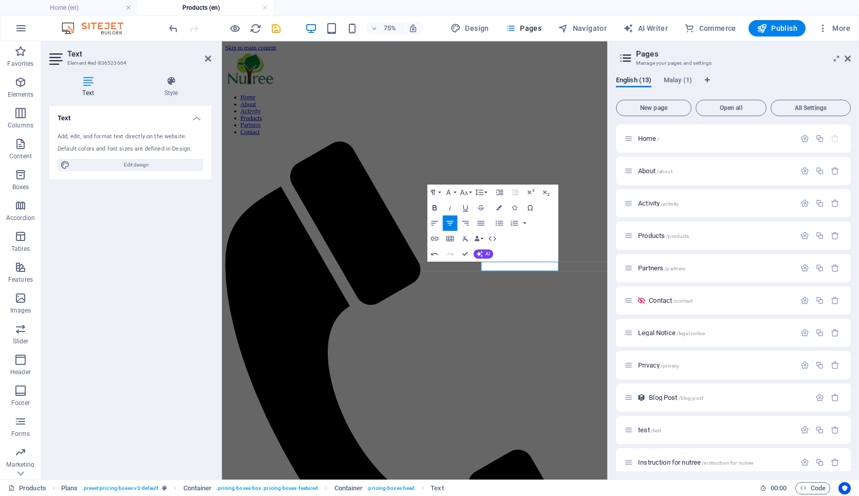
click at [433, 208] on icon "button" at bounding box center [435, 208] width 4 height 6
click at [436, 210] on icon "button" at bounding box center [435, 208] width 4 height 6
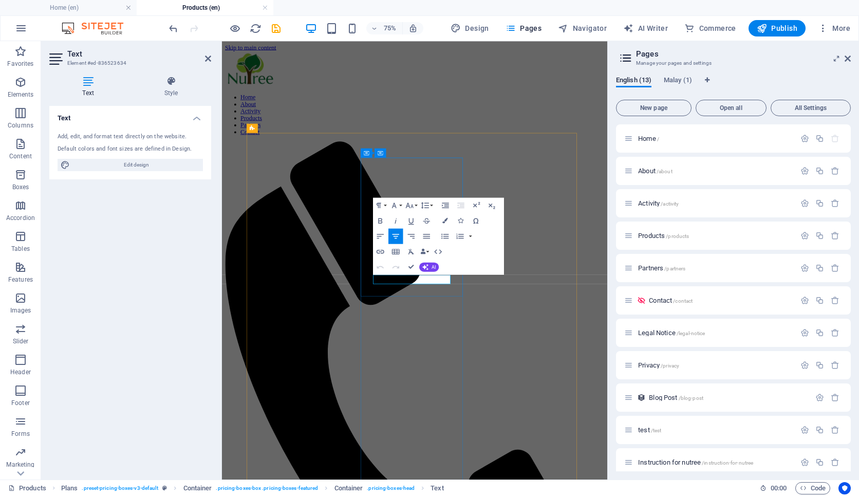
click at [381, 221] on icon "button" at bounding box center [380, 220] width 9 height 9
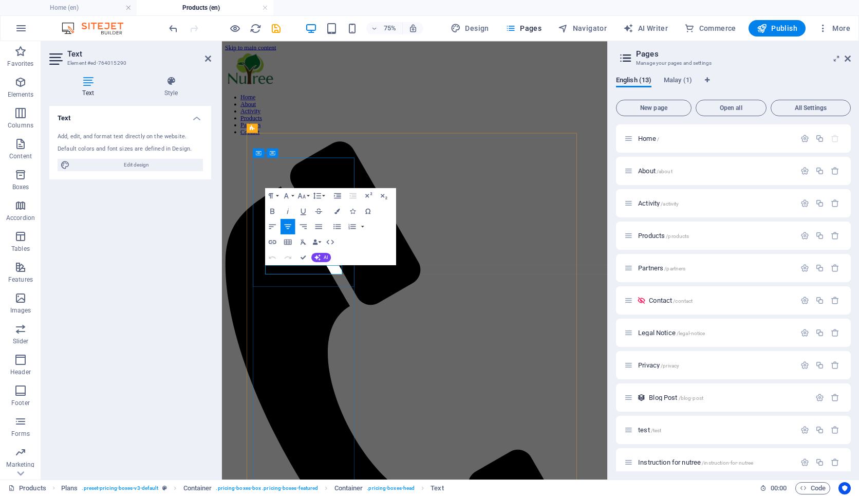
click at [276, 208] on icon "button" at bounding box center [272, 211] width 9 height 9
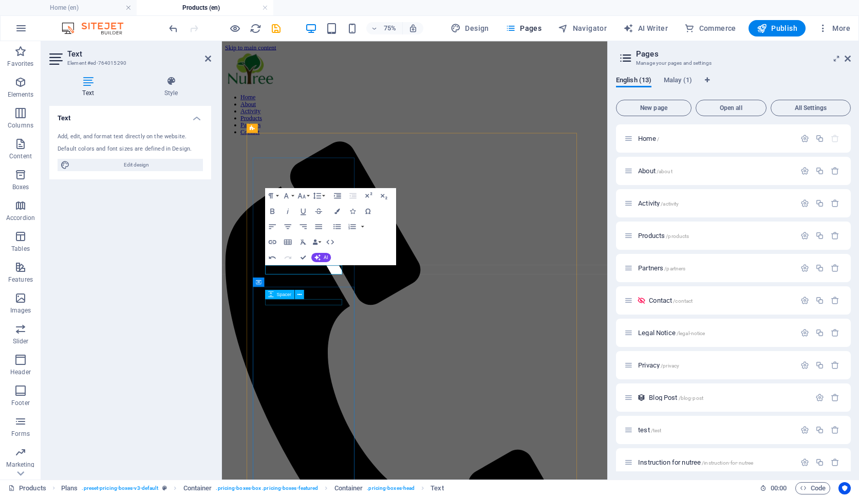
click at [269, 299] on div "Spacer" at bounding box center [287, 295] width 44 height 10
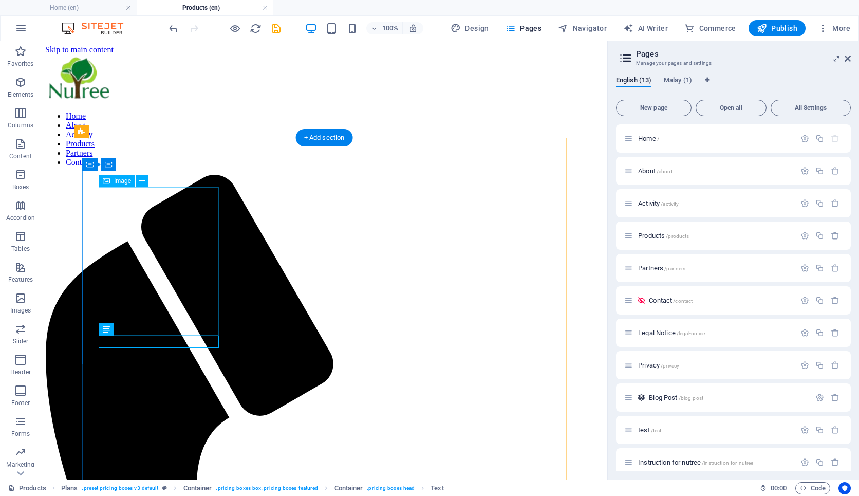
select select "px"
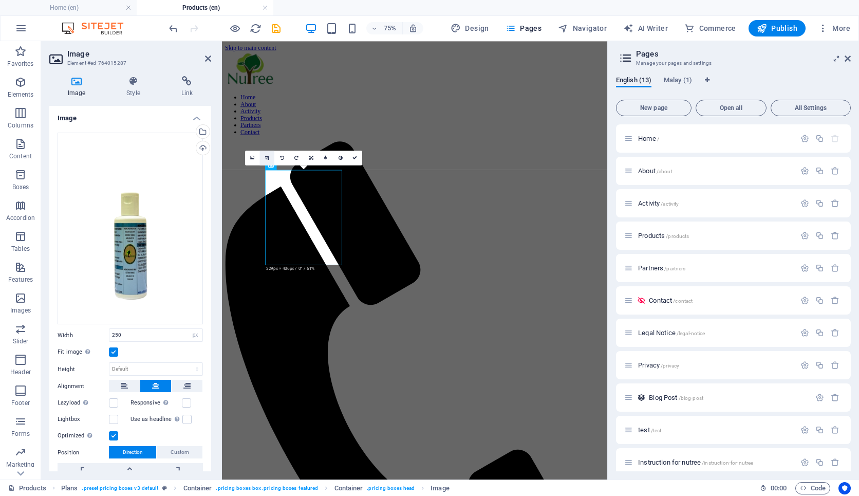
click at [270, 160] on link at bounding box center [267, 158] width 15 height 15
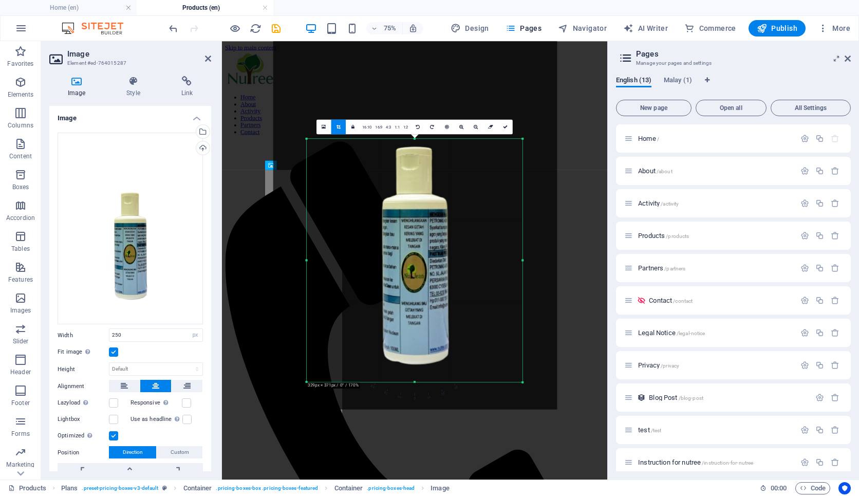
drag, startPoint x: 417, startPoint y: 126, endPoint x: 416, endPoint y: 157, distance: 30.9
click at [416, 157] on div "180 170 160 150 140 130 120 110 100 90 80 70 60 50 40 30 20 10 0 -10 -20 -30 -4…" at bounding box center [415, 260] width 216 height 243
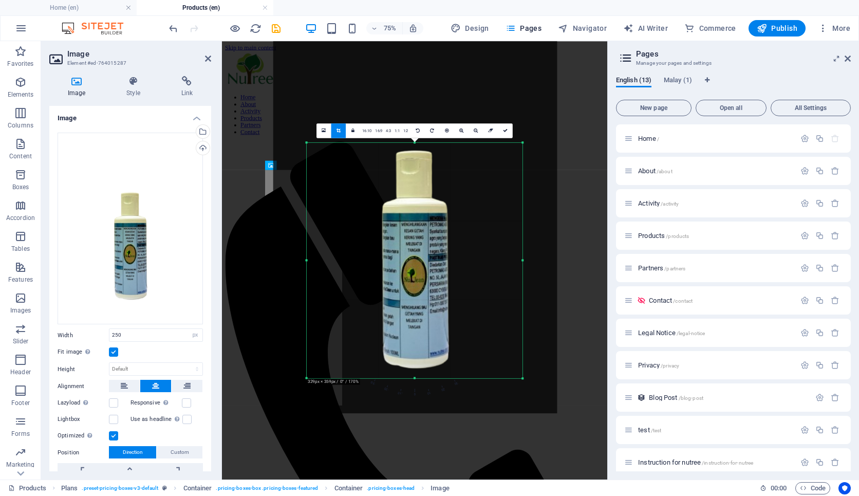
drag, startPoint x: 415, startPoint y: 380, endPoint x: 416, endPoint y: 371, distance: 9.8
click at [416, 371] on div "180 170 160 150 140 130 120 110 100 90 80 70 60 50 40 30 20 10 0 -10 -20 -30 -4…" at bounding box center [415, 259] width 216 height 235
click at [505, 130] on icon at bounding box center [505, 130] width 5 height 5
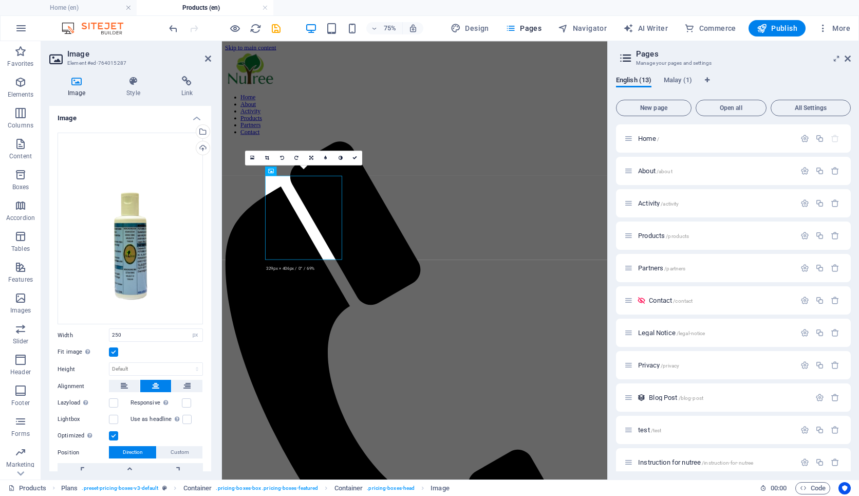
click at [357, 162] on link at bounding box center [355, 158] width 15 height 15
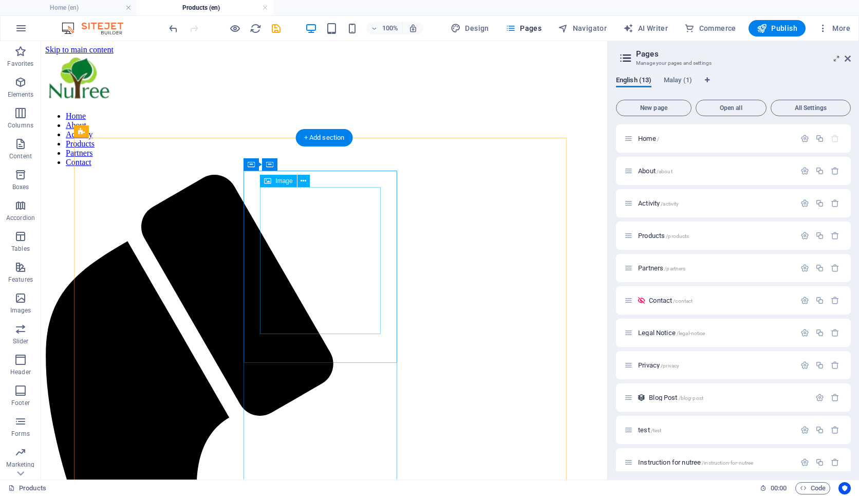
select select "px"
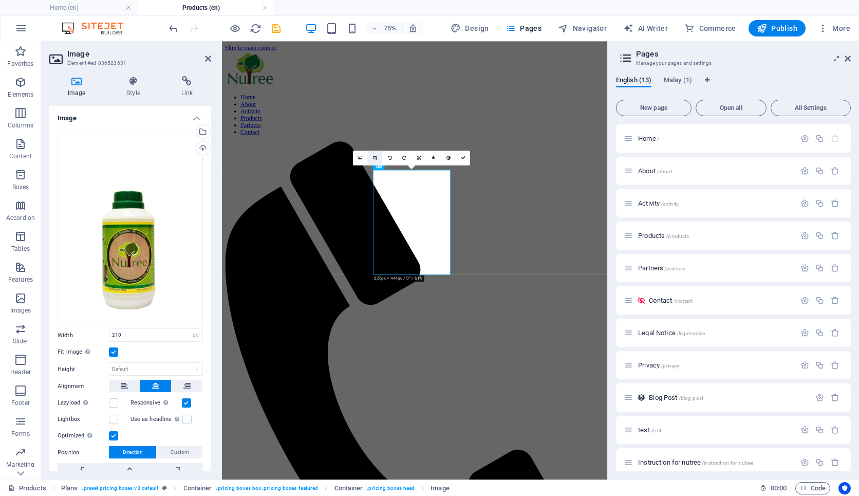
click at [374, 156] on icon at bounding box center [375, 157] width 4 height 5
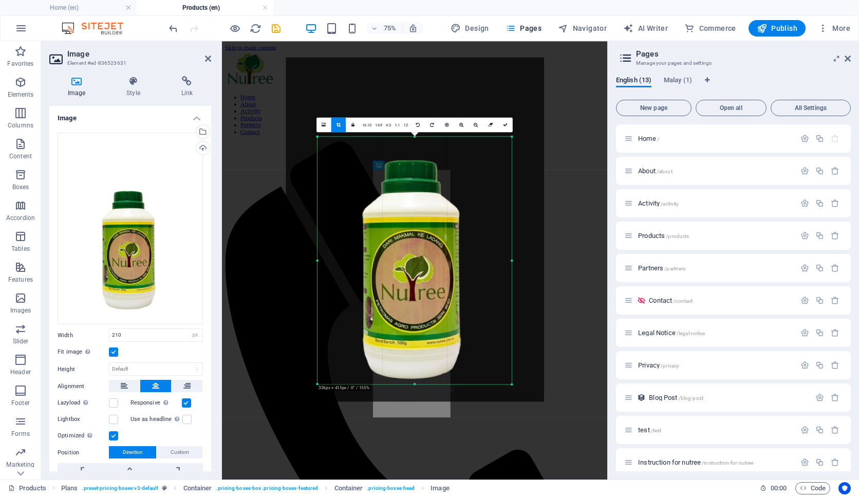
drag, startPoint x: 415, startPoint y: 391, endPoint x: 417, endPoint y: 369, distance: 22.2
click at [417, 369] on div "180 170 160 150 140 130 120 110 100 90 80 70 60 50 40 30 20 10 0 -10 -20 -30 -4…" at bounding box center [415, 261] width 194 height 248
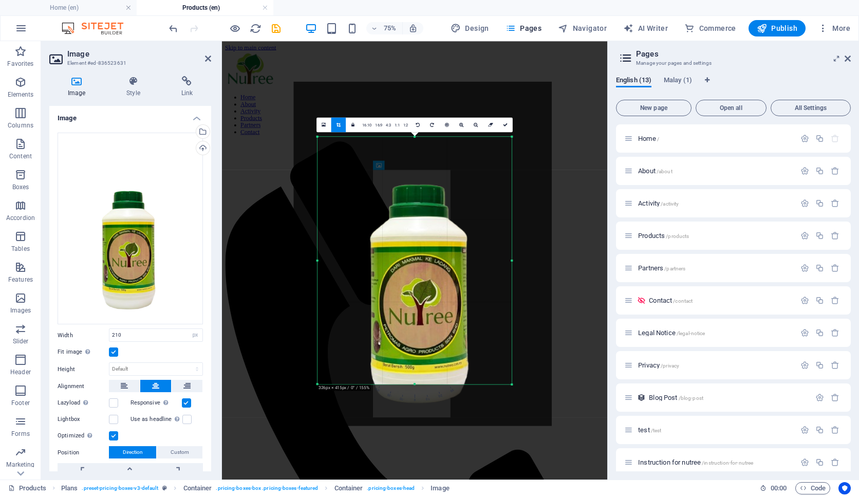
drag, startPoint x: 415, startPoint y: 138, endPoint x: 415, endPoint y: 143, distance: 5.7
click at [415, 143] on div at bounding box center [423, 254] width 258 height 344
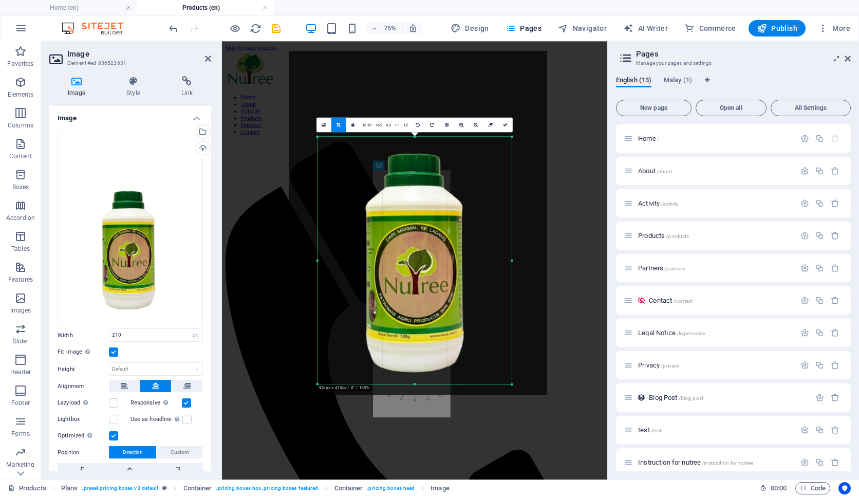
drag, startPoint x: 417, startPoint y: 194, endPoint x: 402, endPoint y: 135, distance: 60.8
click at [402, 137] on div "180 170 160 150 140 130 120 110 100 90 80 70 60 50 40 30 20 10 0 -10 -20 -30 -4…" at bounding box center [415, 261] width 194 height 248
click at [504, 122] on icon at bounding box center [505, 124] width 5 height 5
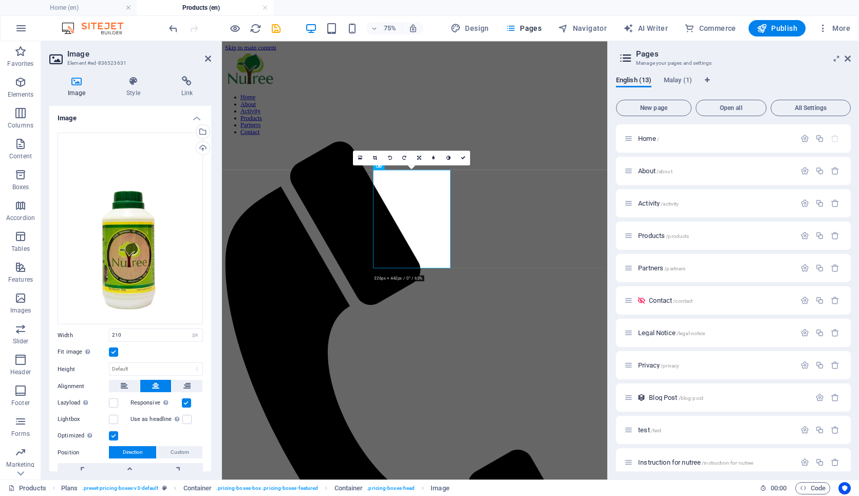
click at [463, 156] on icon at bounding box center [463, 157] width 5 height 5
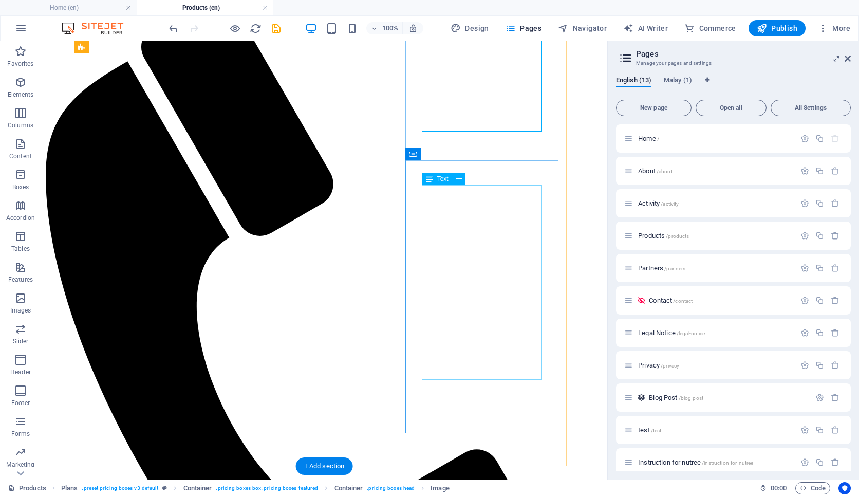
scroll to position [180, 0]
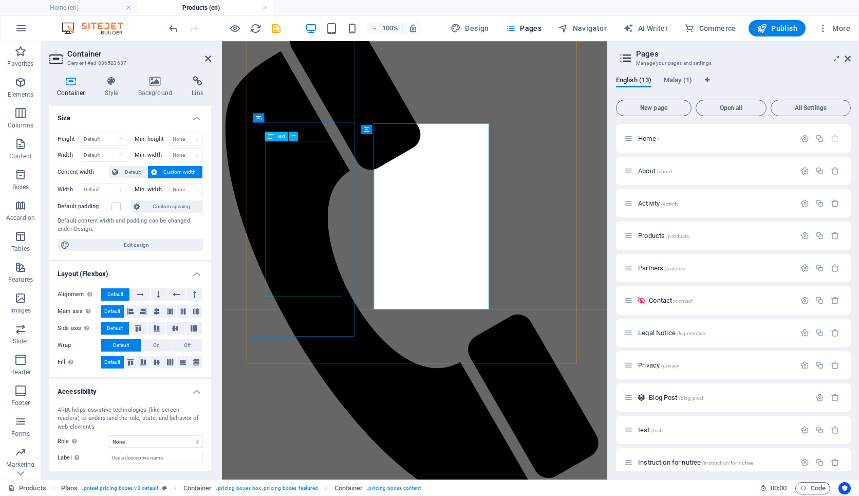
scroll to position [208, 0]
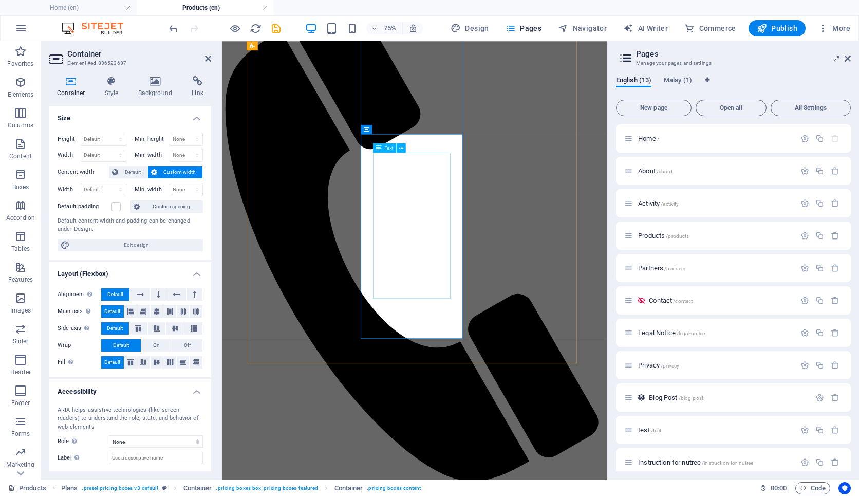
click at [399, 153] on div "Text" at bounding box center [392, 148] width 38 height 10
click at [410, 145] on div "Text" at bounding box center [392, 148] width 38 height 10
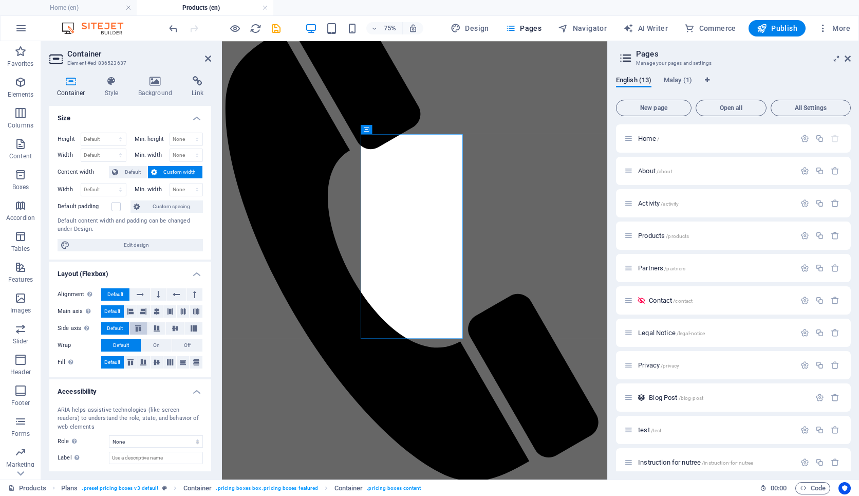
scroll to position [50, 0]
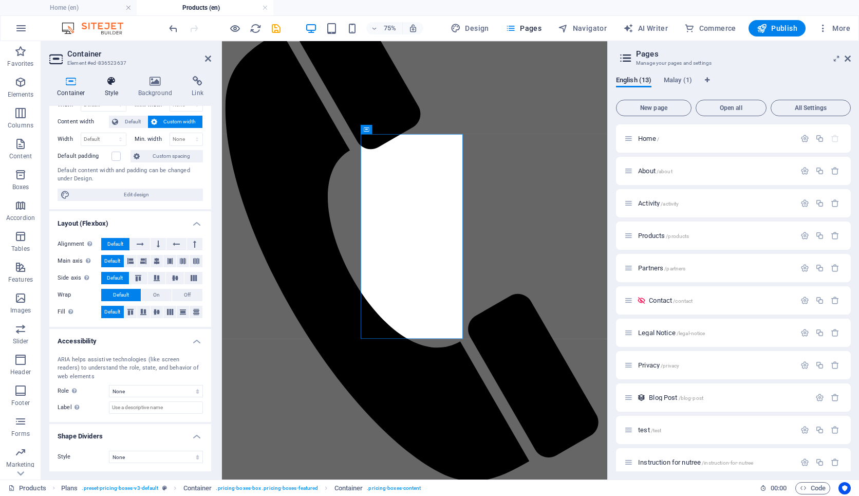
click at [106, 85] on icon at bounding box center [111, 81] width 29 height 10
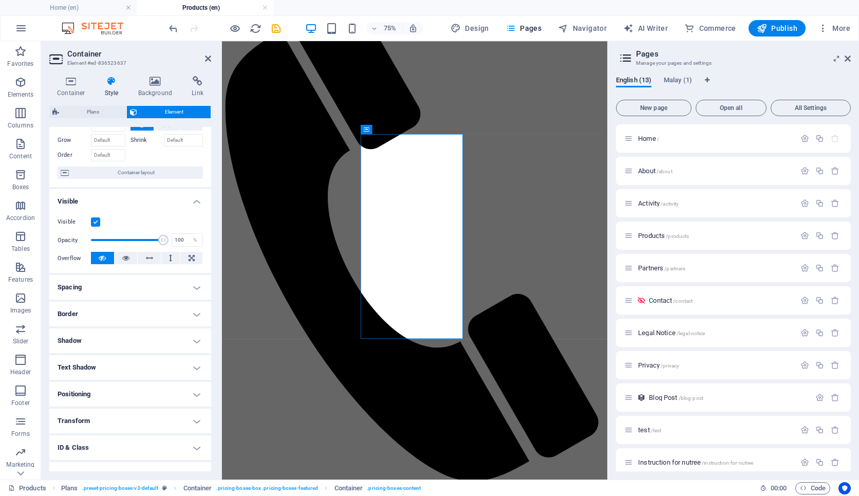
scroll to position [57, 0]
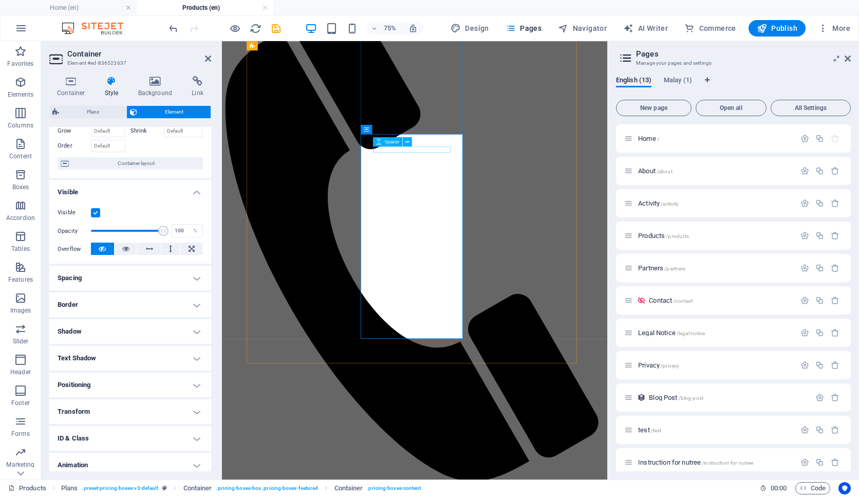
click at [405, 142] on button at bounding box center [407, 141] width 9 height 9
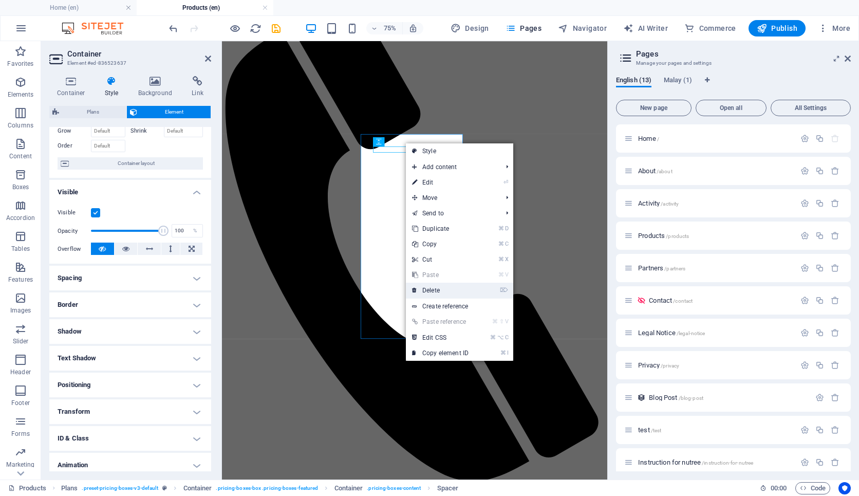
click at [445, 288] on link "⌦ Delete" at bounding box center [440, 290] width 69 height 15
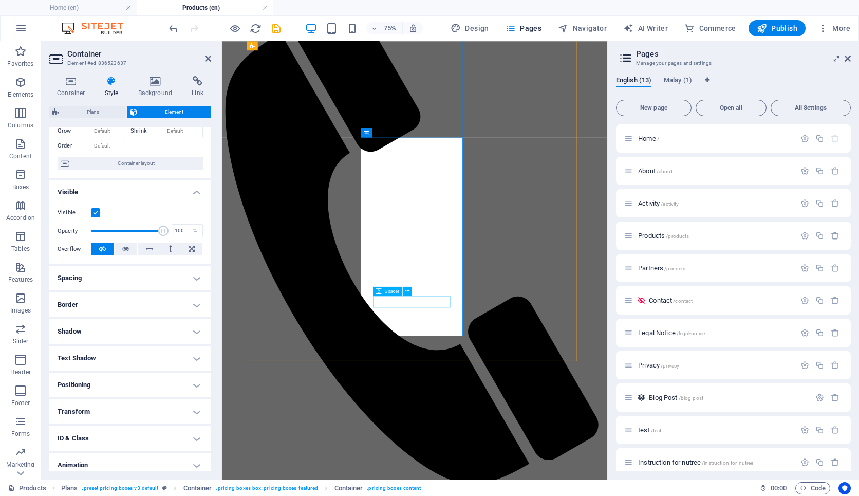
click at [206, 59] on icon at bounding box center [208, 58] width 6 height 8
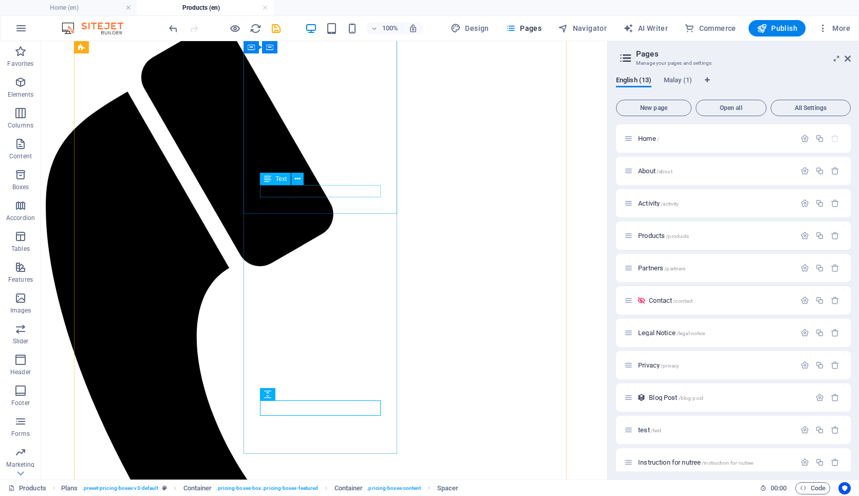
scroll to position [148, 0]
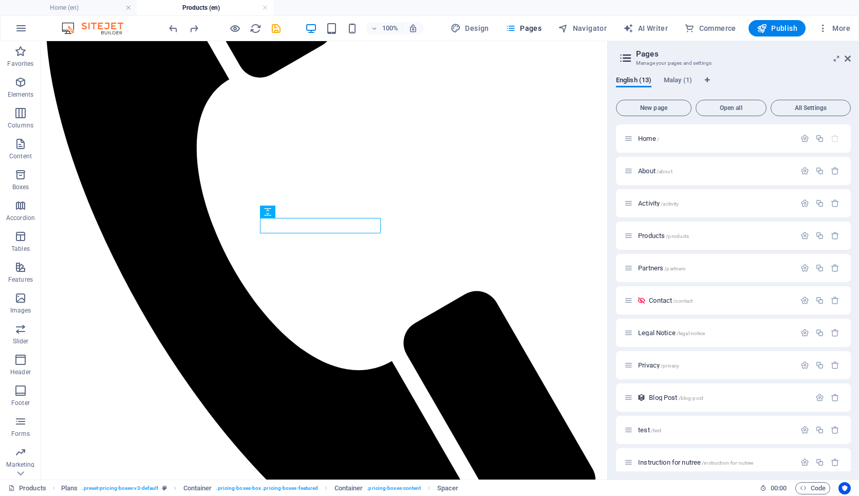
scroll to position [342, 0]
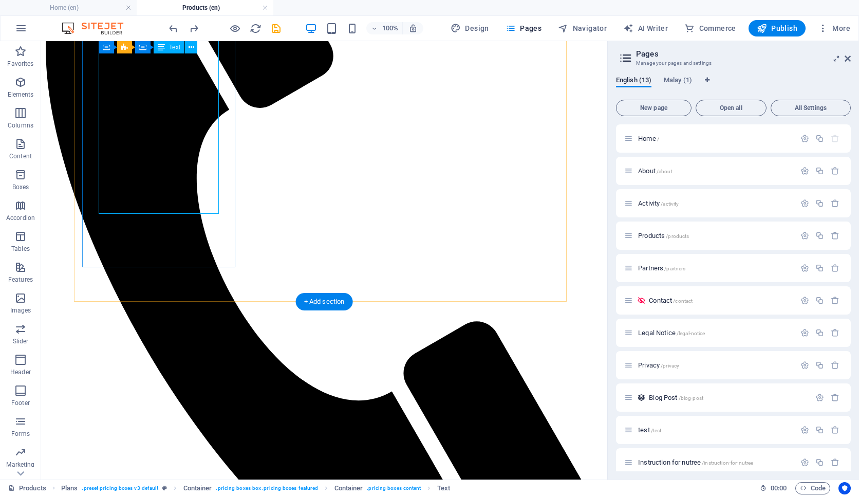
scroll to position [300, 0]
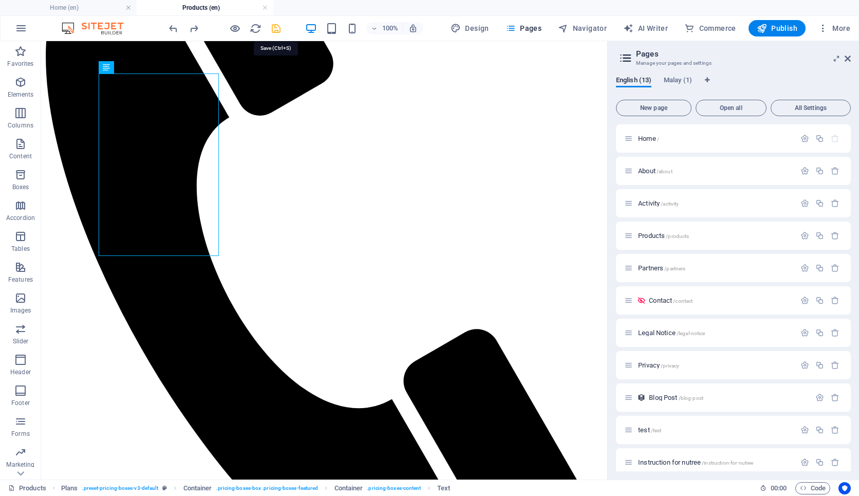
click at [280, 32] on icon "save" at bounding box center [276, 29] width 12 height 12
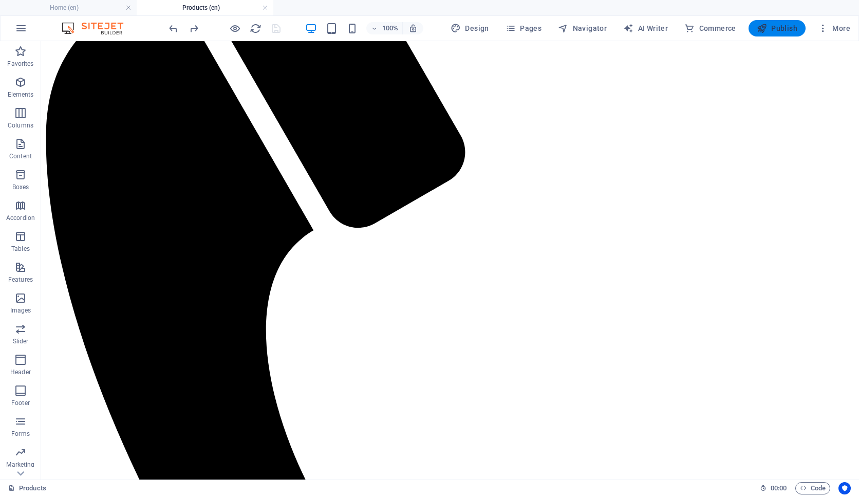
click at [765, 30] on icon "button" at bounding box center [762, 28] width 10 height 10
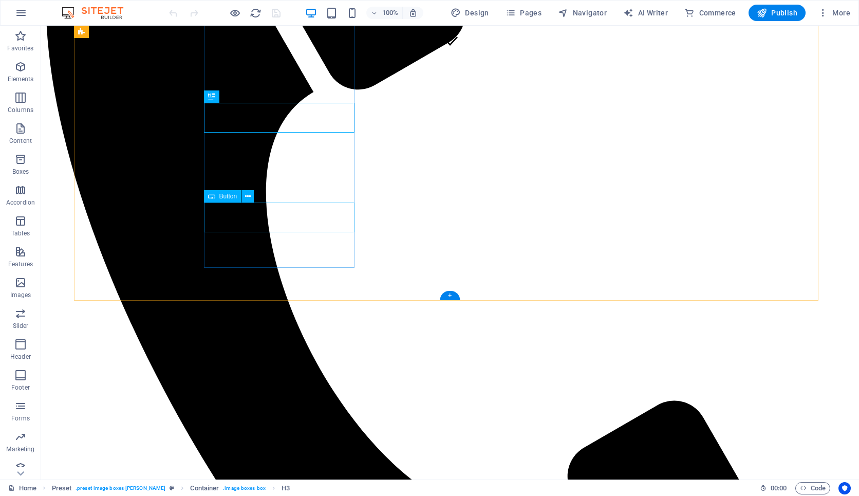
scroll to position [551, 0]
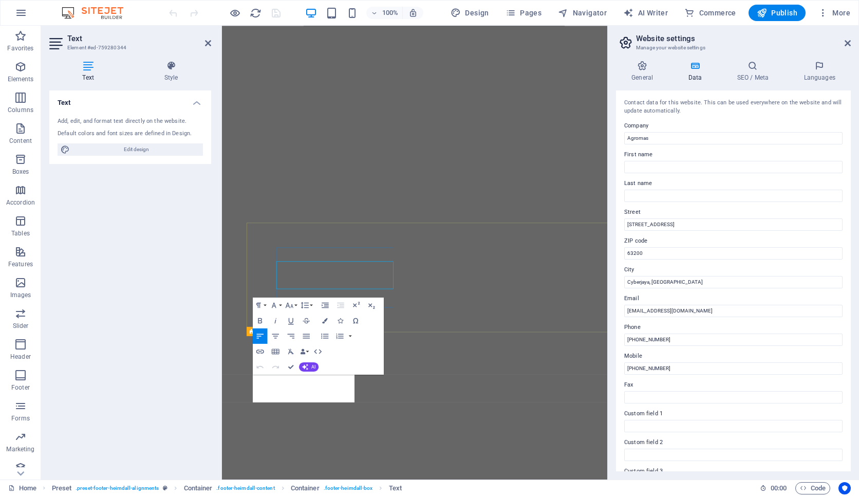
scroll to position [564, 0]
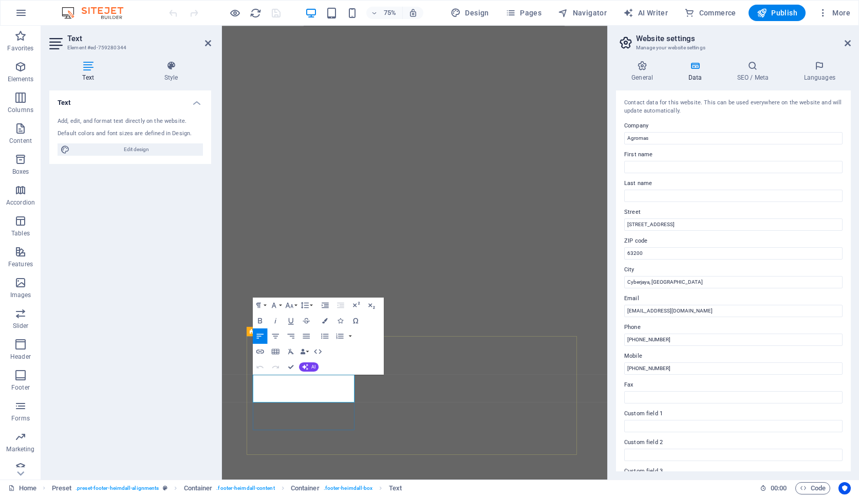
click at [261, 353] on icon "button" at bounding box center [260, 351] width 8 height 4
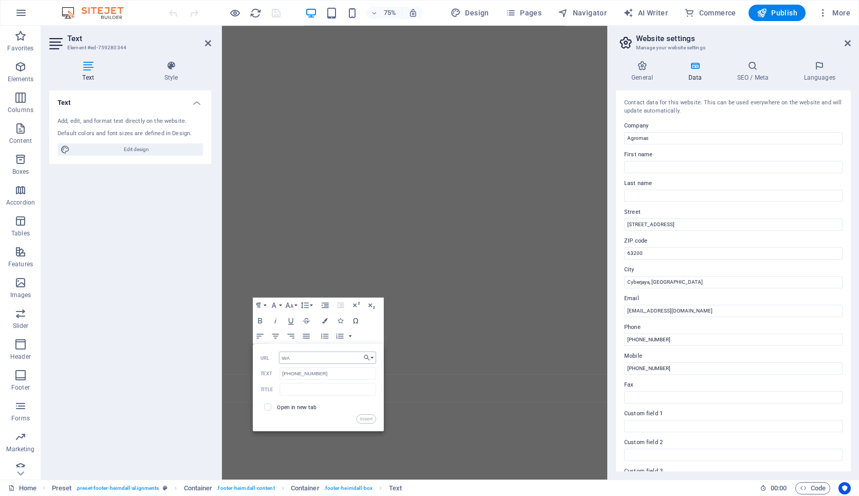
type input "W"
type input "[URL][DOMAIN_NAME]"
click at [335, 383] on input "text" at bounding box center [328, 389] width 97 height 12
type input "Whatsapp"
click at [270, 410] on span at bounding box center [268, 406] width 7 height 7
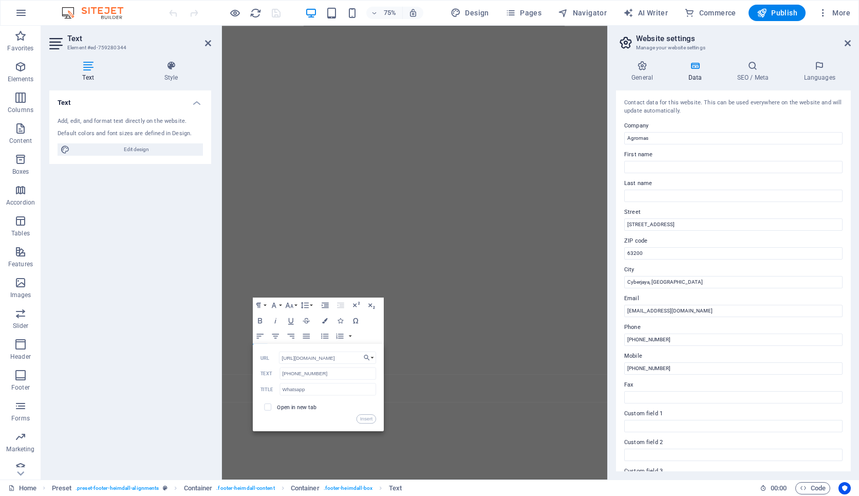
click at [270, 410] on span at bounding box center [268, 406] width 7 height 7
click at [268, 409] on input "checkbox" at bounding box center [266, 405] width 7 height 7
checkbox input "true"
click at [367, 421] on button "Insert" at bounding box center [367, 418] width 20 height 9
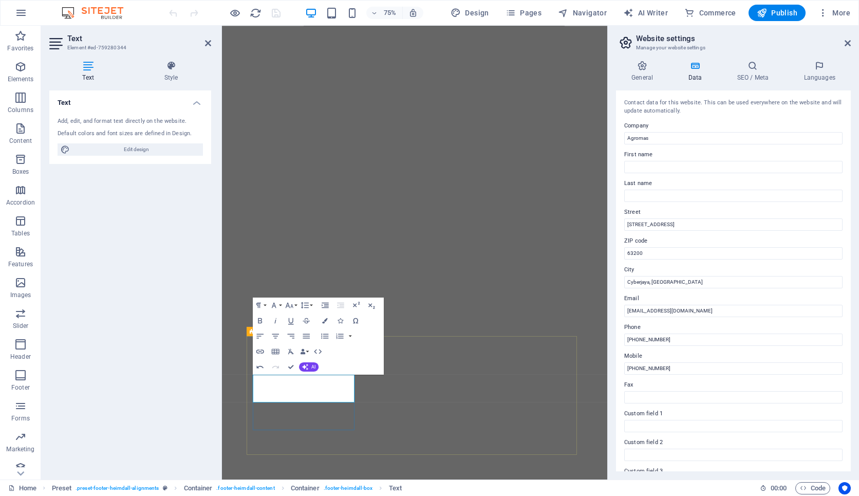
type input "60382308840"
checkbox input "false"
click at [261, 350] on icon "button" at bounding box center [260, 351] width 8 height 4
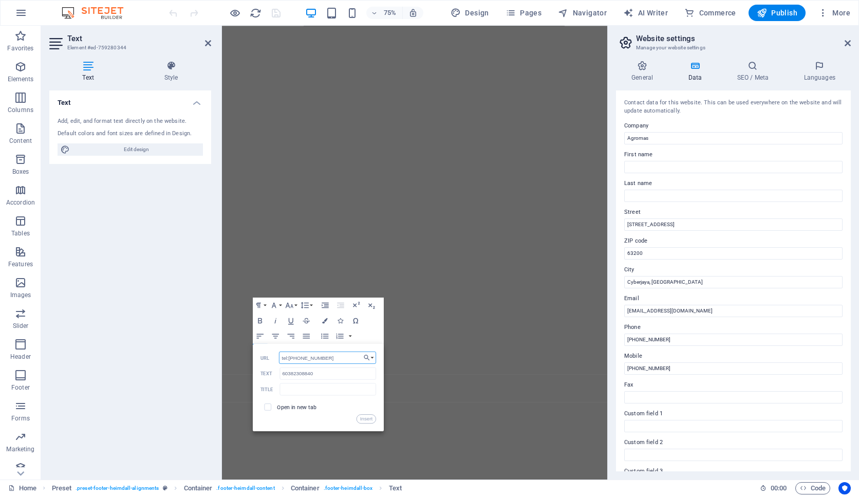
type input "tel:[PHONE_NUMBER]"
click at [267, 410] on span at bounding box center [268, 406] width 7 height 7
click at [268, 406] on input "checkbox" at bounding box center [266, 405] width 7 height 7
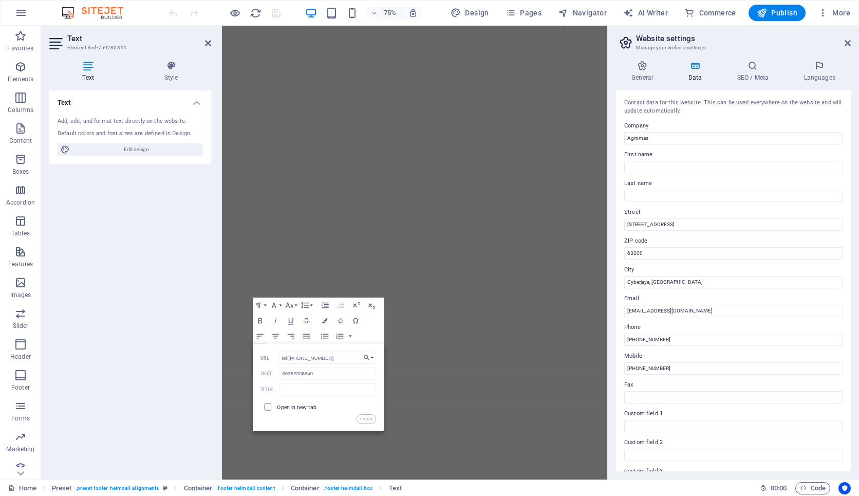
checkbox input "true"
click at [367, 419] on button "Insert" at bounding box center [367, 418] width 20 height 9
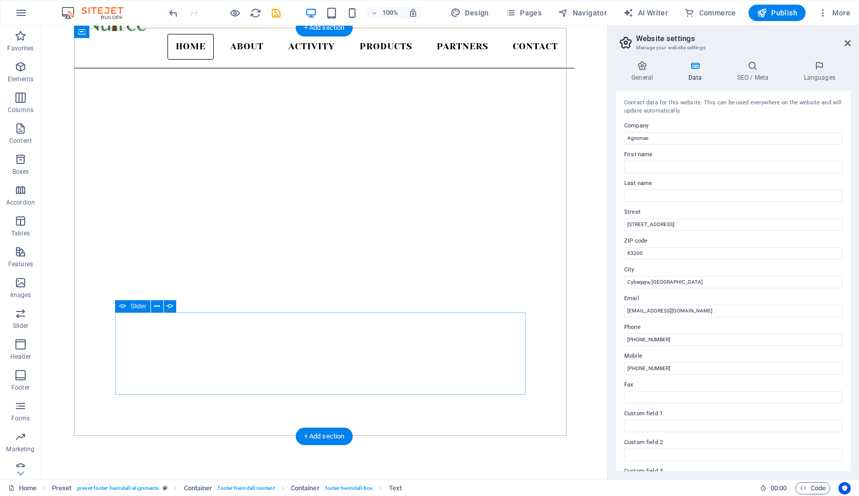
scroll to position [6, 0]
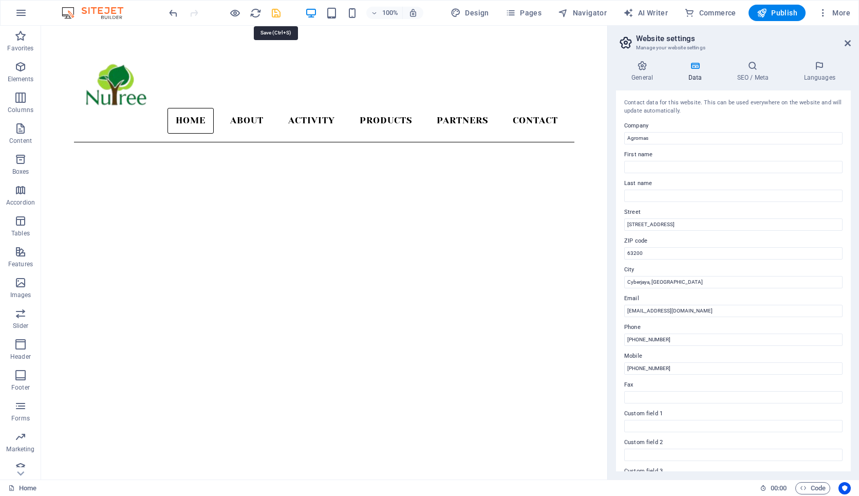
click at [281, 15] on icon "save" at bounding box center [276, 13] width 12 height 12
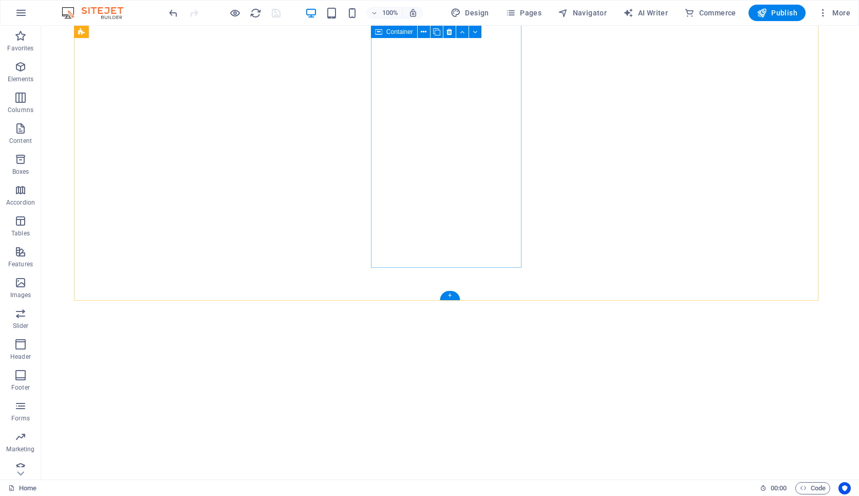
scroll to position [0, 0]
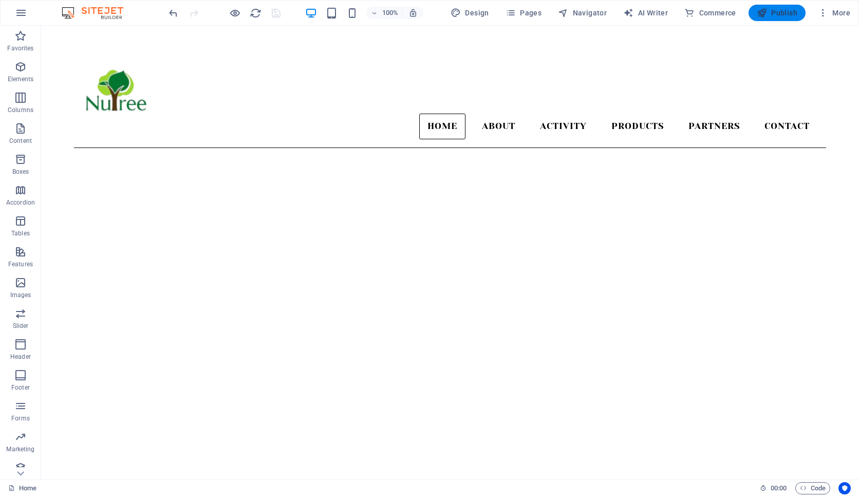
click at [767, 11] on icon "button" at bounding box center [762, 13] width 10 height 10
